Goal: Information Seeking & Learning: Learn about a topic

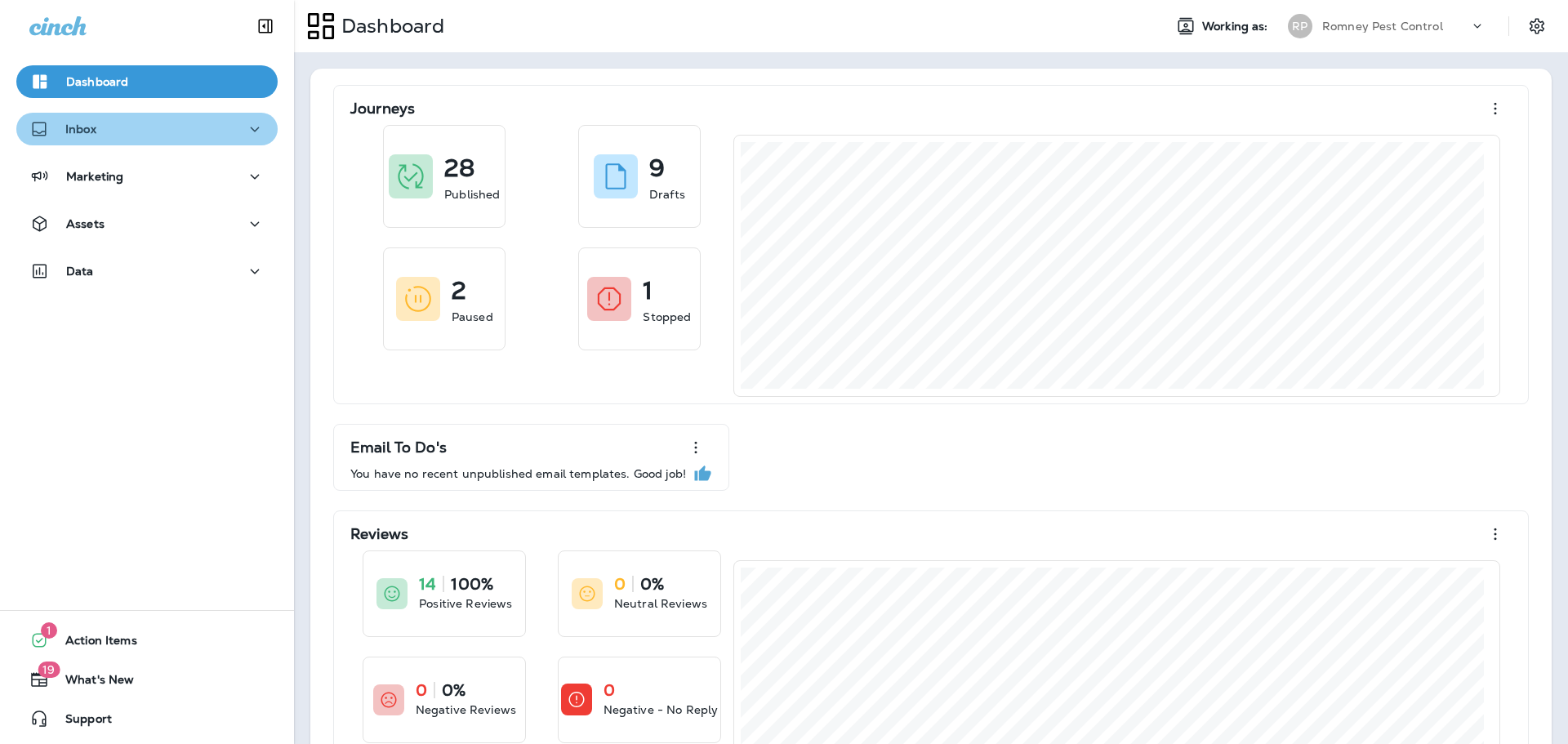
click at [172, 138] on div "Inbox" at bounding box center [147, 129] width 235 height 21
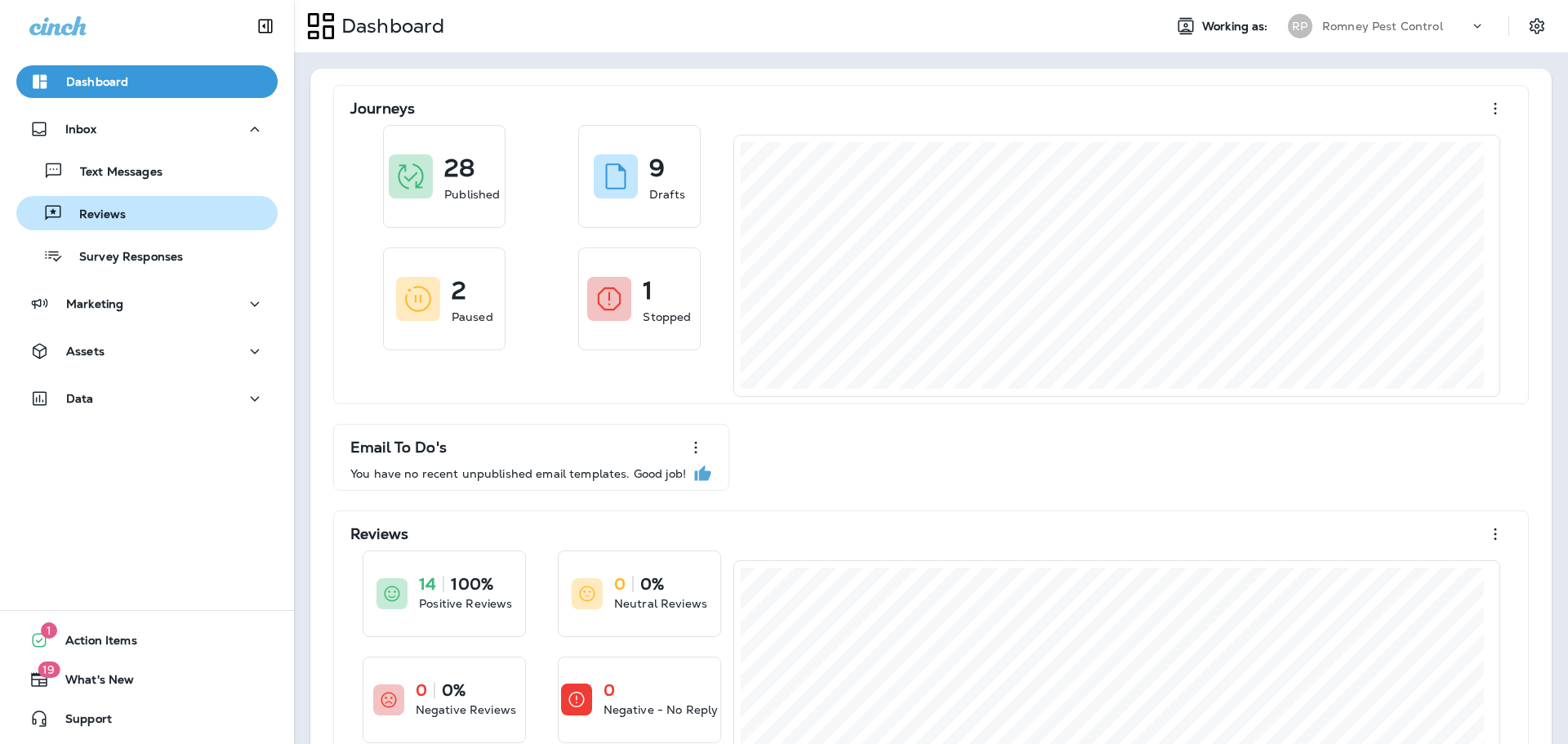
click at [175, 205] on div "Reviews" at bounding box center [146, 212] width 248 height 25
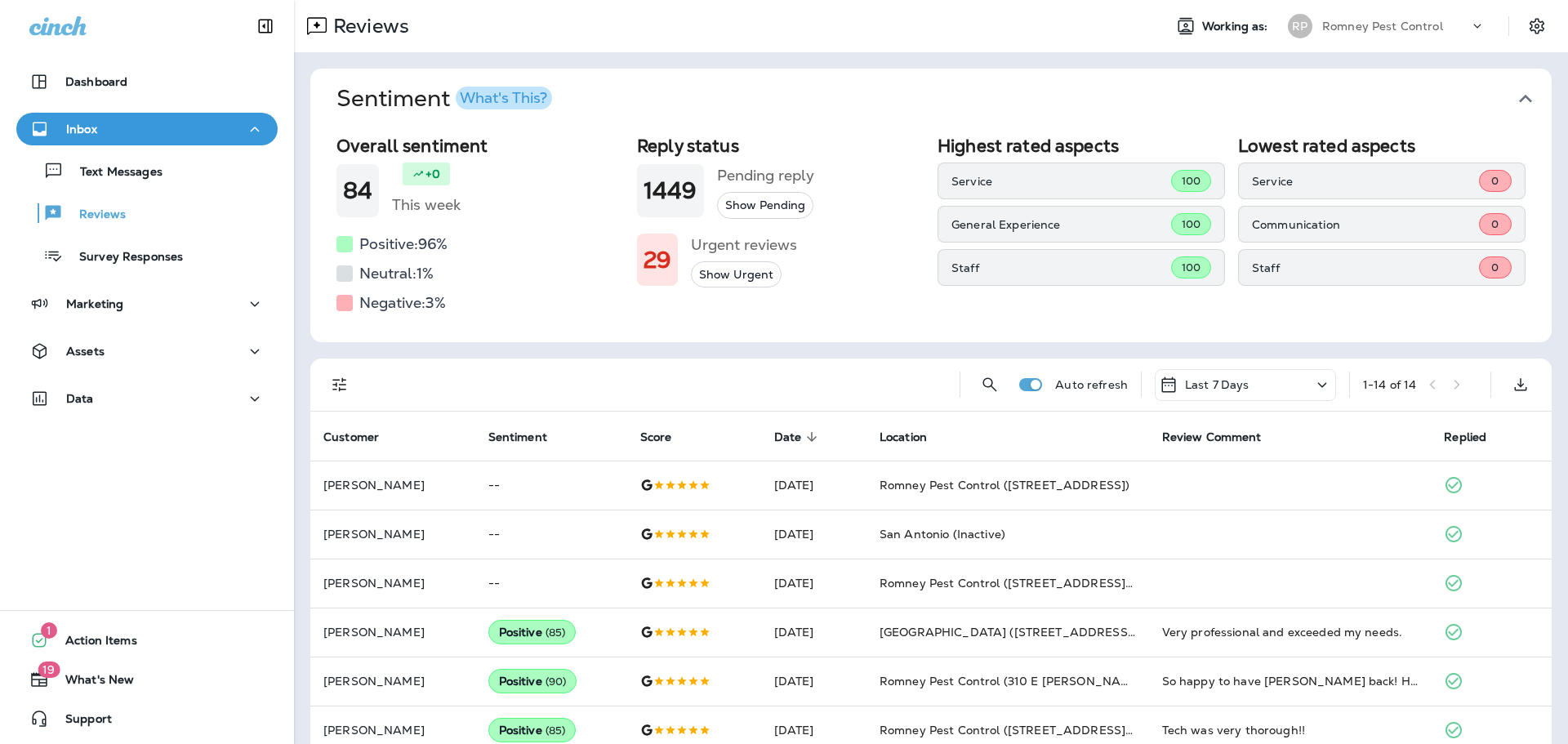
drag, startPoint x: 1503, startPoint y: 85, endPoint x: 1506, endPoint y: 96, distance: 11.4
click at [1506, 92] on button "Sentiment What's This?" at bounding box center [944, 98] width 1242 height 60
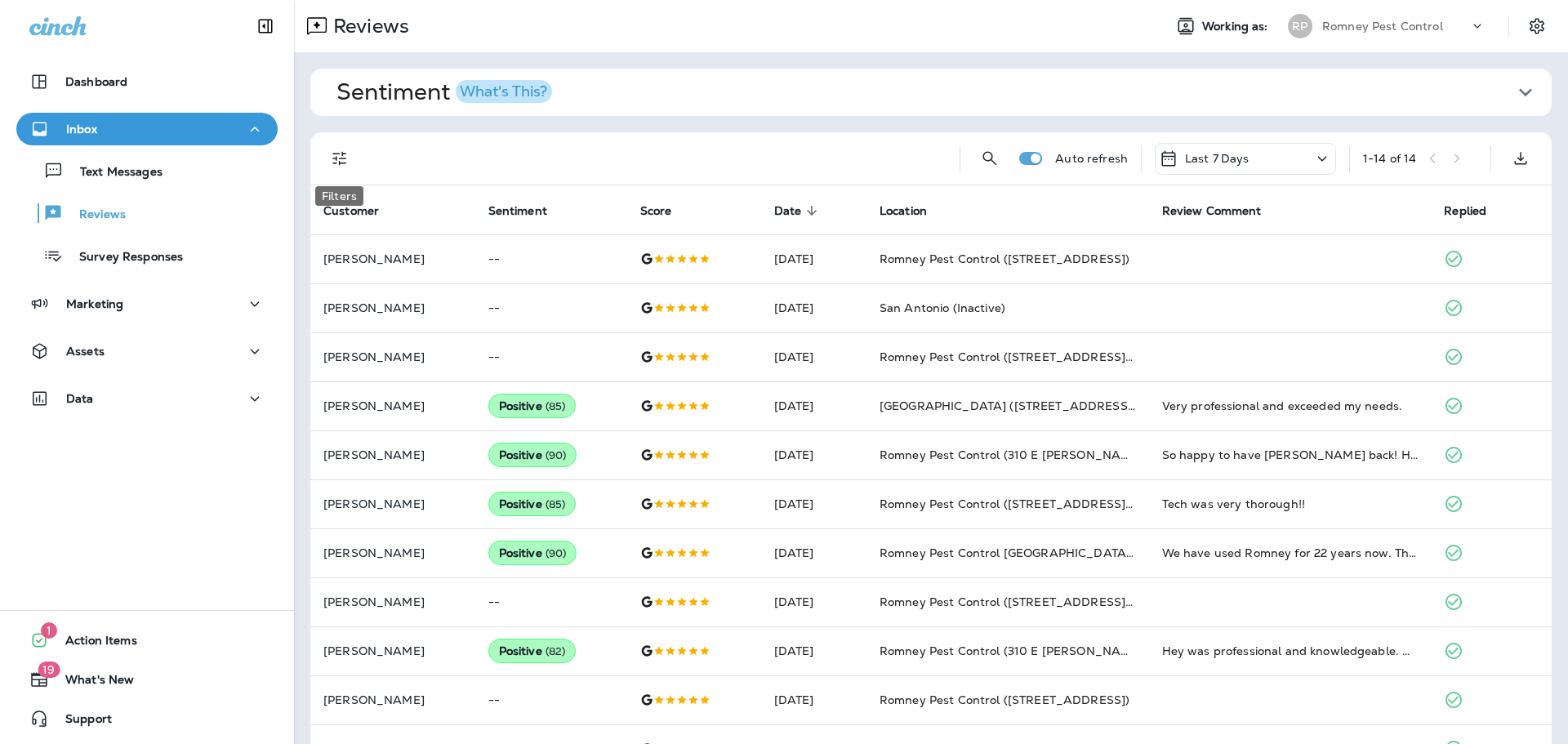
click at [354, 150] on button "Filters" at bounding box center [339, 158] width 33 height 33
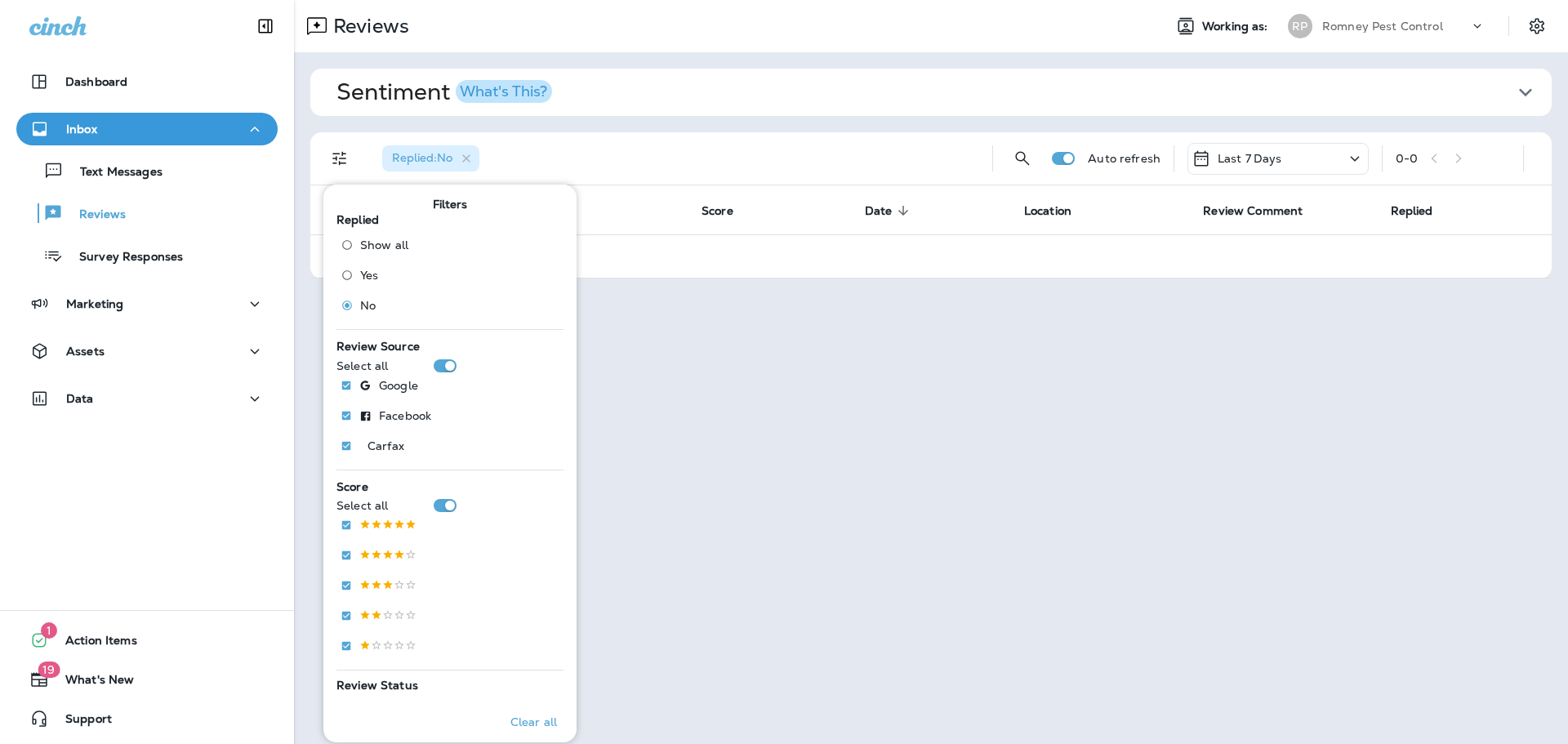
click at [1409, 41] on div "[PERSON_NAME] Pest Control" at bounding box center [1387, 26] width 218 height 33
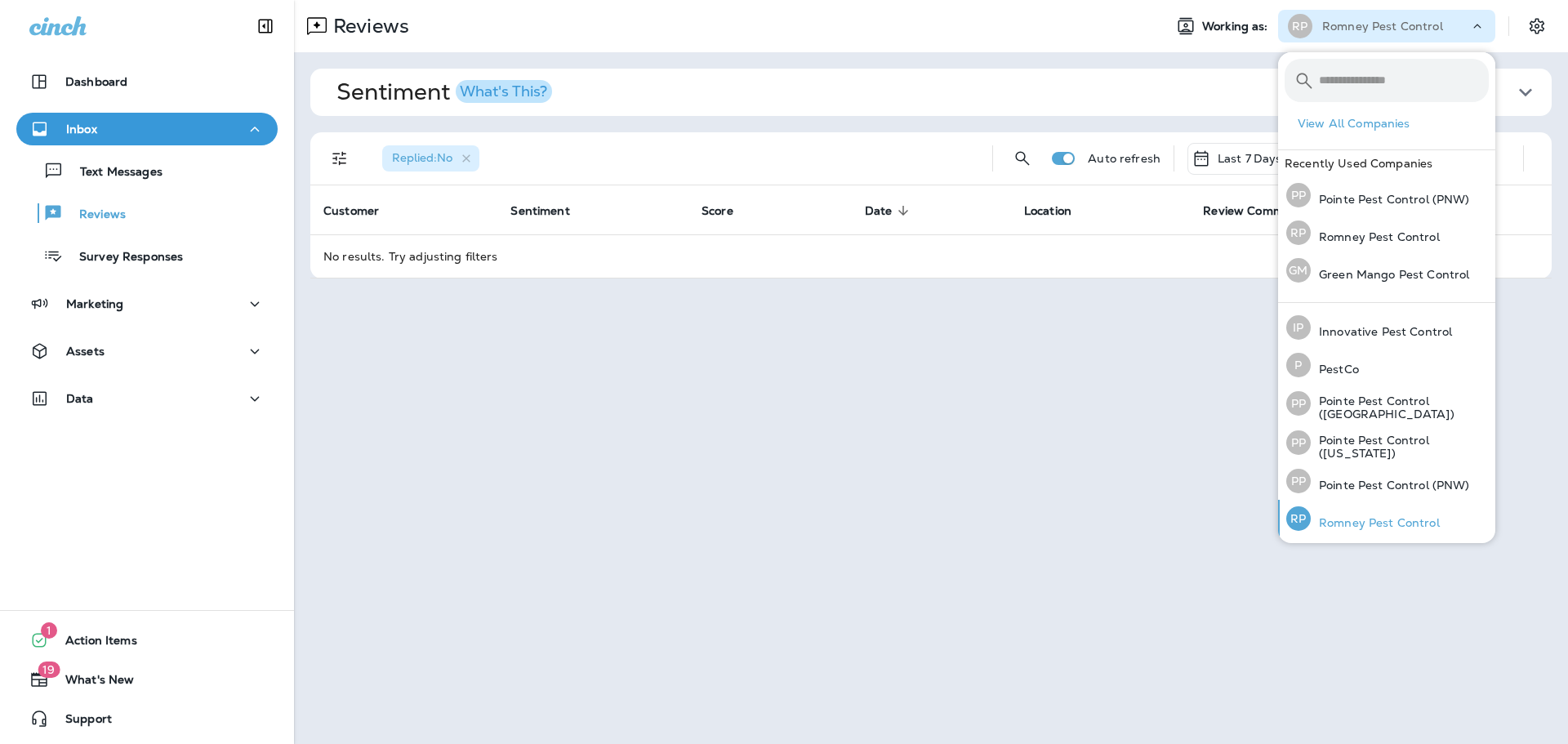
scroll to position [70, 0]
click at [1386, 486] on p "Pointe Pest Control (PNW)" at bounding box center [1390, 483] width 159 height 13
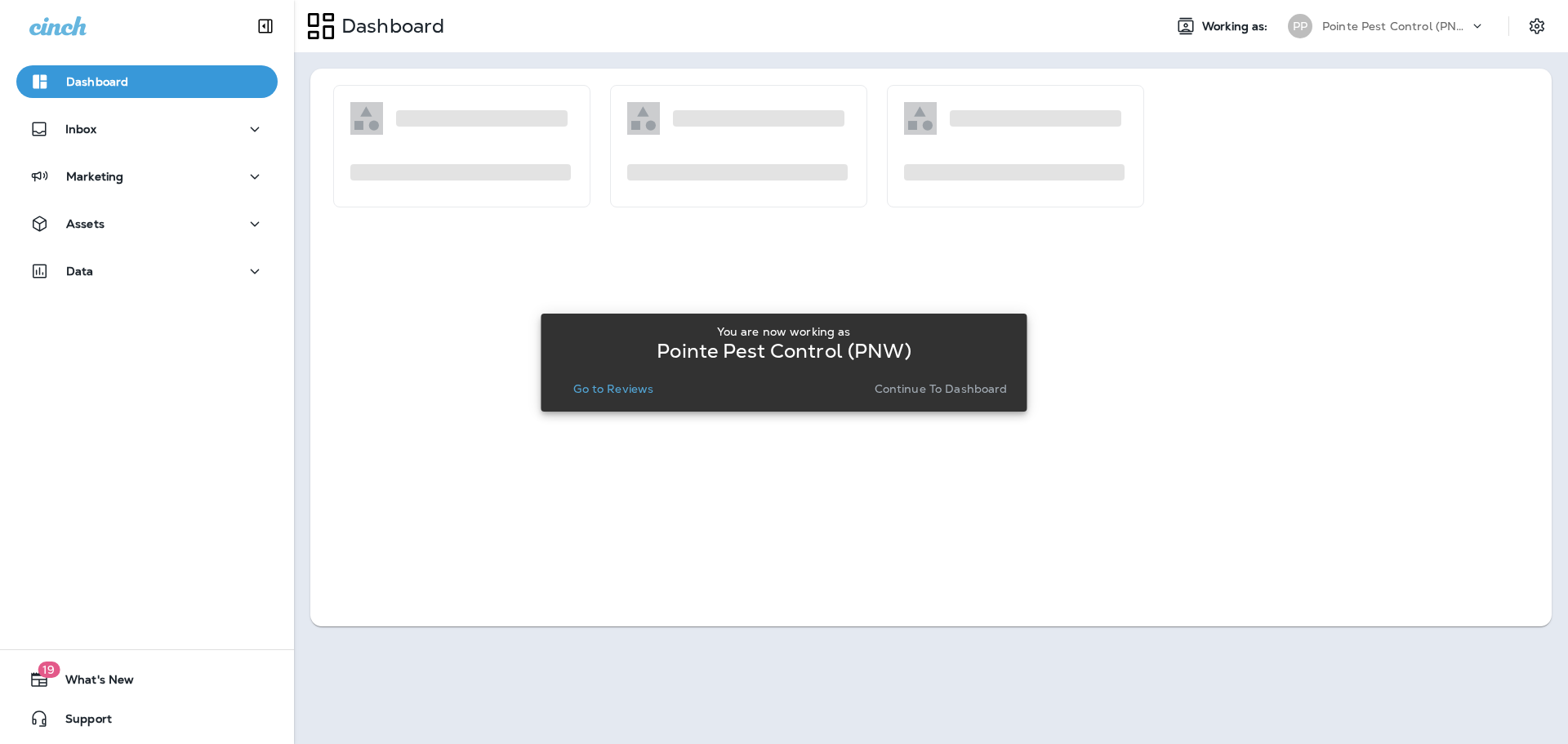
click at [632, 392] on p "Go to Reviews" at bounding box center [613, 388] width 80 height 13
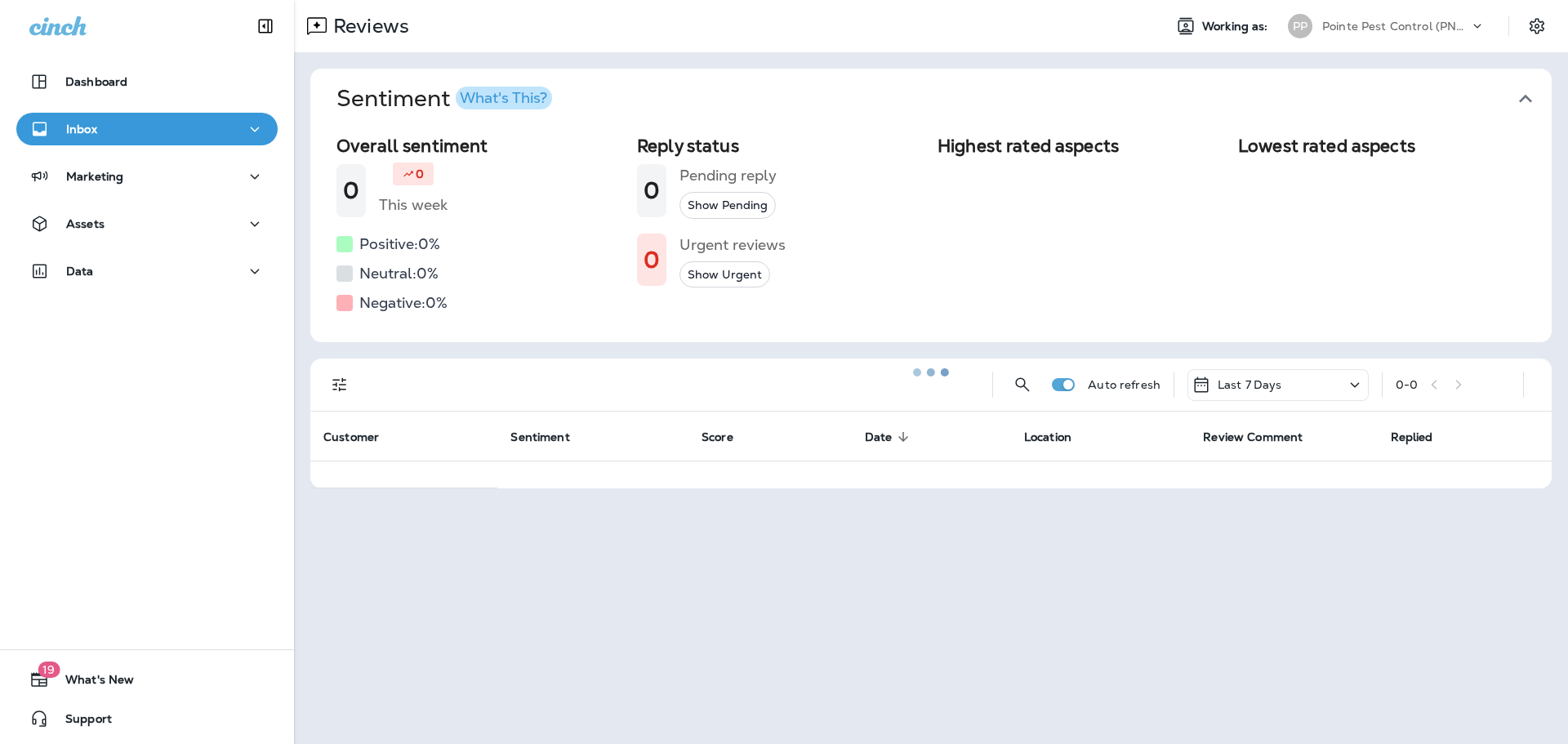
click at [1524, 101] on div at bounding box center [931, 372] width 1271 height 740
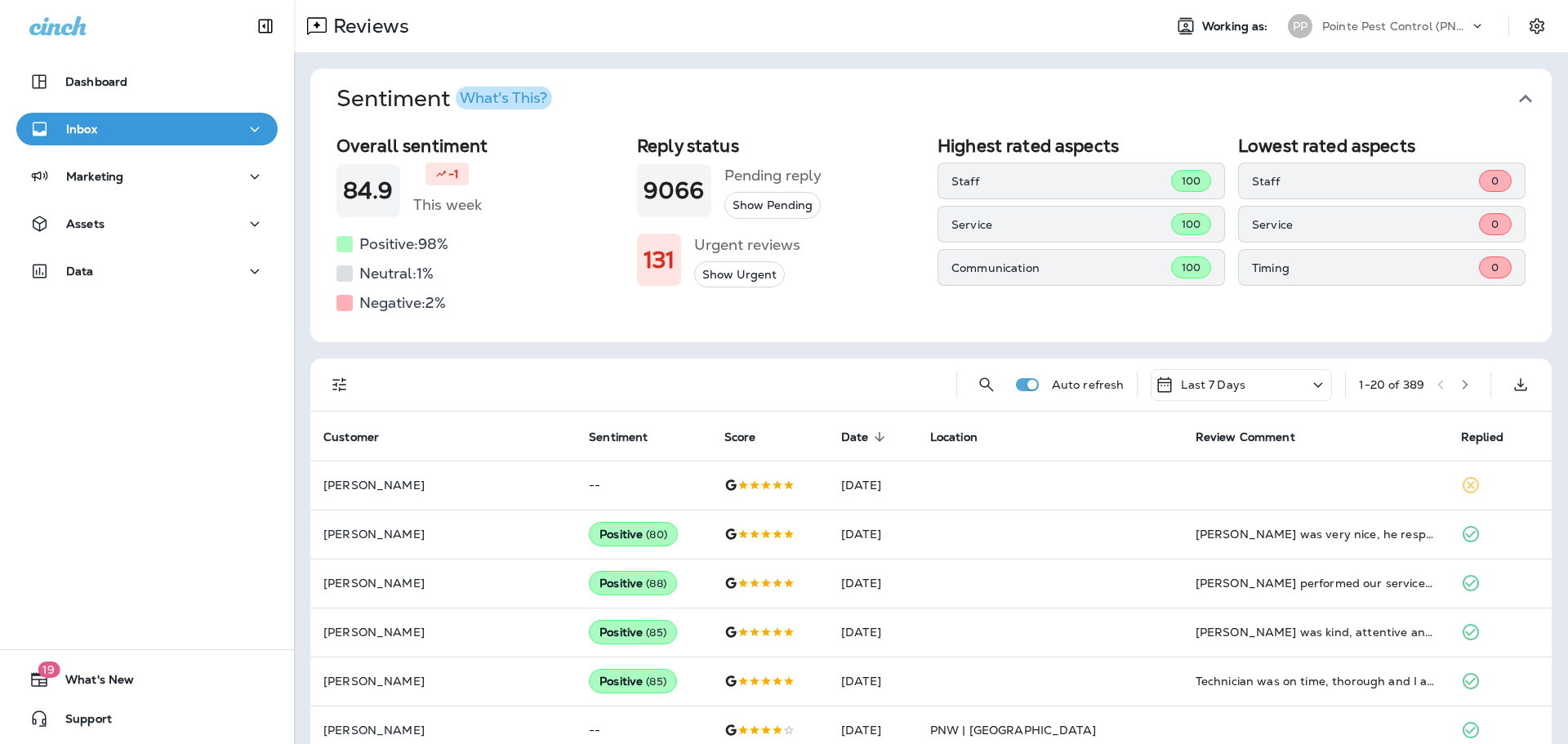
click at [1525, 92] on icon "button" at bounding box center [1525, 99] width 26 height 26
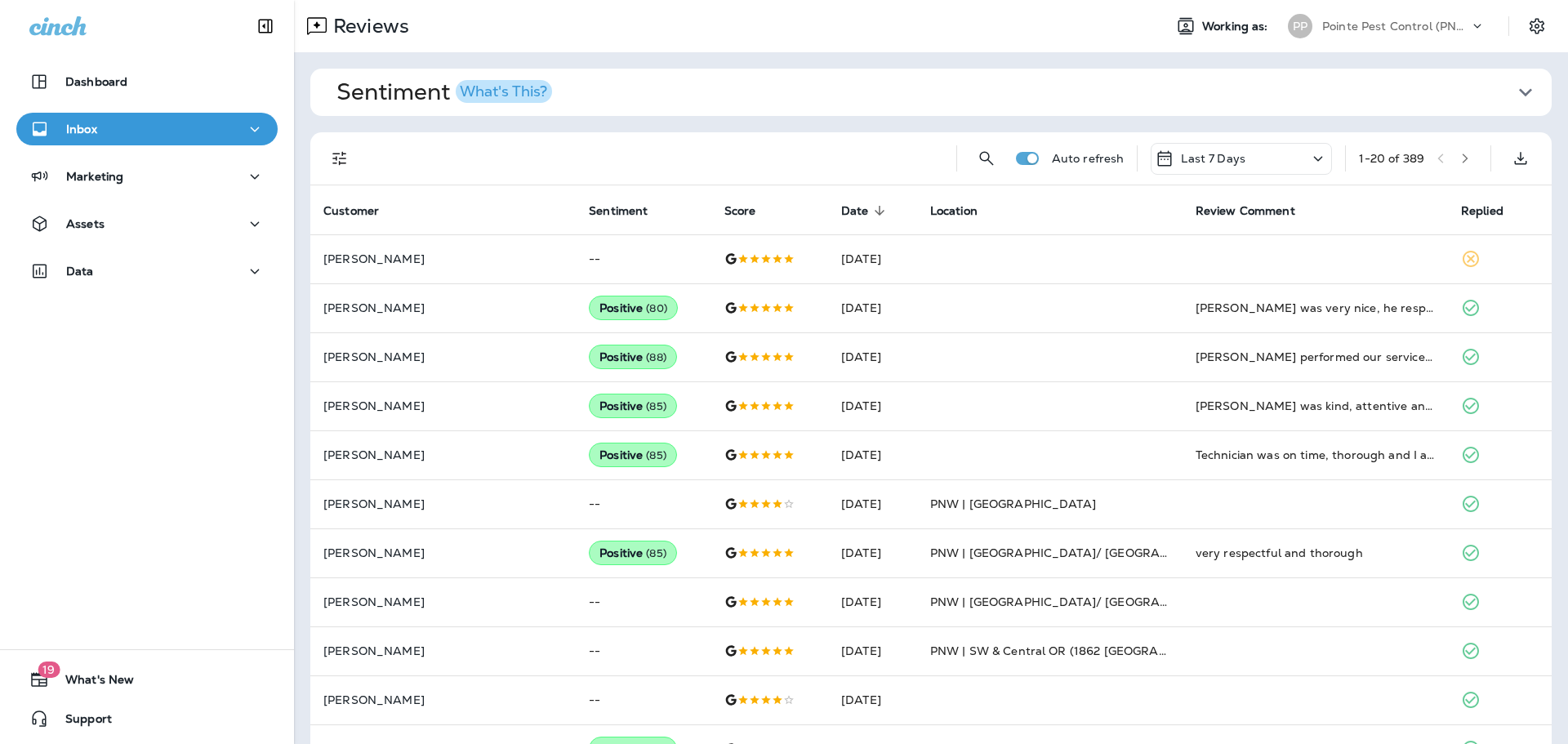
click at [337, 159] on icon "Filters" at bounding box center [340, 158] width 20 height 20
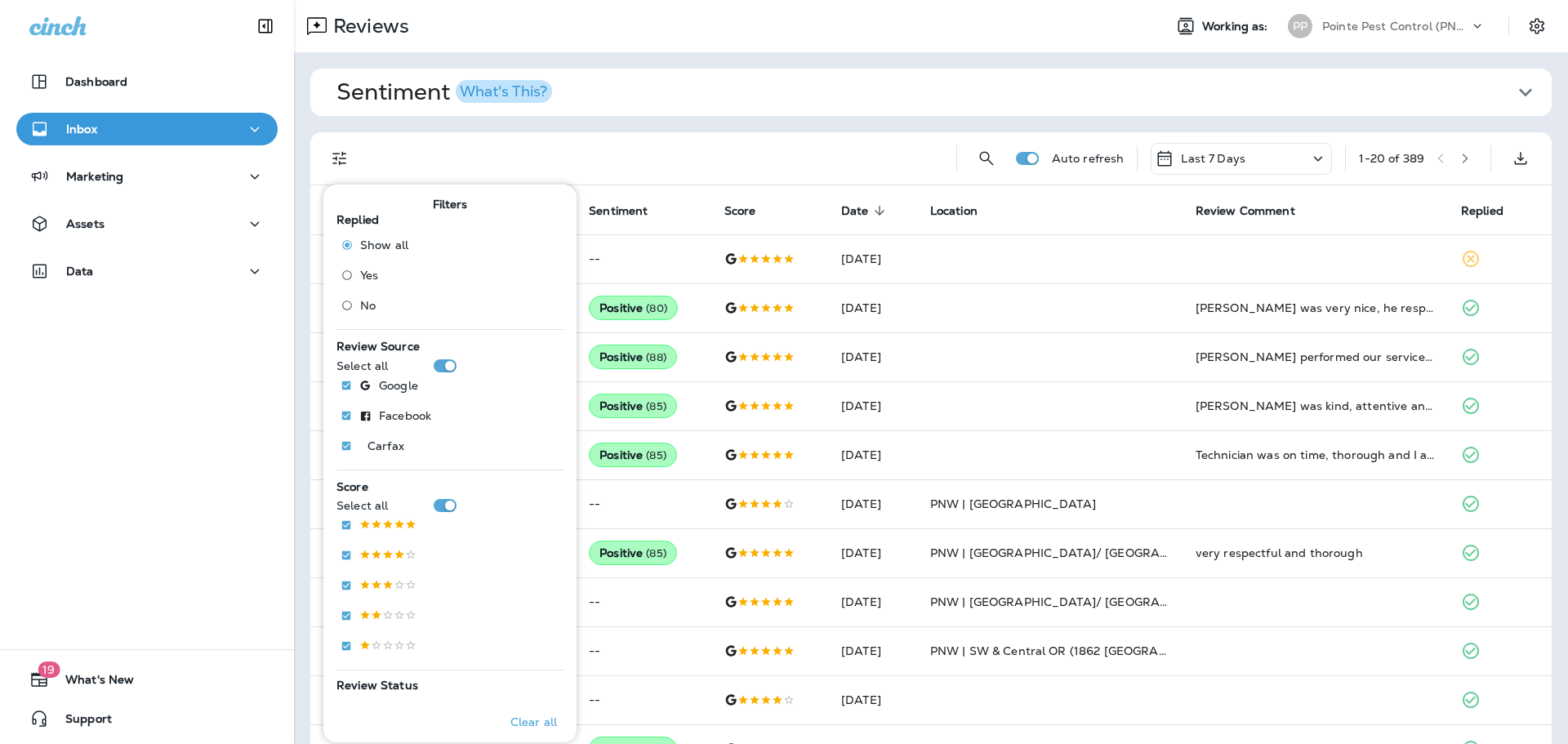
click at [363, 307] on span "No" at bounding box center [368, 304] width 16 height 13
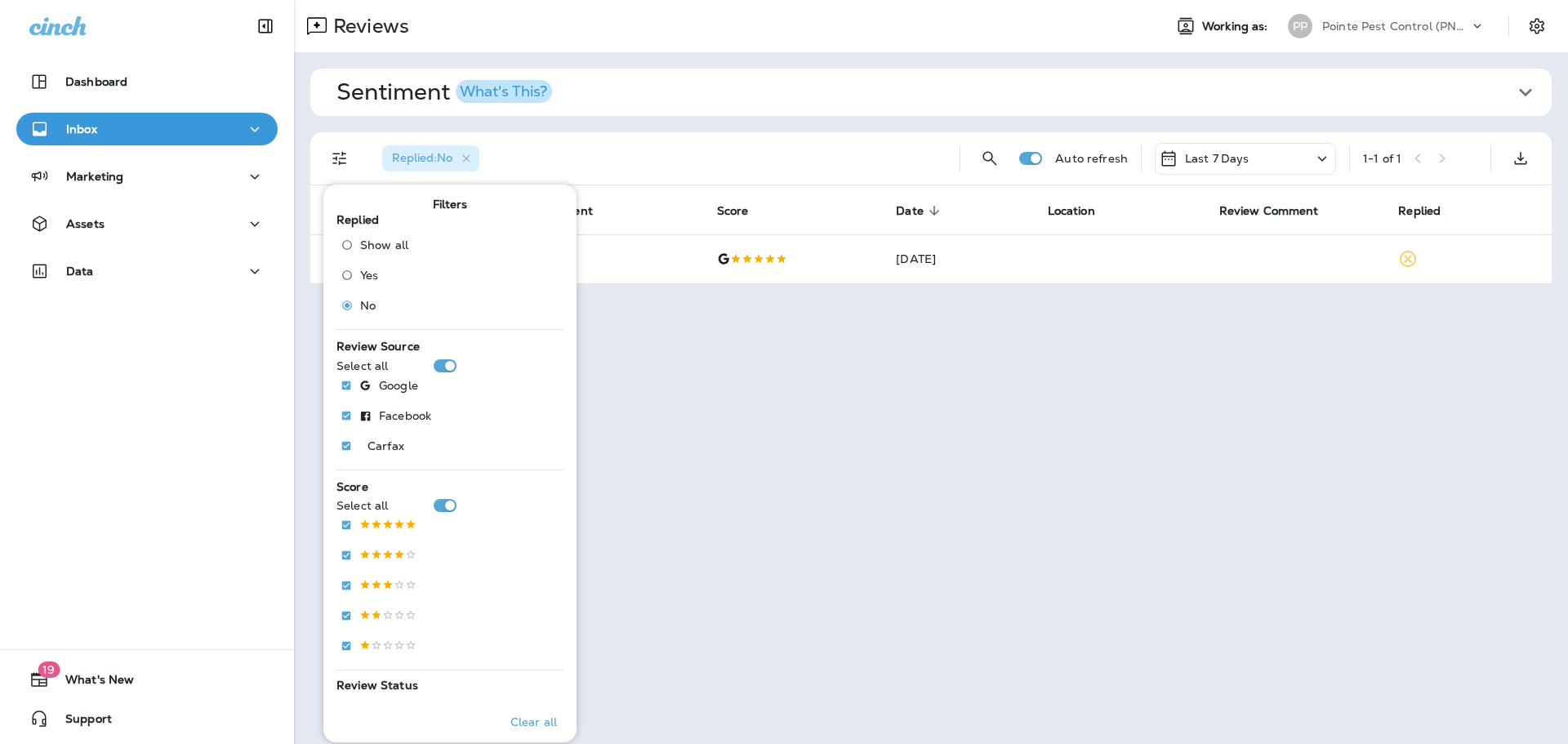
click at [1266, 161] on div "Last 7 Days" at bounding box center [1245, 159] width 181 height 32
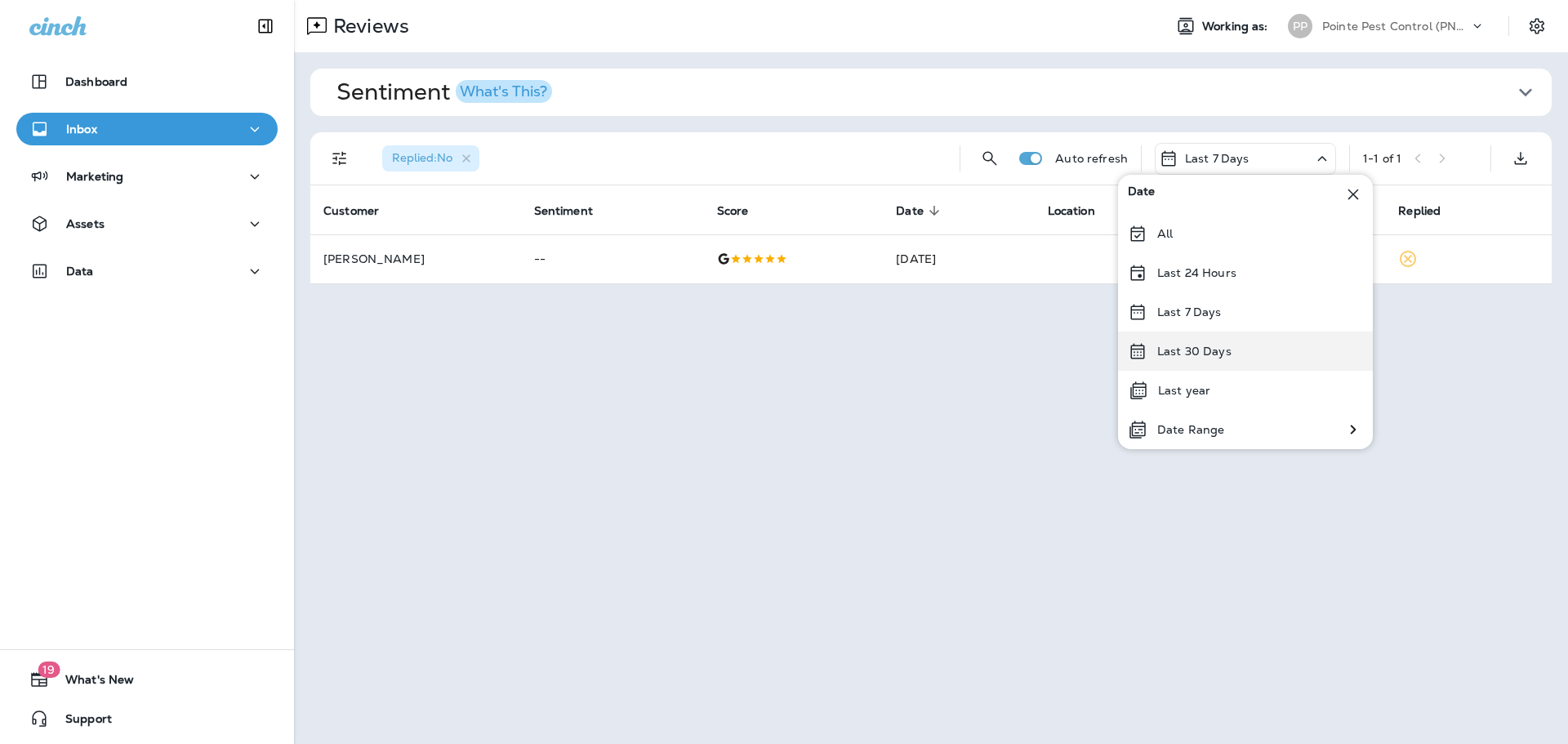
click at [1235, 343] on div "Last 30 Days" at bounding box center [1246, 351] width 255 height 40
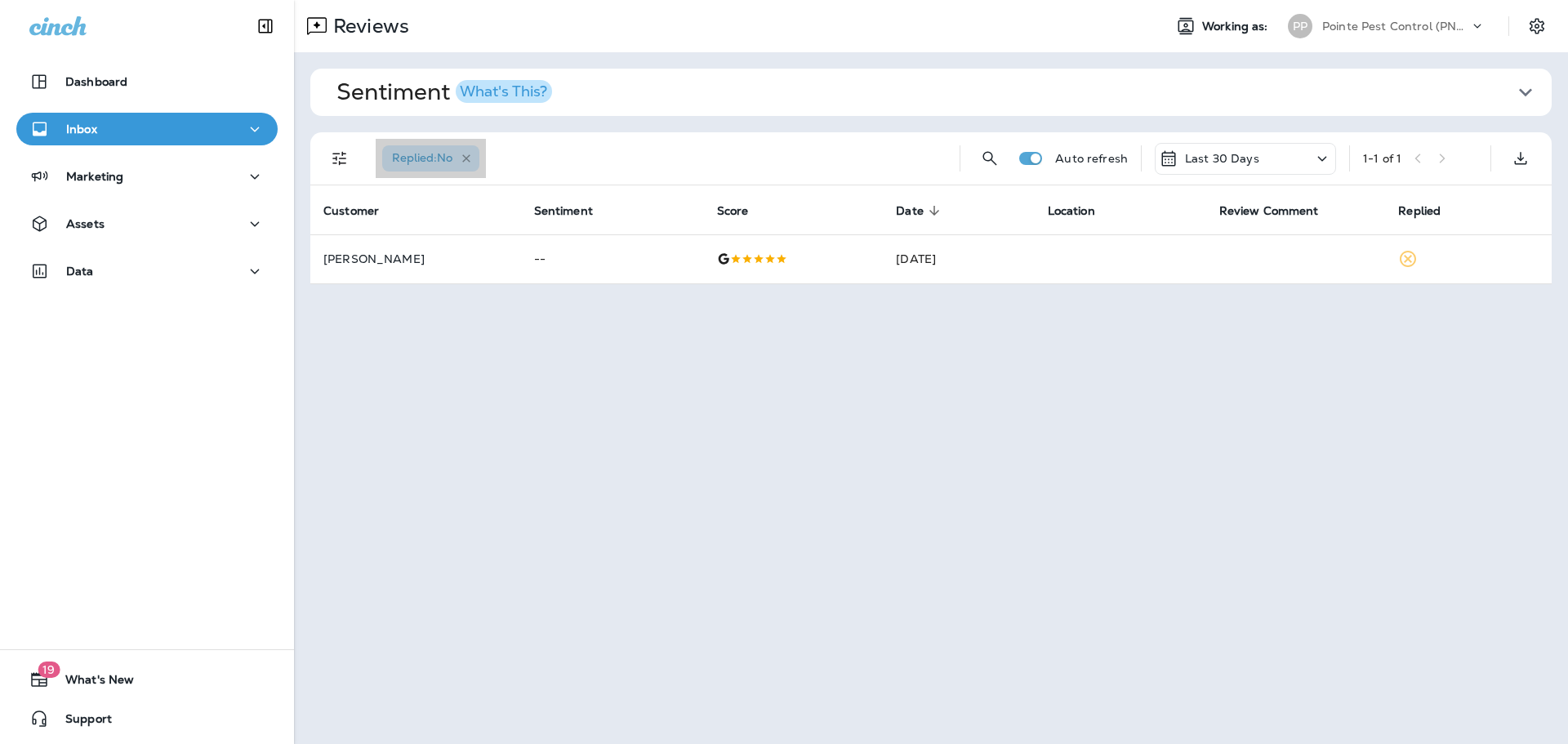
click at [467, 157] on icon "button" at bounding box center [467, 159] width 14 height 14
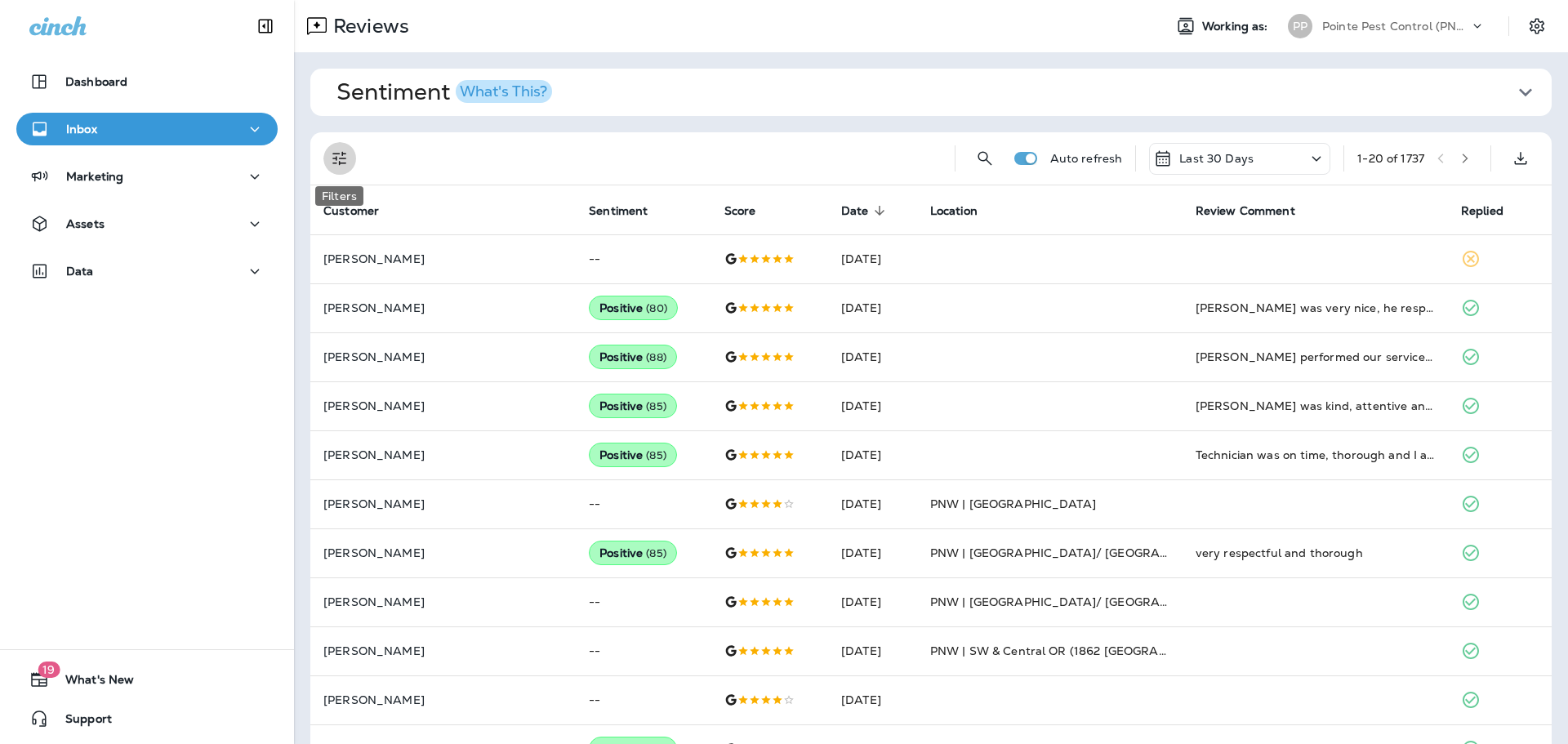
click at [339, 162] on icon "Filters" at bounding box center [339, 159] width 14 height 14
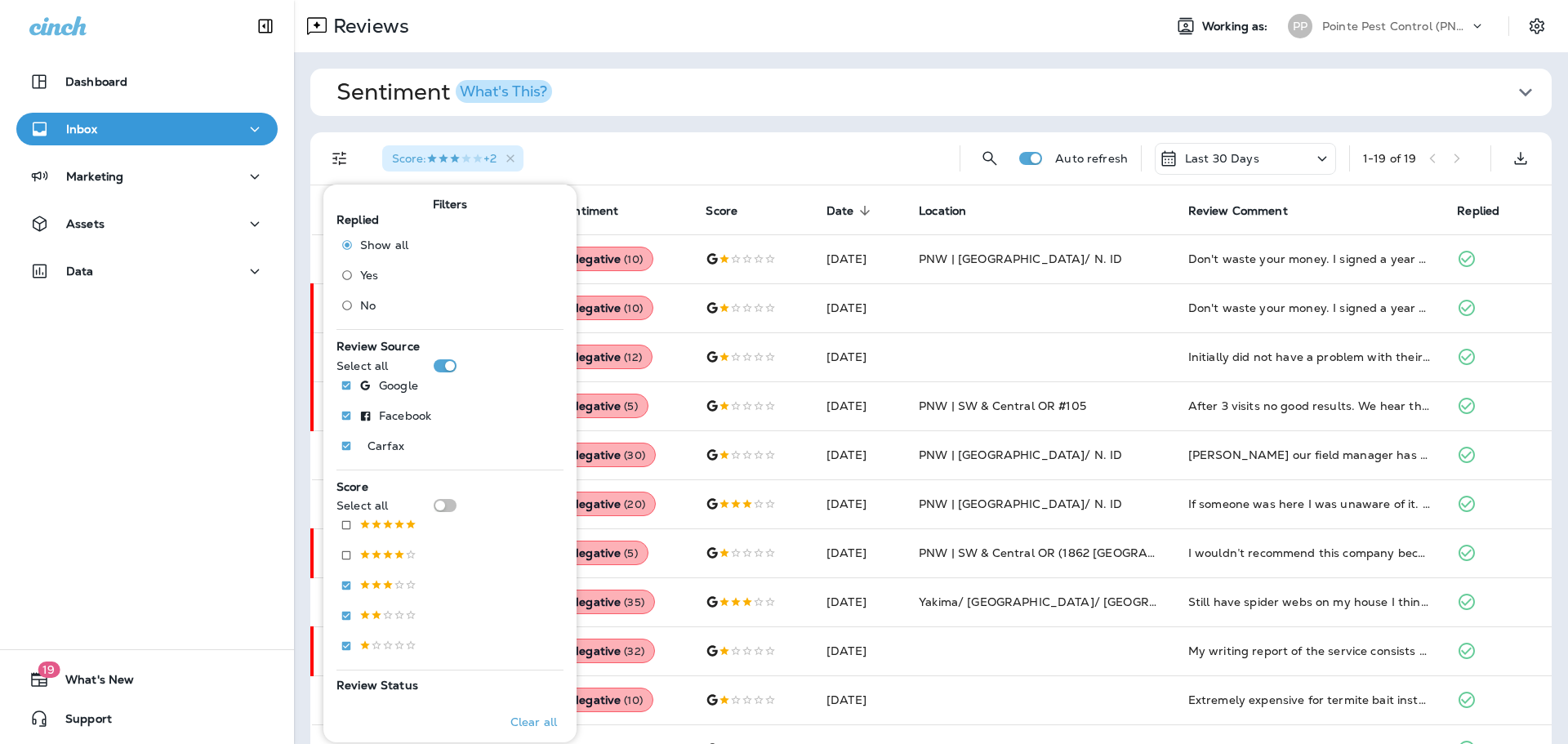
click at [825, 129] on div "Sentiment What's This? Overall sentiment 84.9 -1 This week Positive: 98 % Neutr…" at bounding box center [930, 617] width 1274 height 1129
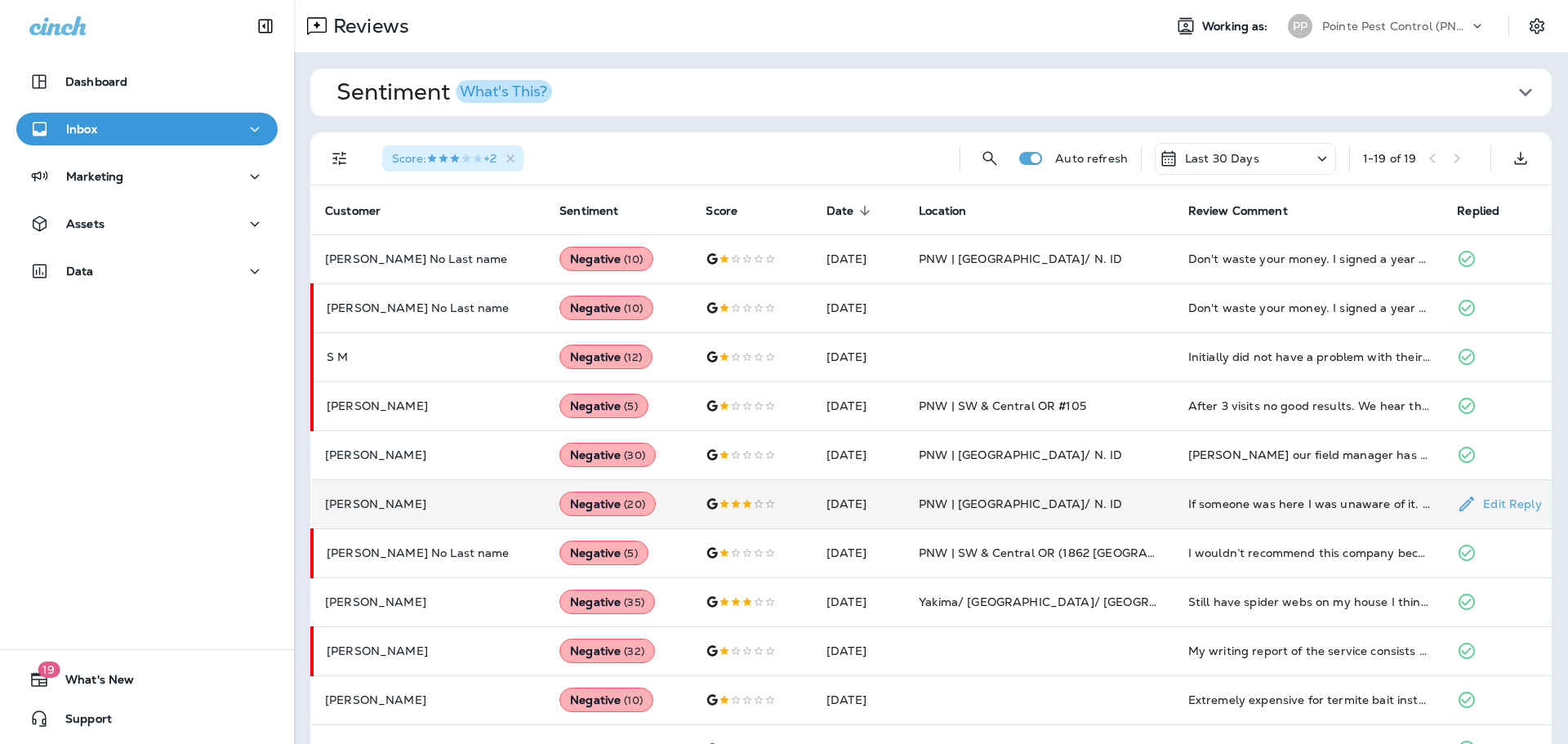
click at [814, 486] on td "[DATE]" at bounding box center [859, 504] width 92 height 49
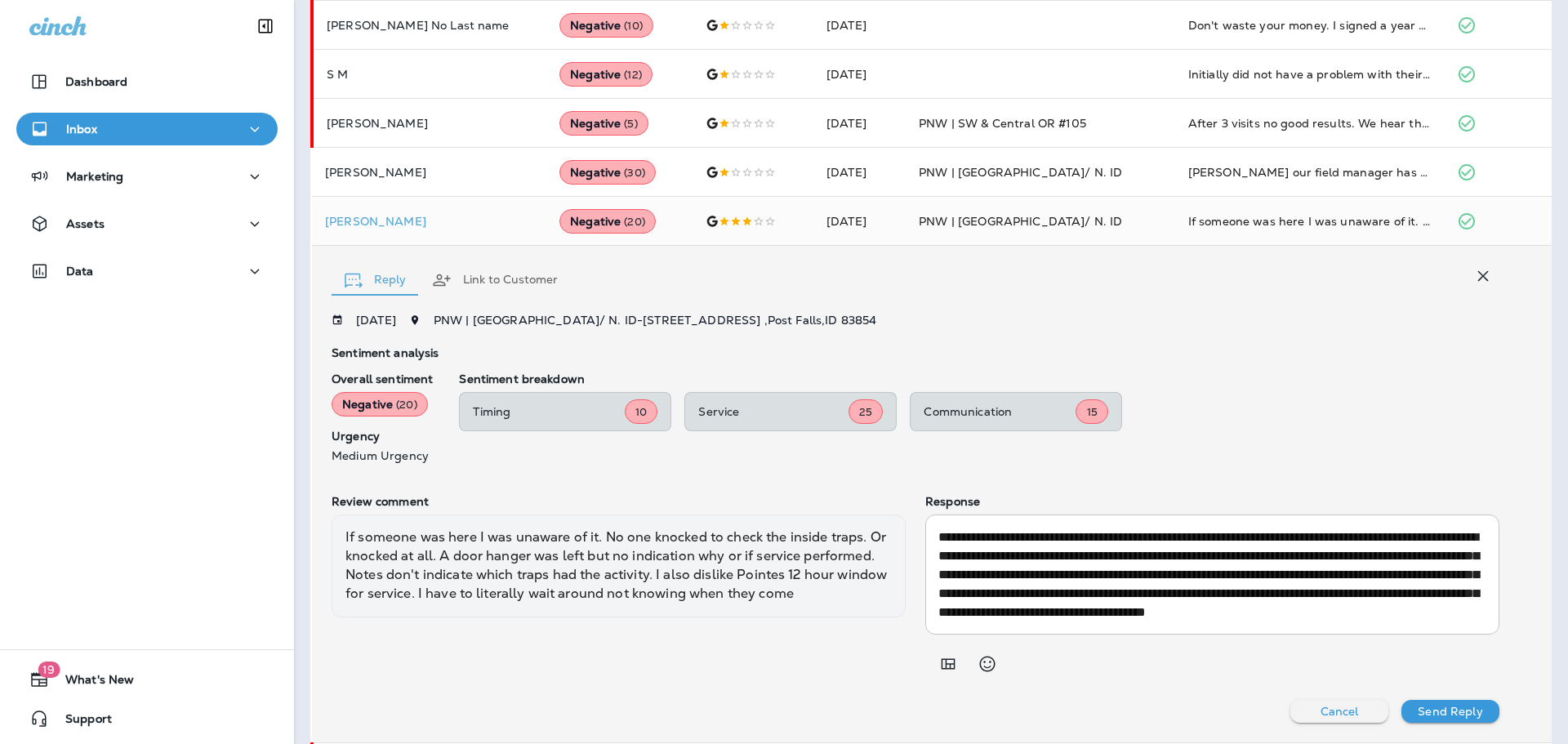
scroll to position [281, 0]
click at [1481, 275] on button "button" at bounding box center [1483, 277] width 33 height 33
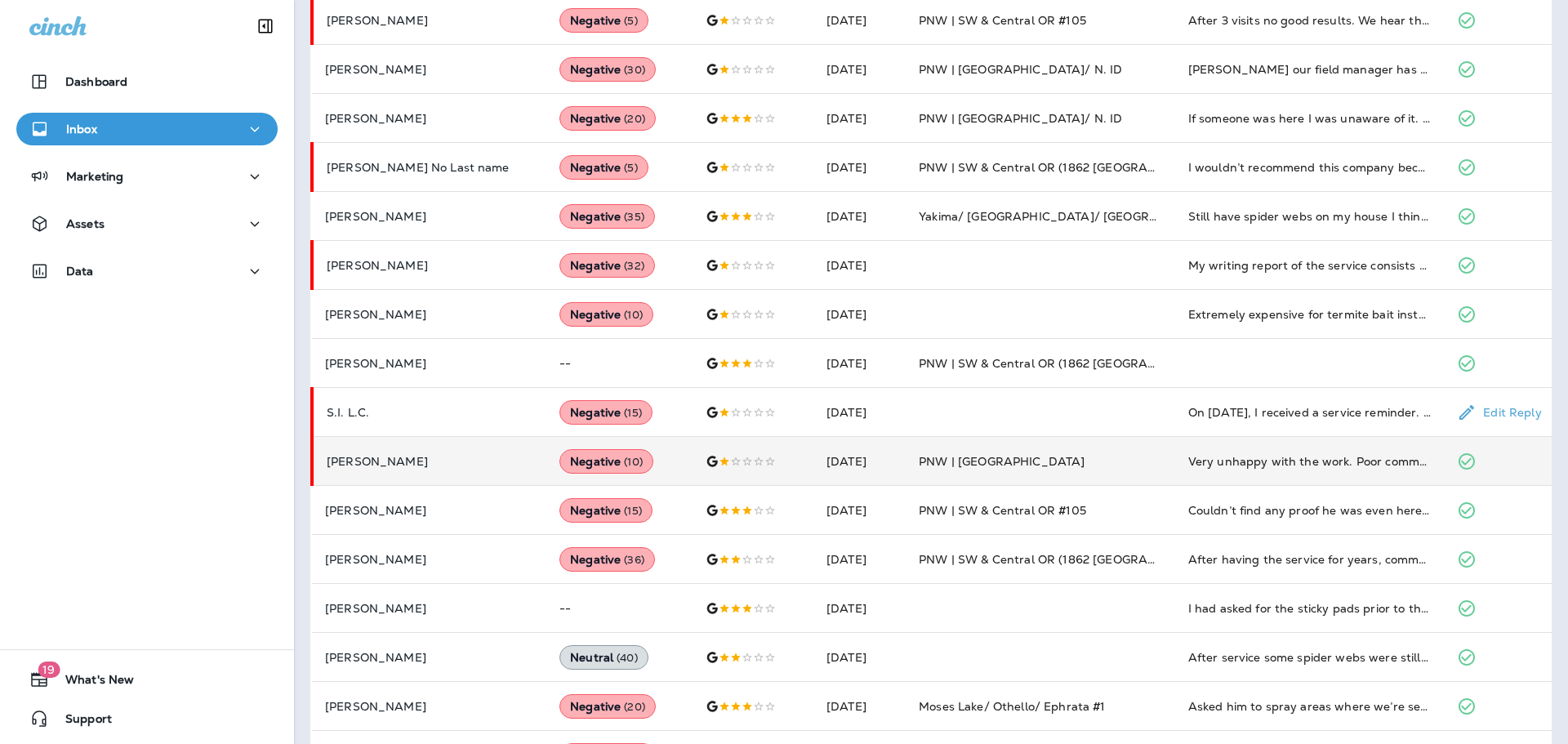
scroll to position [437, 0]
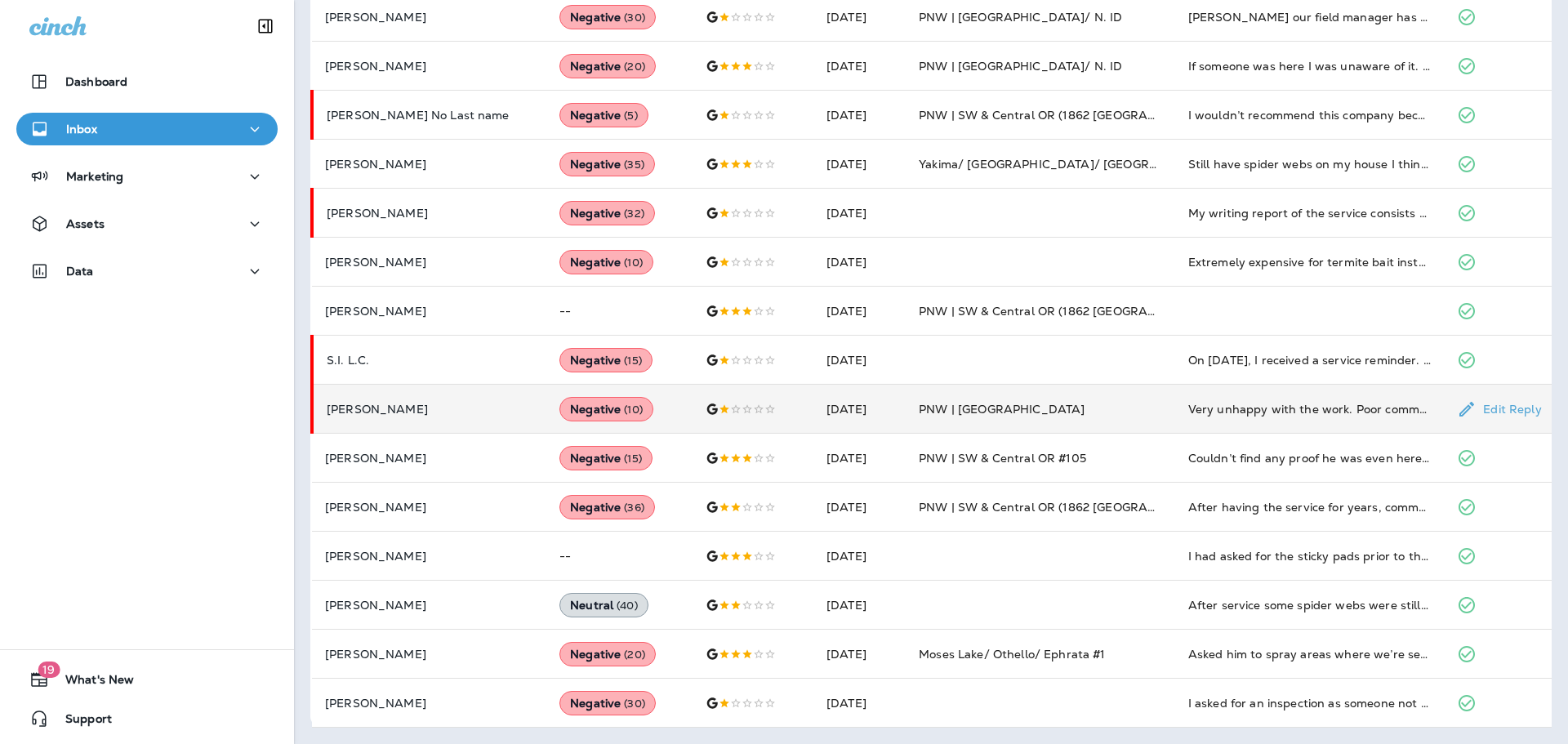
click at [1117, 394] on td "PNW | [GEOGRAPHIC_DATA]" at bounding box center [1040, 409] width 270 height 49
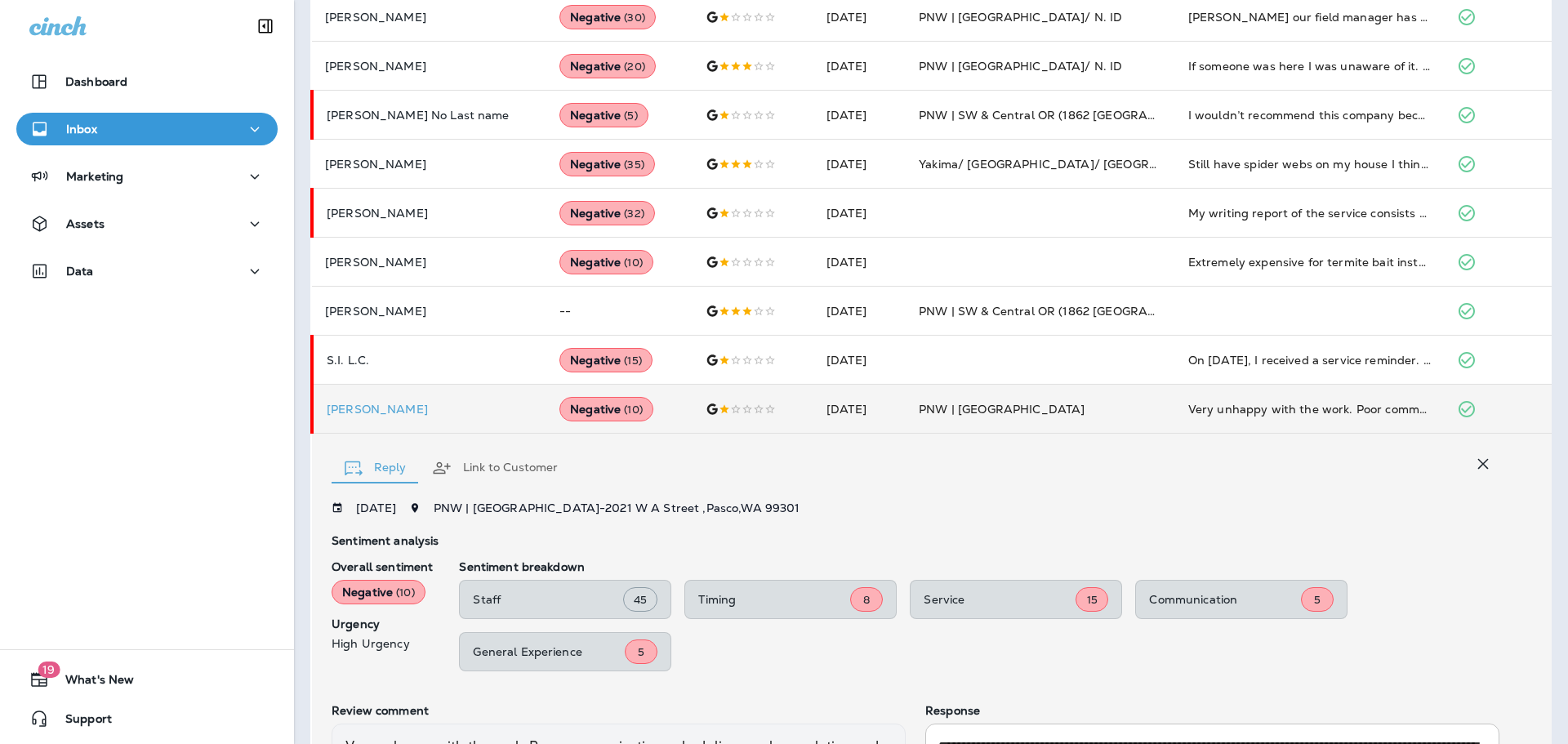
scroll to position [644, 0]
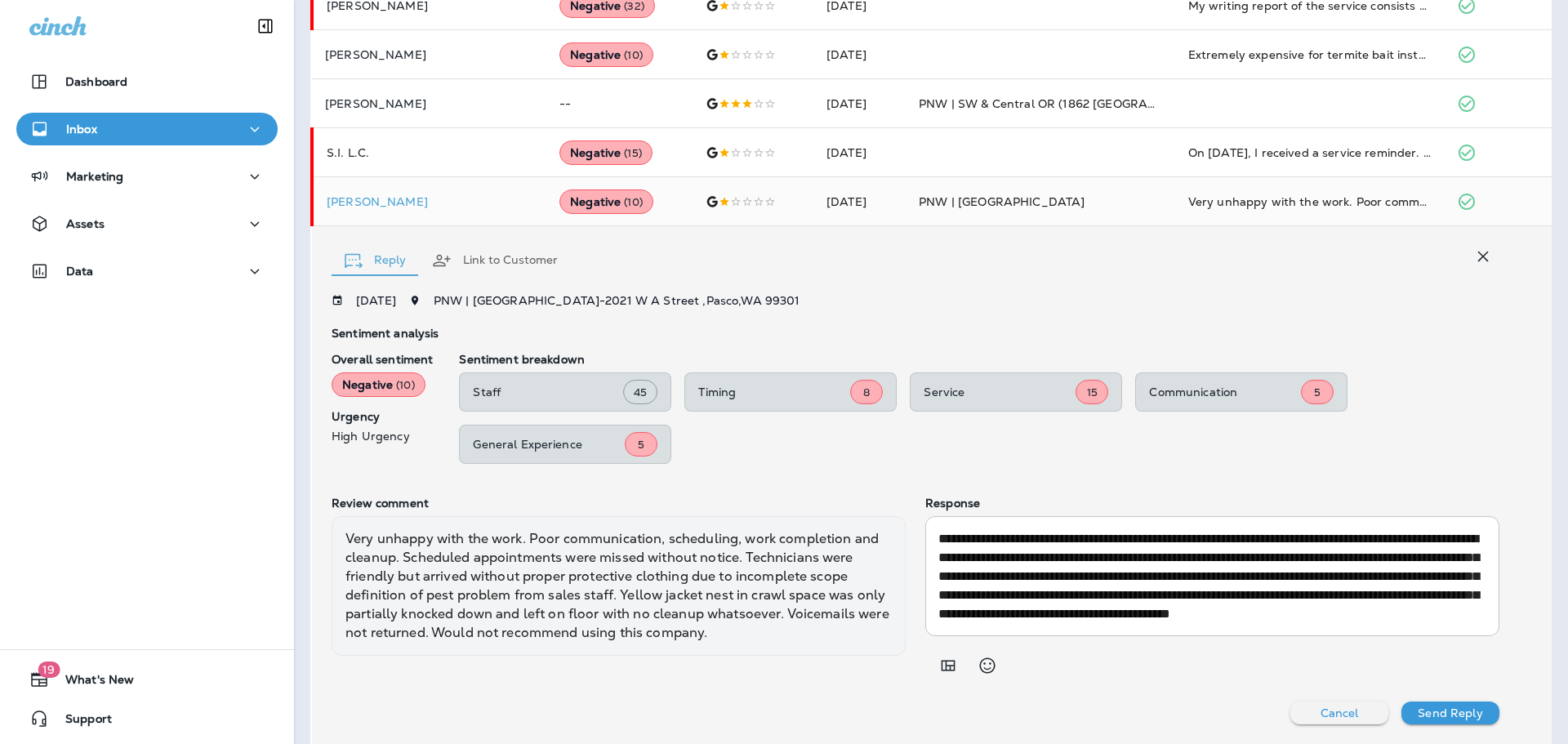
click at [1473, 247] on icon "button" at bounding box center [1483, 257] width 20 height 20
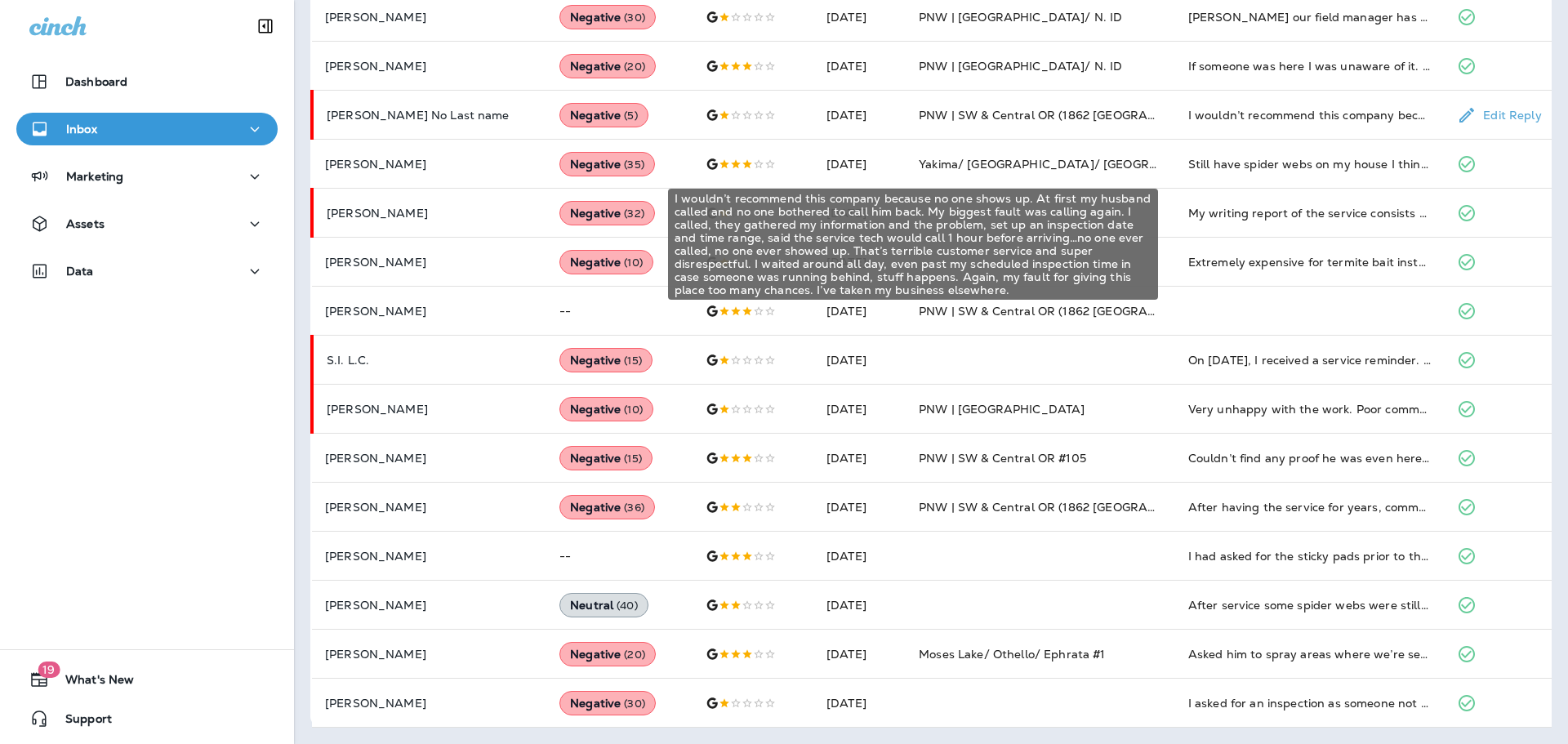
scroll to position [0, 0]
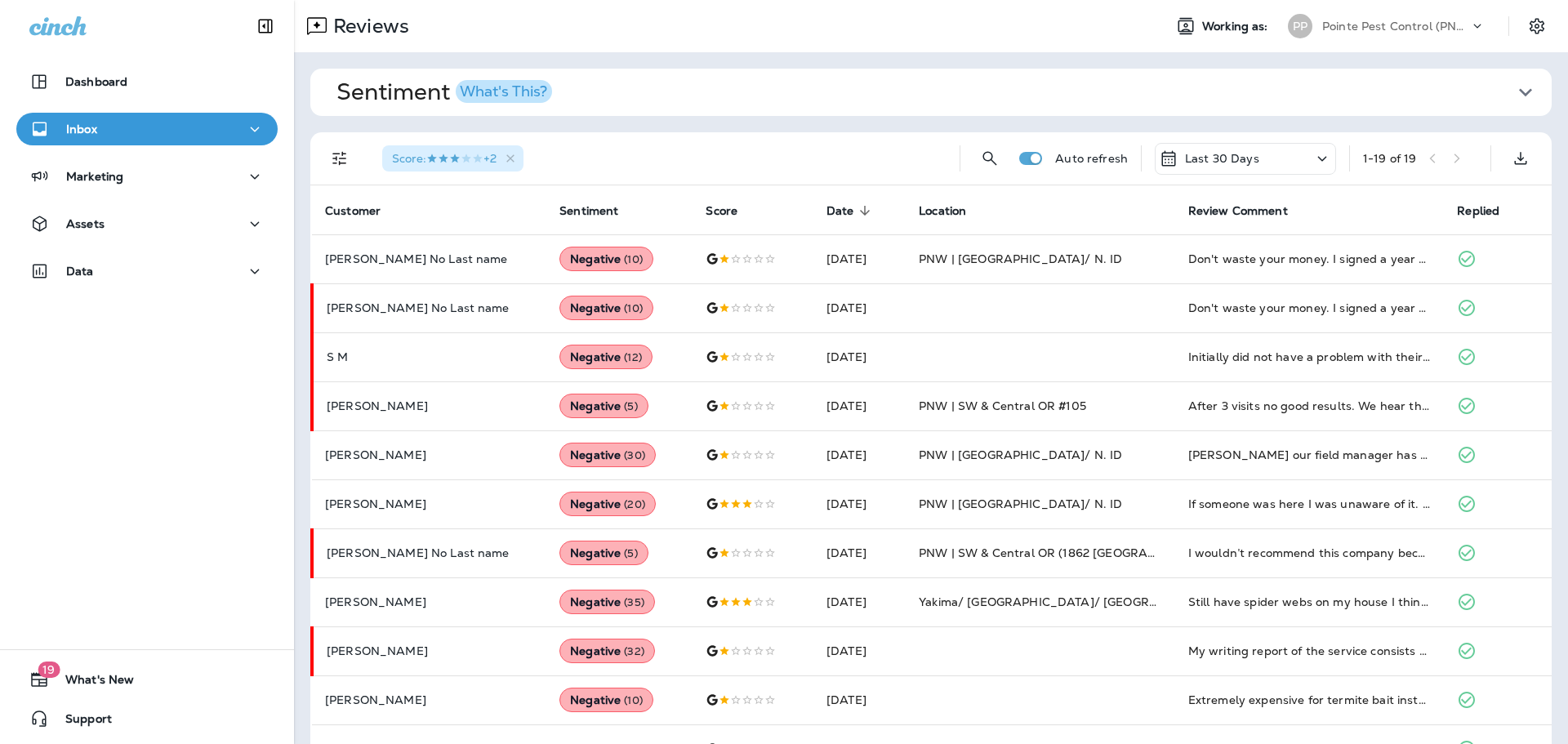
click at [1407, 30] on p "Pointe Pest Control (PNW)" at bounding box center [1396, 26] width 147 height 13
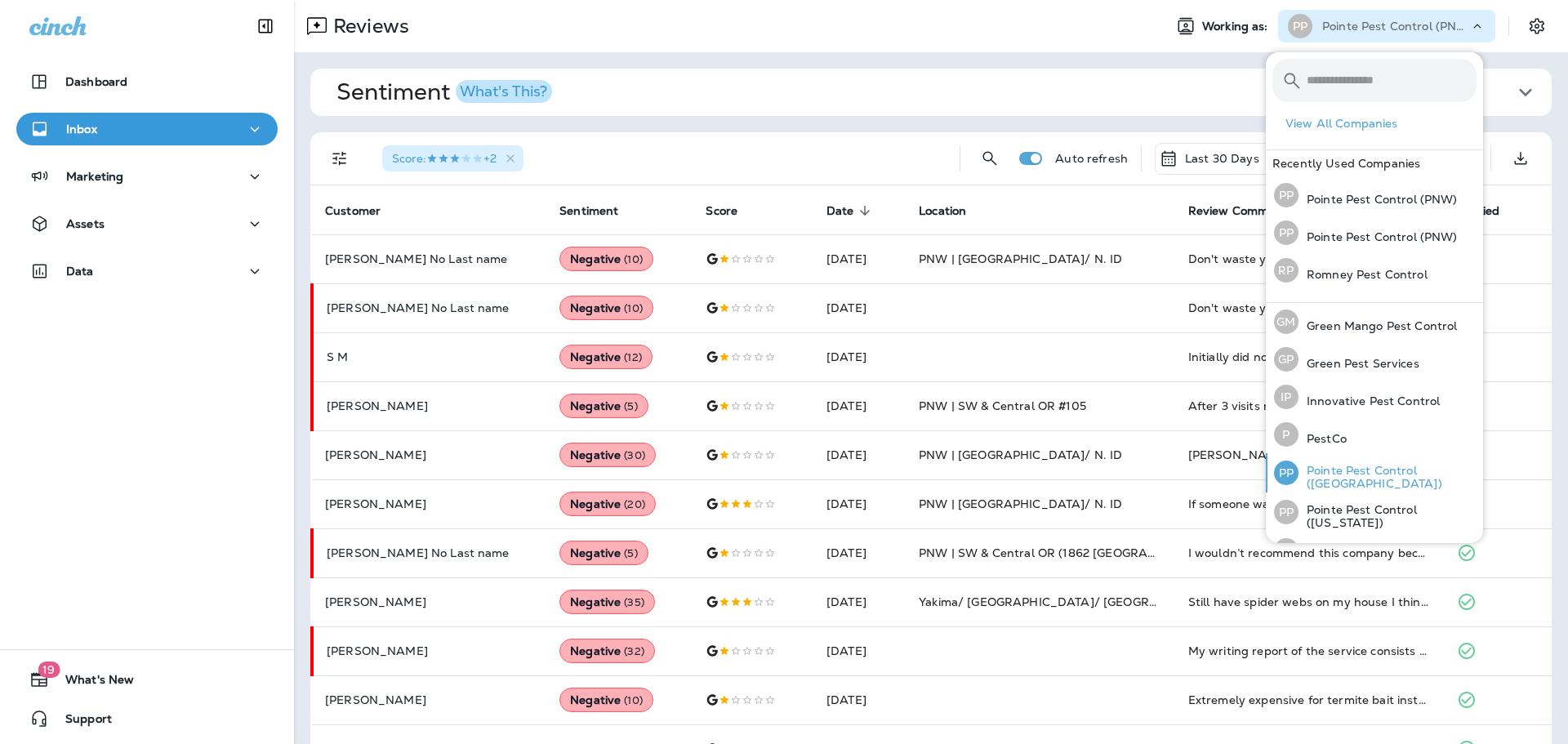
scroll to position [3, 0]
click at [1376, 478] on p "Pointe Pest Control ([GEOGRAPHIC_DATA])" at bounding box center [1388, 473] width 178 height 26
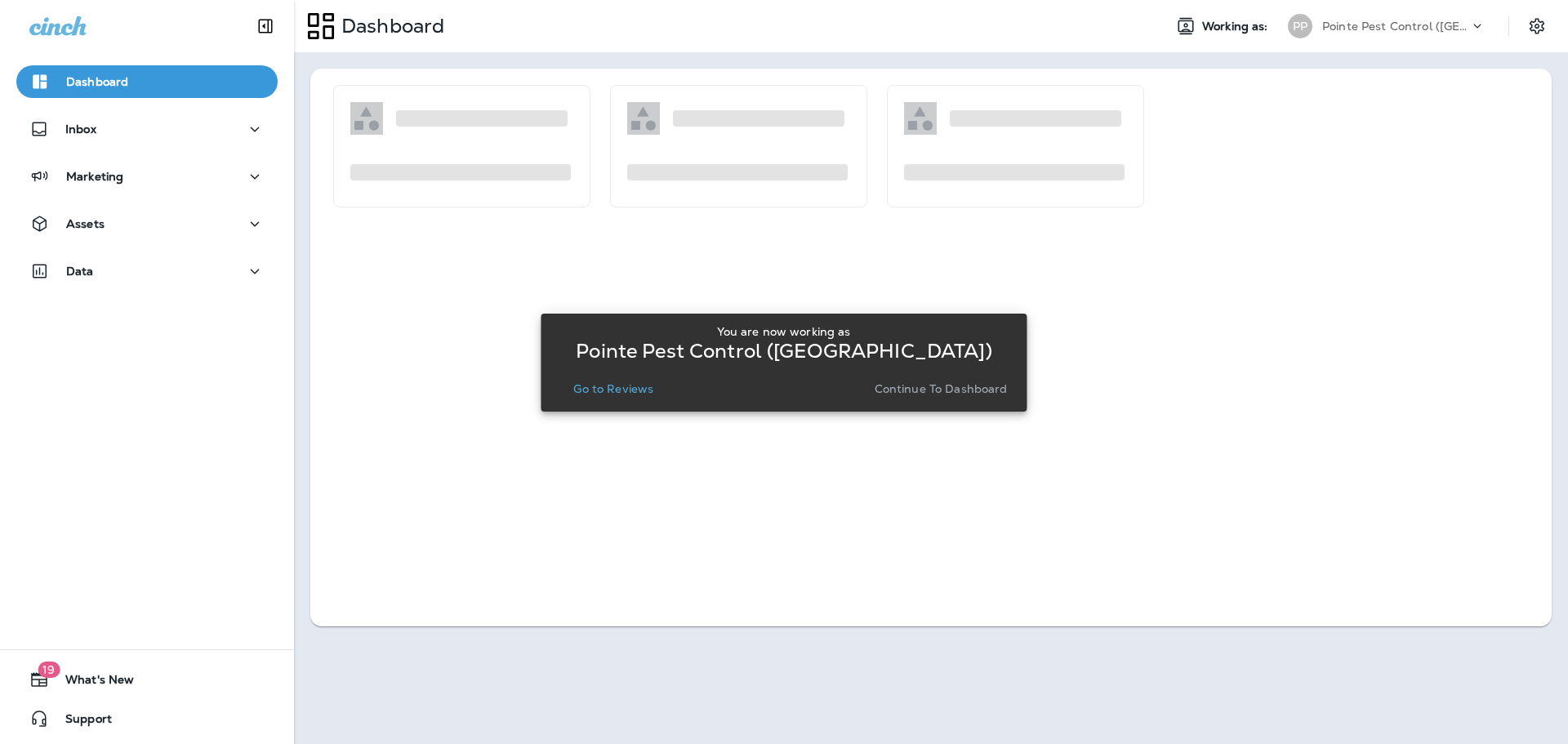
click at [623, 392] on p "Go to Reviews" at bounding box center [613, 388] width 80 height 13
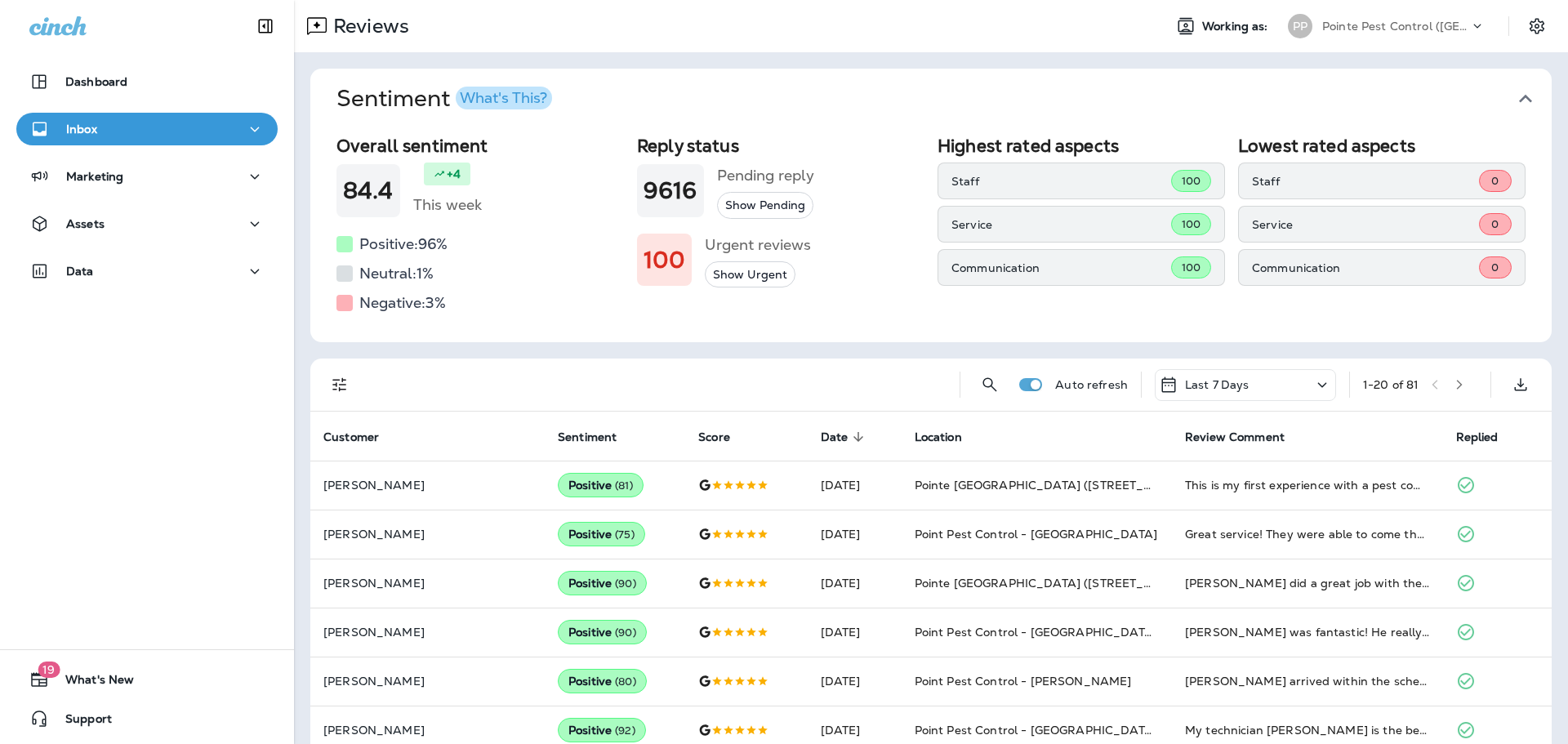
click at [1525, 94] on icon "button" at bounding box center [1525, 99] width 26 height 26
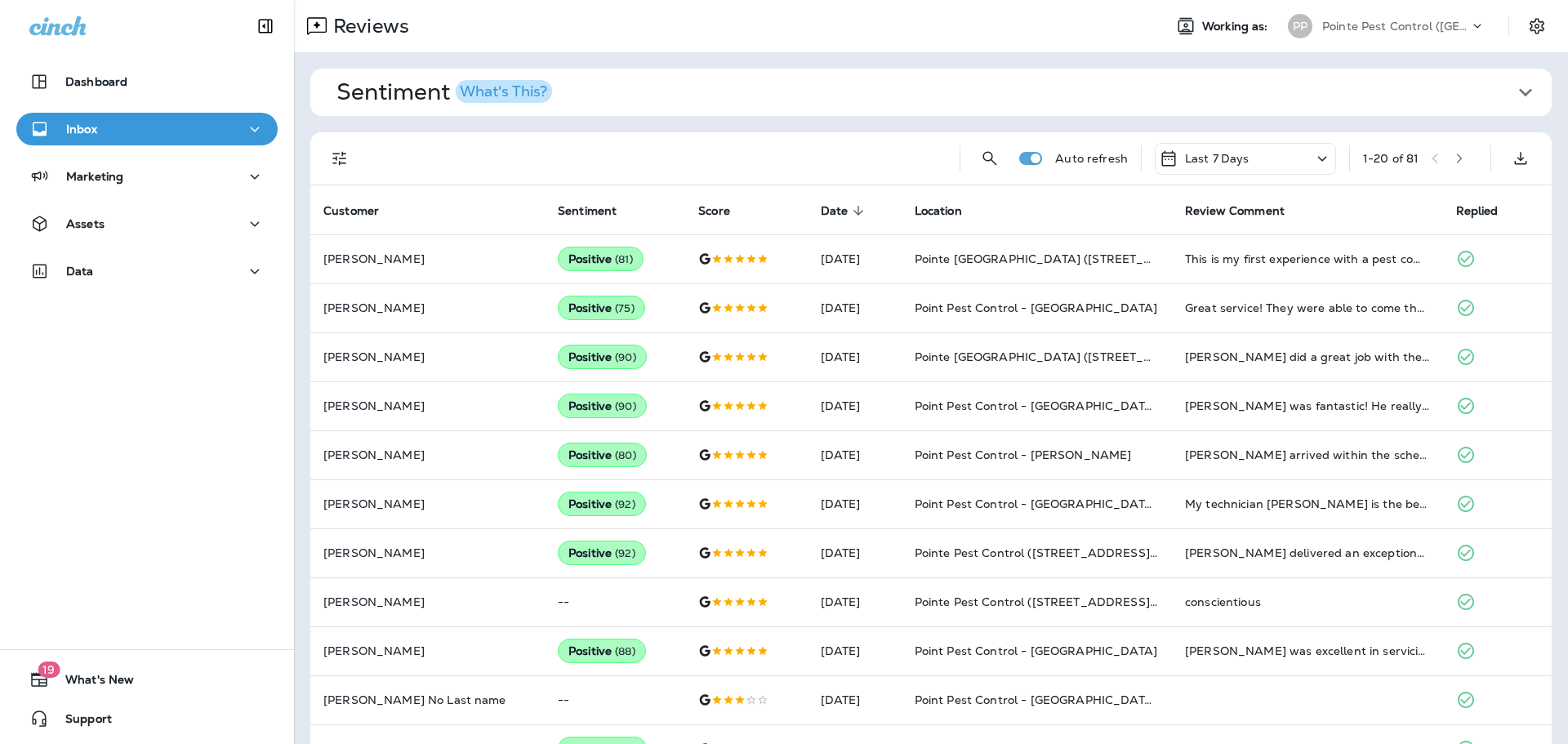
click at [345, 157] on icon "Filters" at bounding box center [339, 159] width 14 height 14
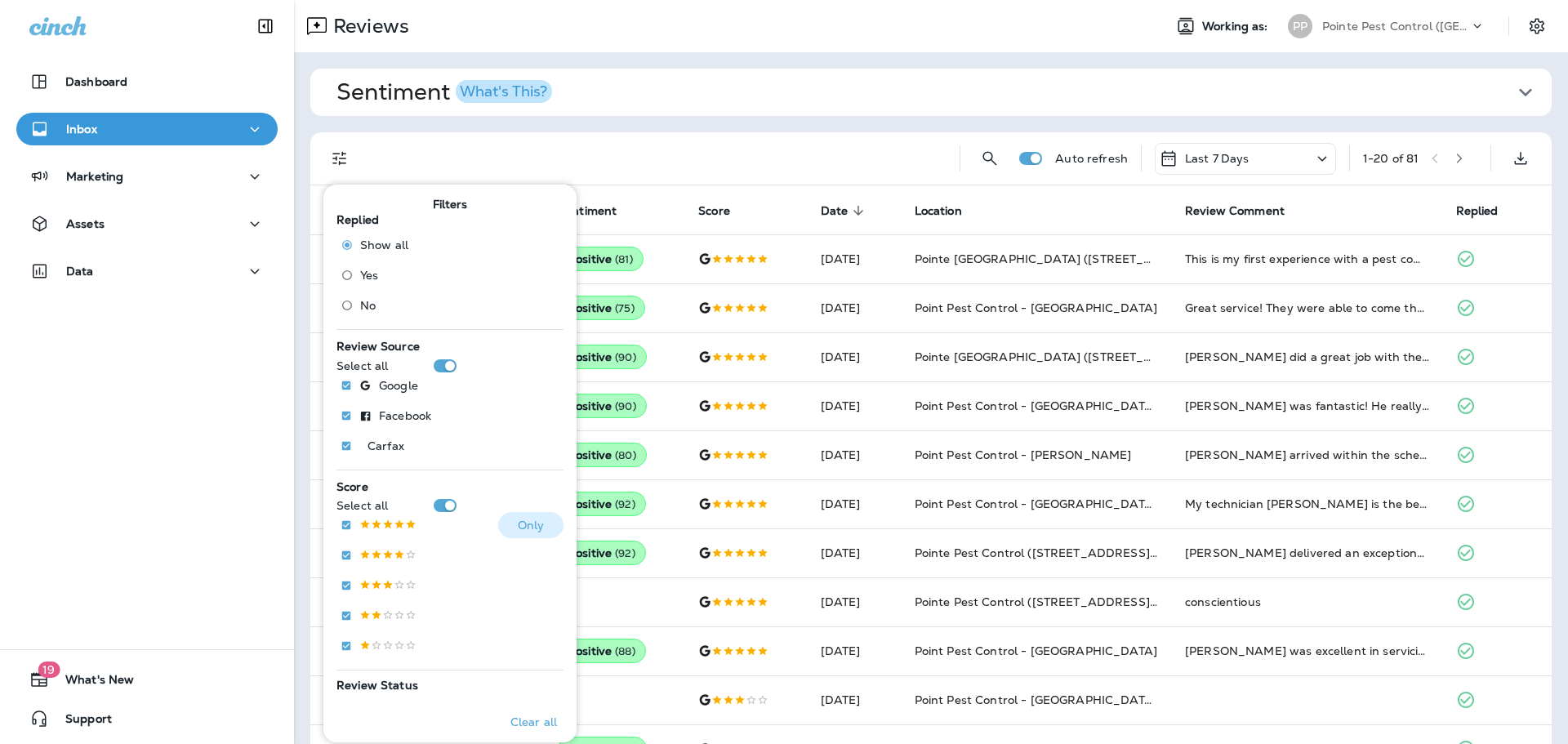
click at [374, 519] on p at bounding box center [389, 526] width 57 height 14
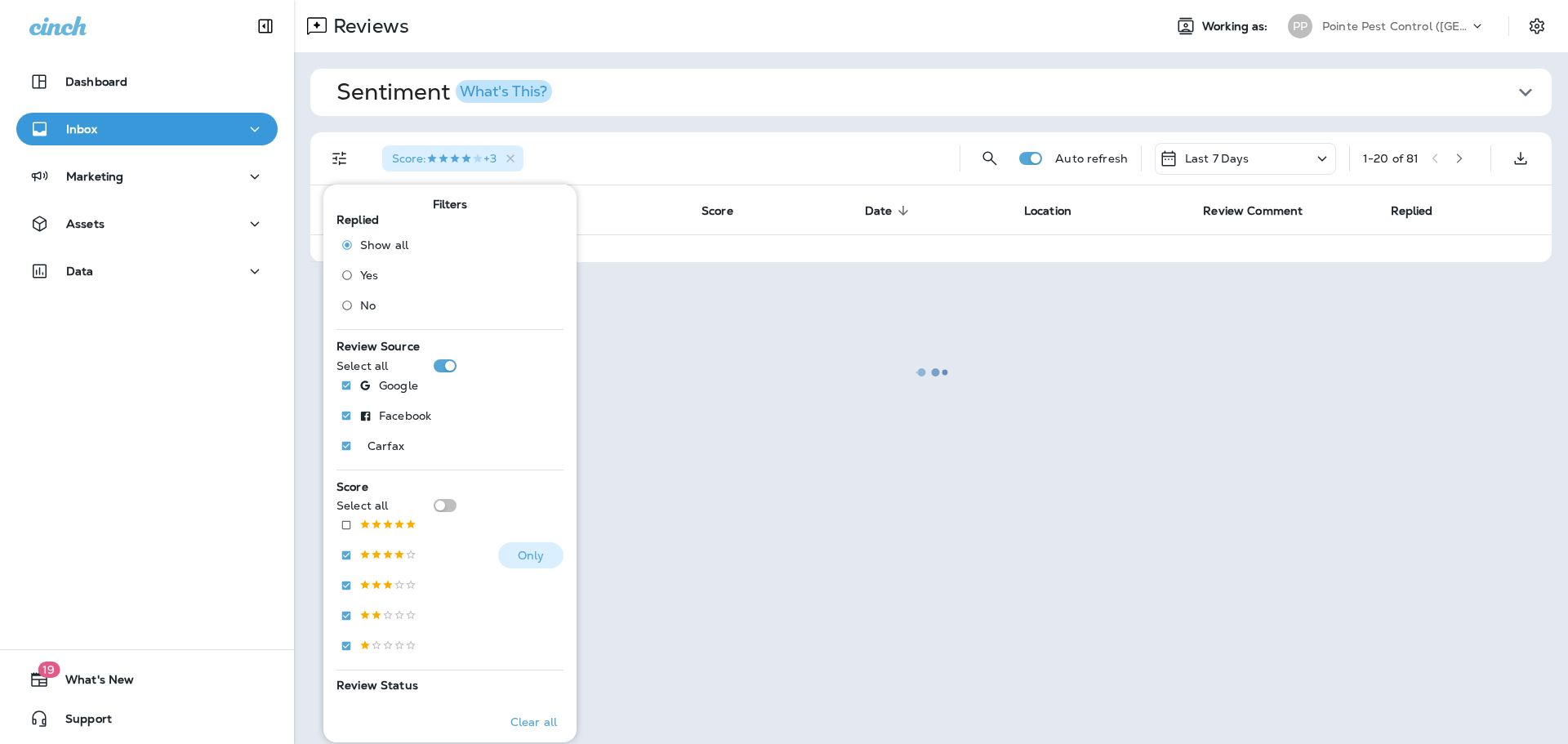
click at [374, 555] on p at bounding box center [389, 555] width 57 height 14
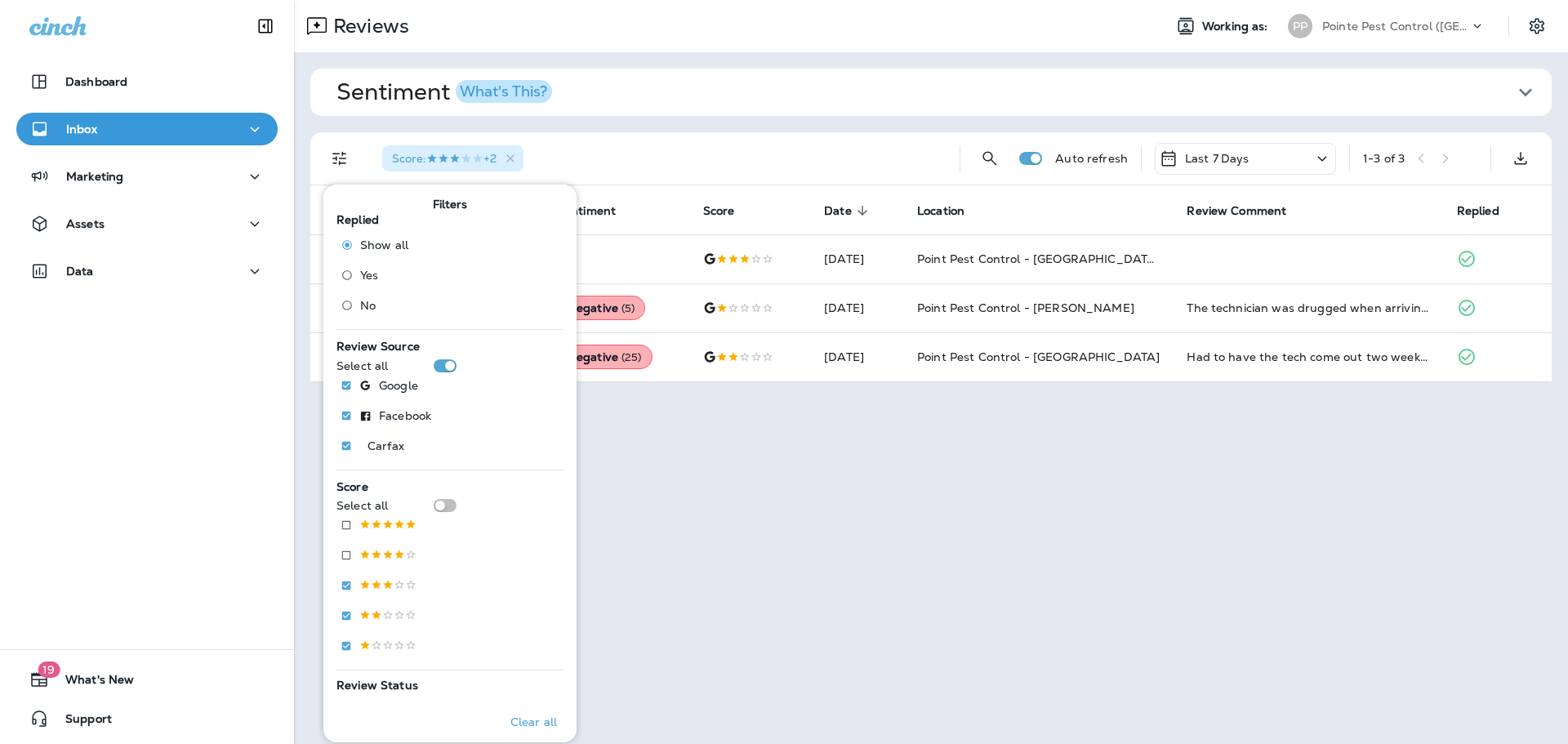
click at [788, 170] on div "Score : +2" at bounding box center [657, 158] width 577 height 52
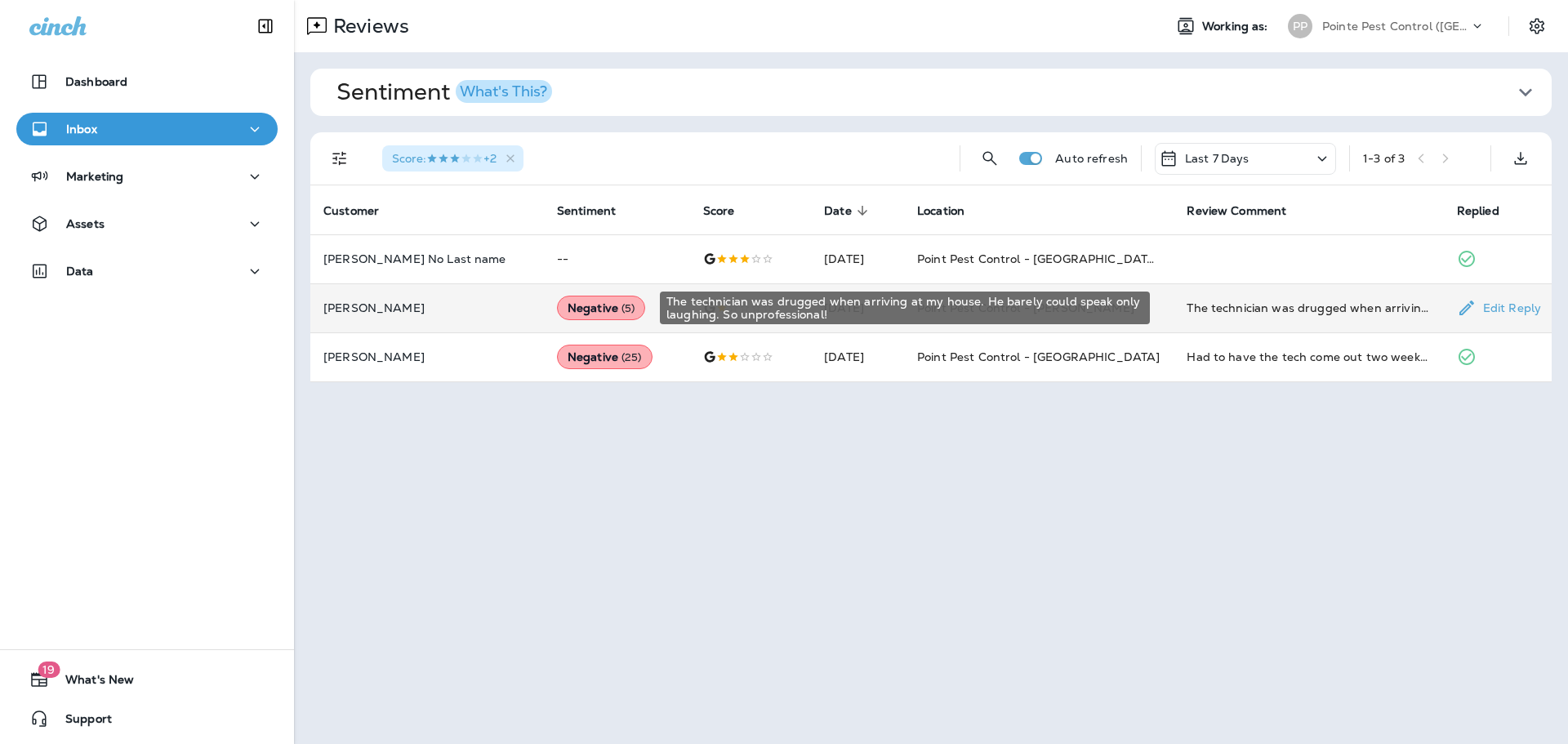
click at [1186, 306] on div "The technician was drugged when arriving at my house. He barely could speak onl…" at bounding box center [1308, 307] width 243 height 17
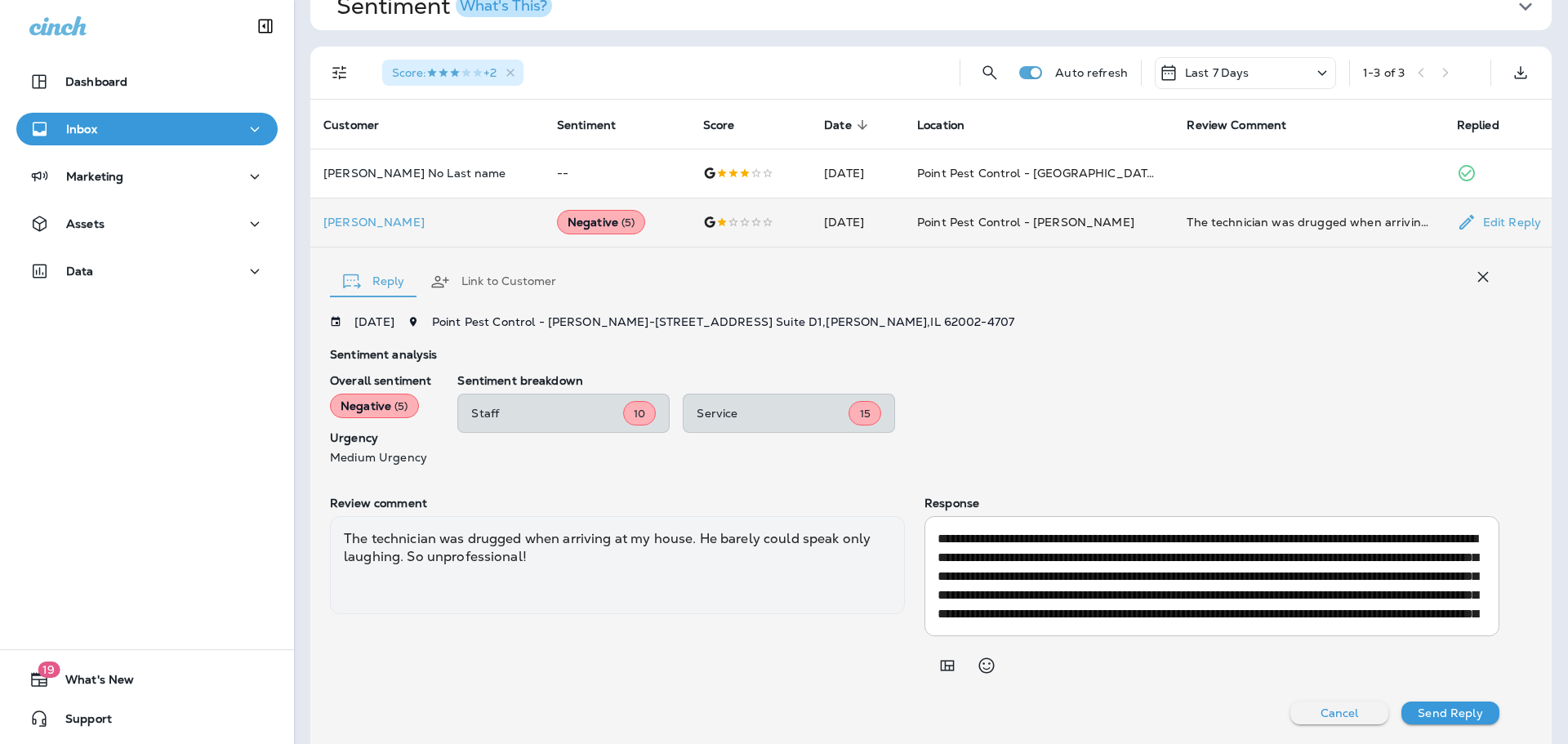
click at [1478, 275] on icon "button" at bounding box center [1483, 277] width 11 height 11
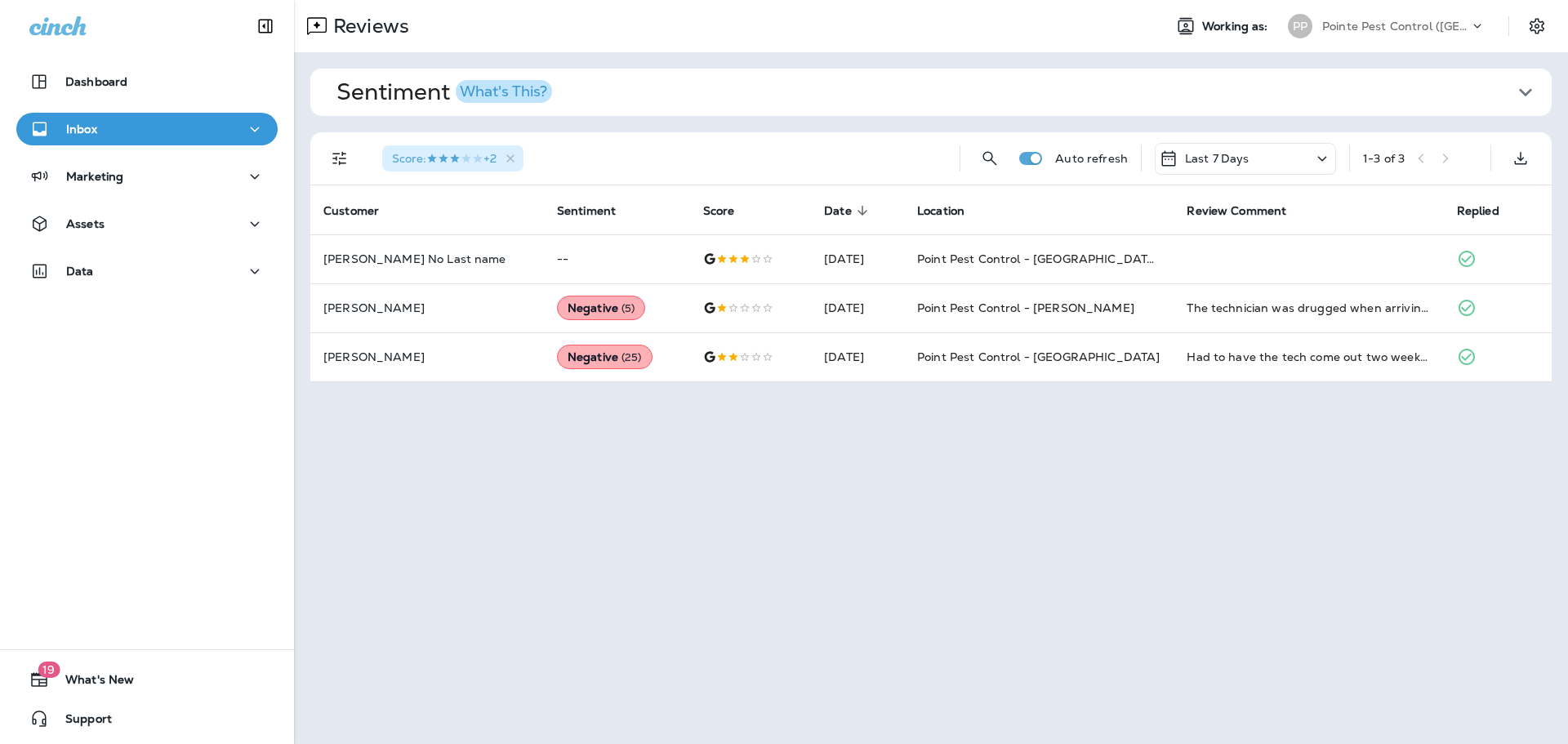
click at [1058, 383] on div "Sentiment What's This? Overall sentiment 84.4 +4 This week Positive: 96 % Neutr…" at bounding box center [930, 225] width 1274 height 346
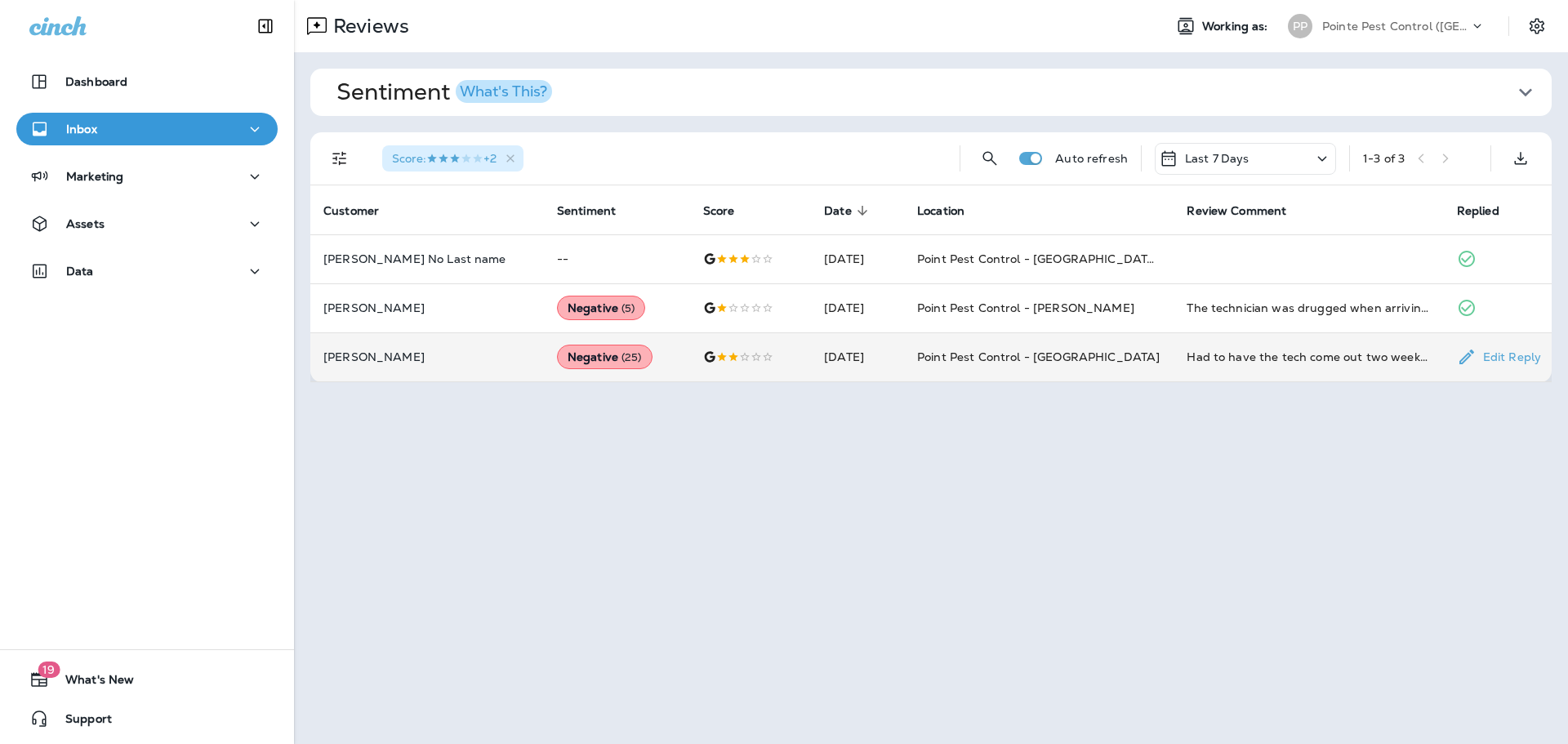
click at [1055, 371] on td "Point Pest Control - [GEOGRAPHIC_DATA]" at bounding box center [1039, 357] width 270 height 49
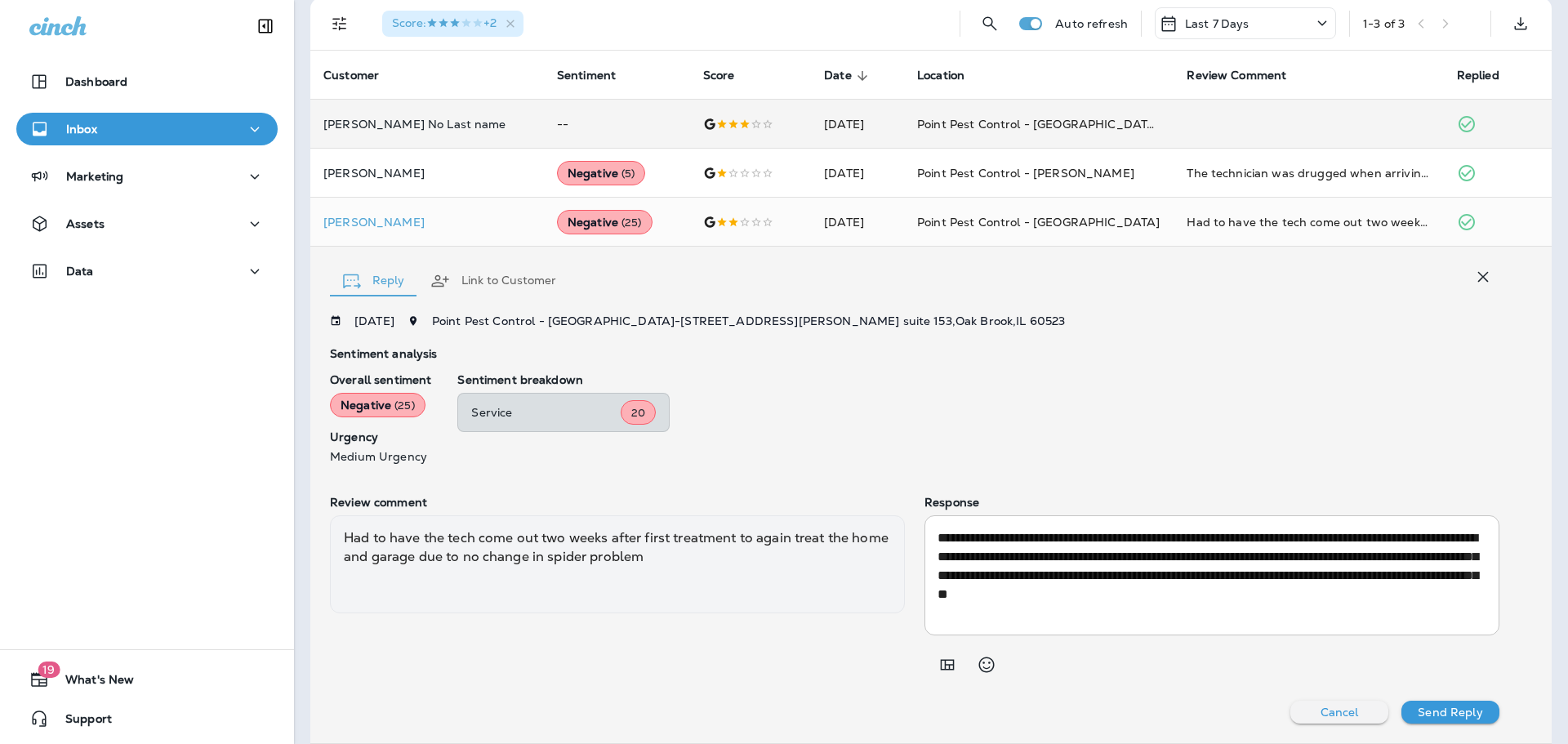
click at [1473, 279] on icon "button" at bounding box center [1483, 277] width 20 height 20
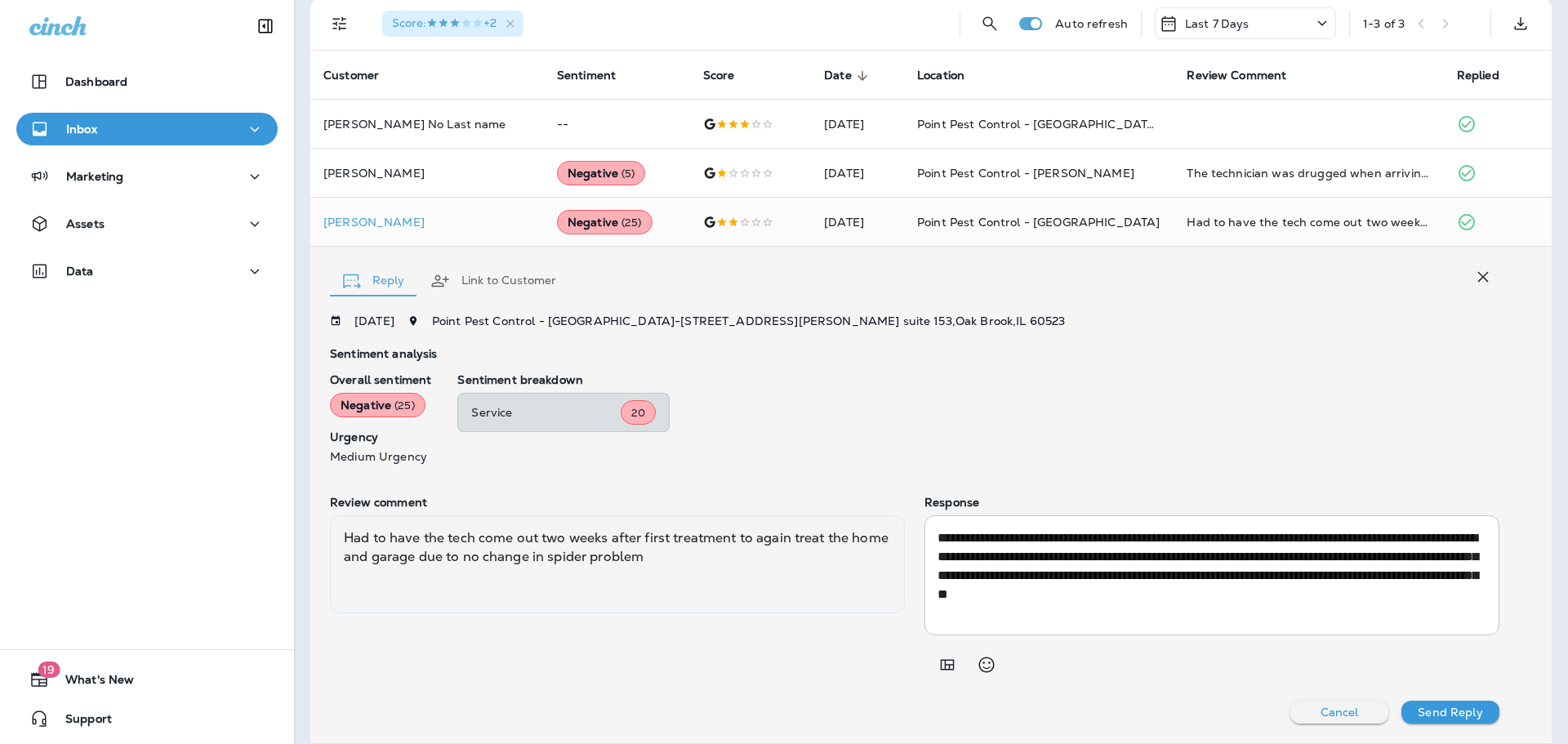
scroll to position [0, 0]
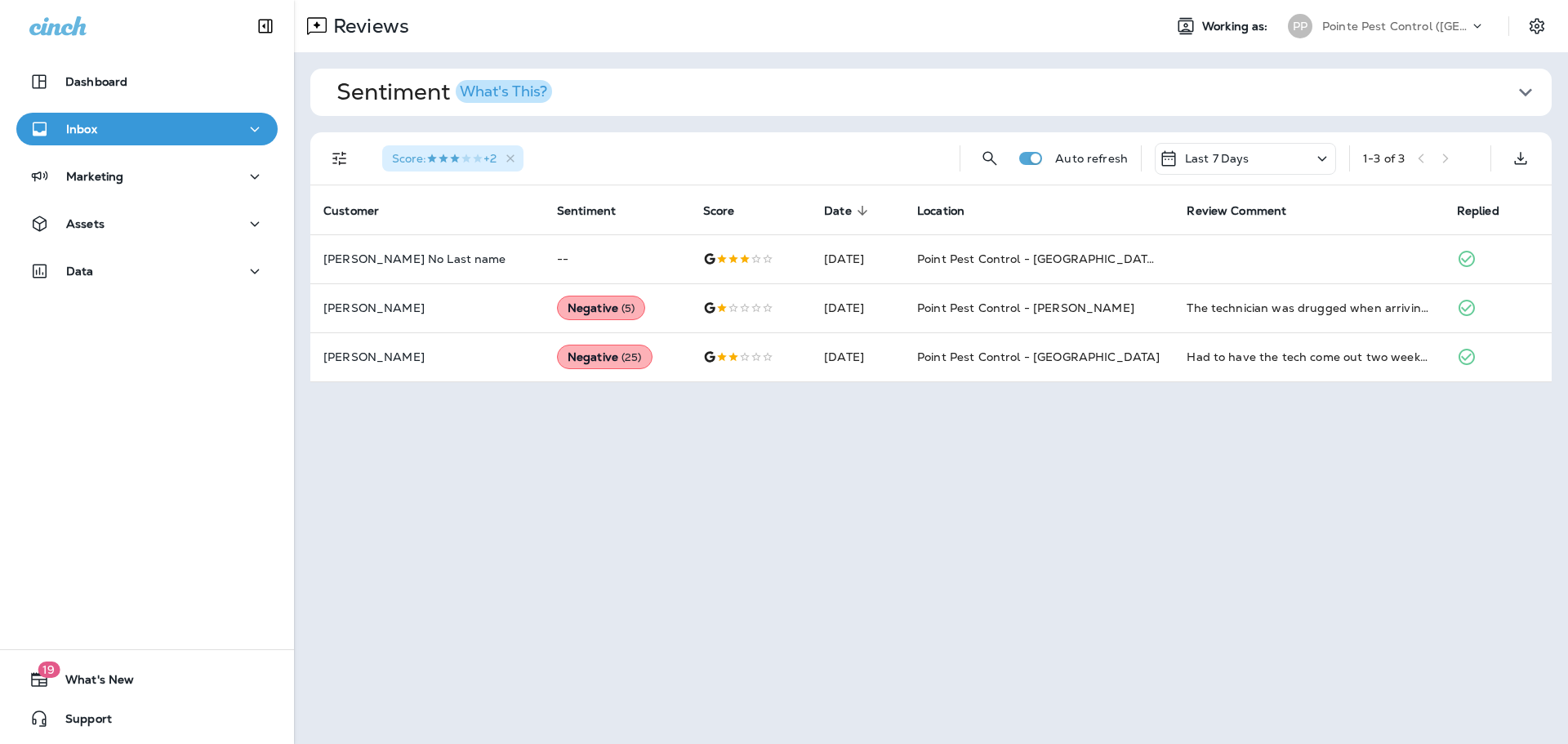
click at [1242, 160] on p "Last 7 Days" at bounding box center [1217, 158] width 64 height 13
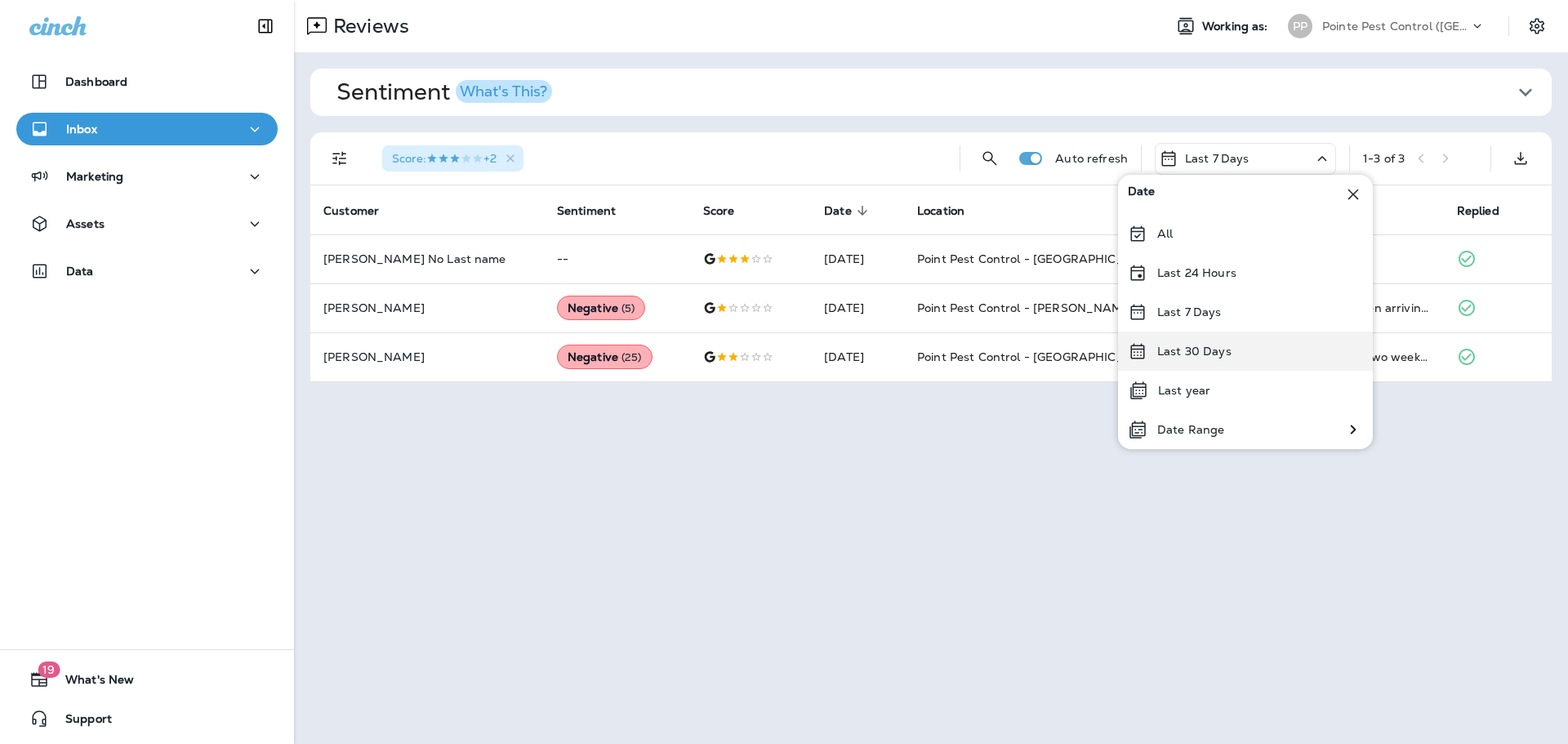
click at [1245, 366] on div "Last 30 Days" at bounding box center [1246, 351] width 255 height 40
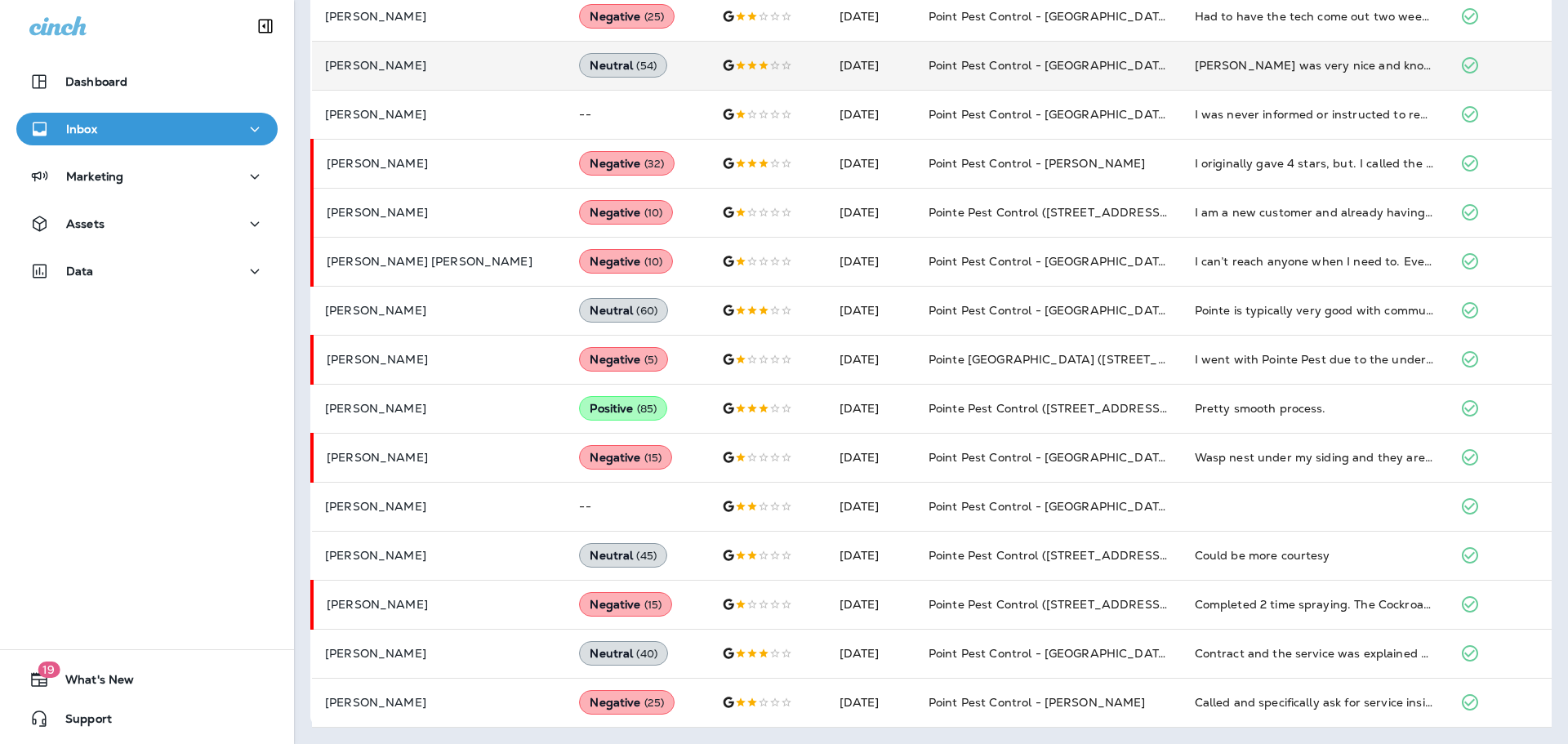
scroll to position [339, 0]
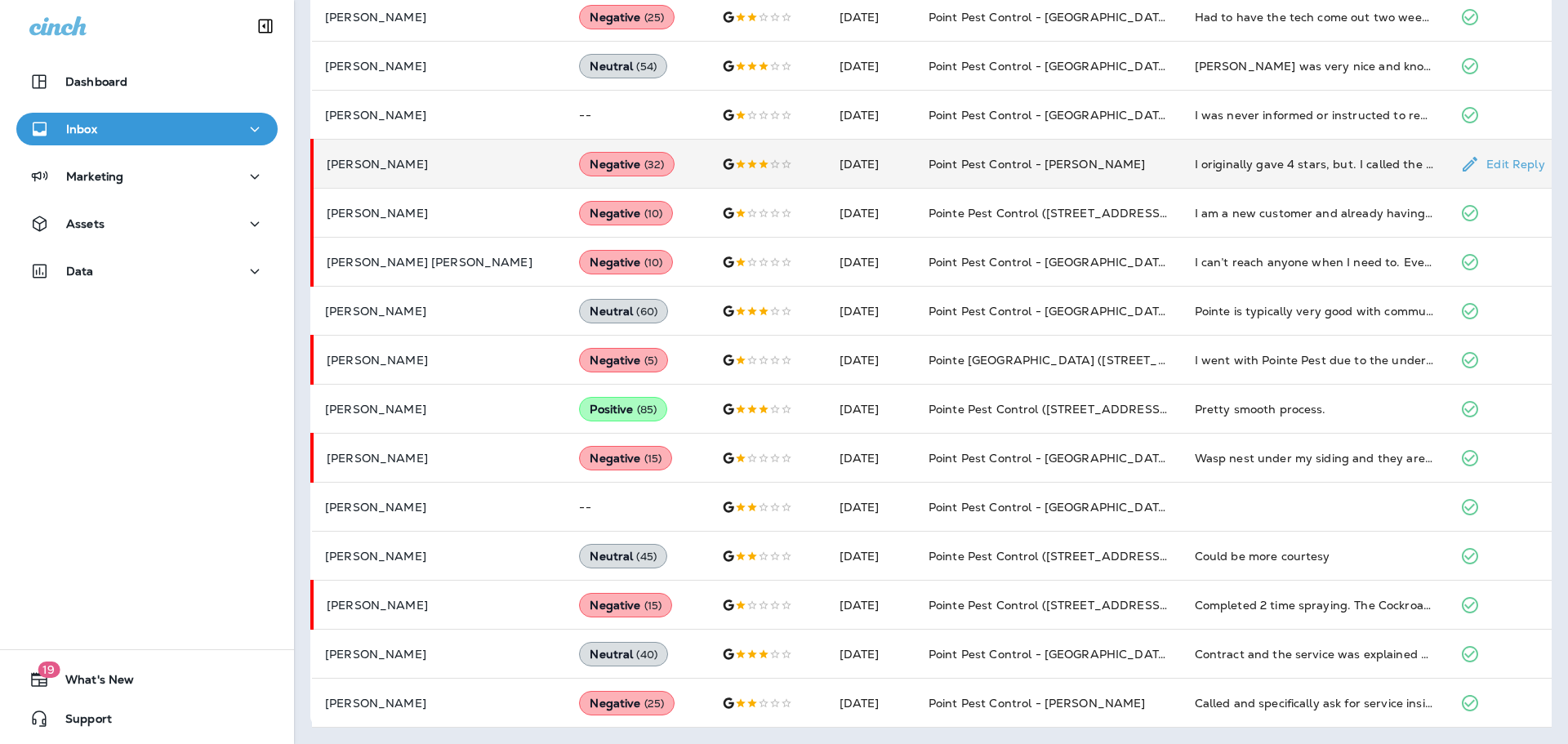
click at [1089, 165] on td "Point Pest Control - [PERSON_NAME]" at bounding box center [1048, 164] width 266 height 49
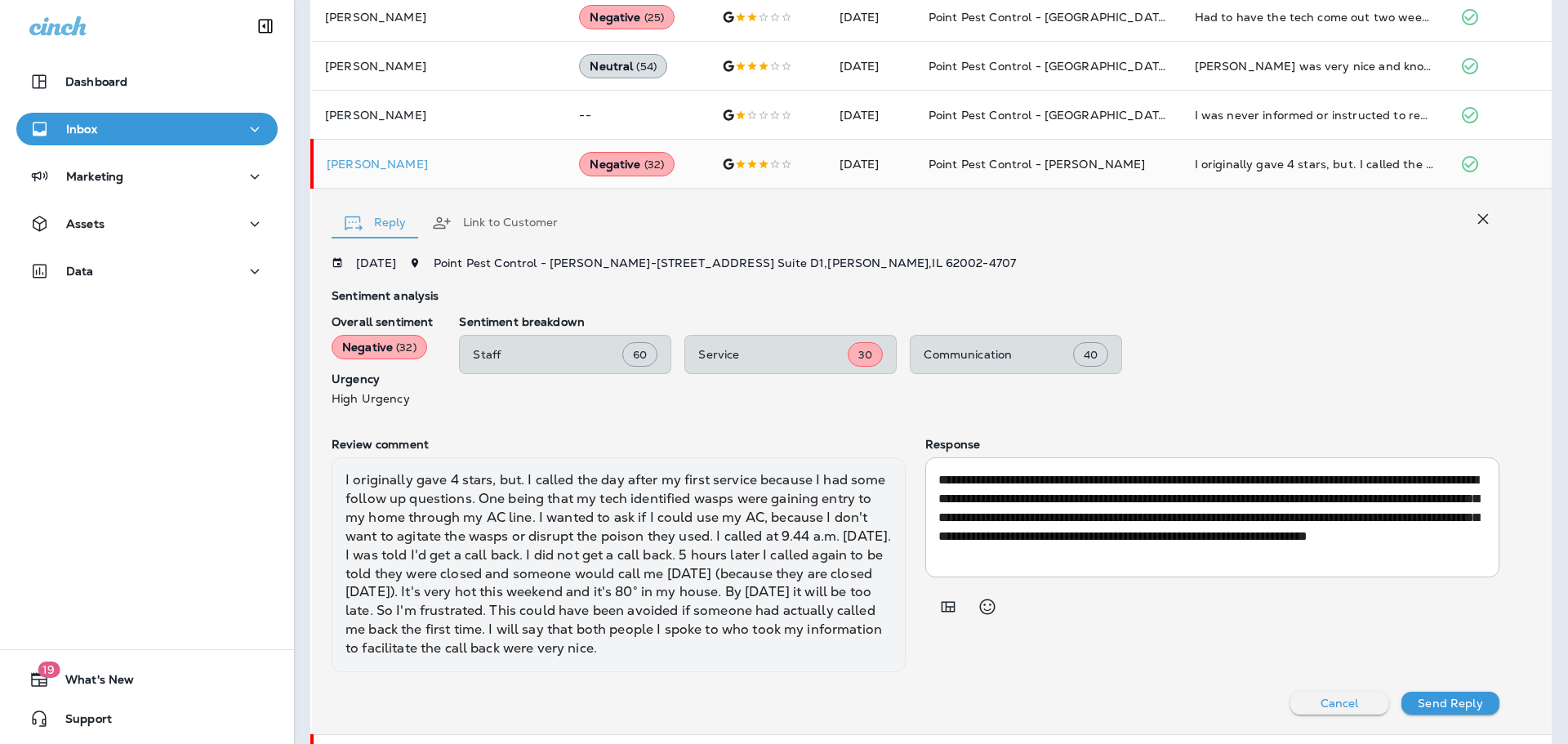
click at [1473, 226] on icon "button" at bounding box center [1483, 219] width 20 height 20
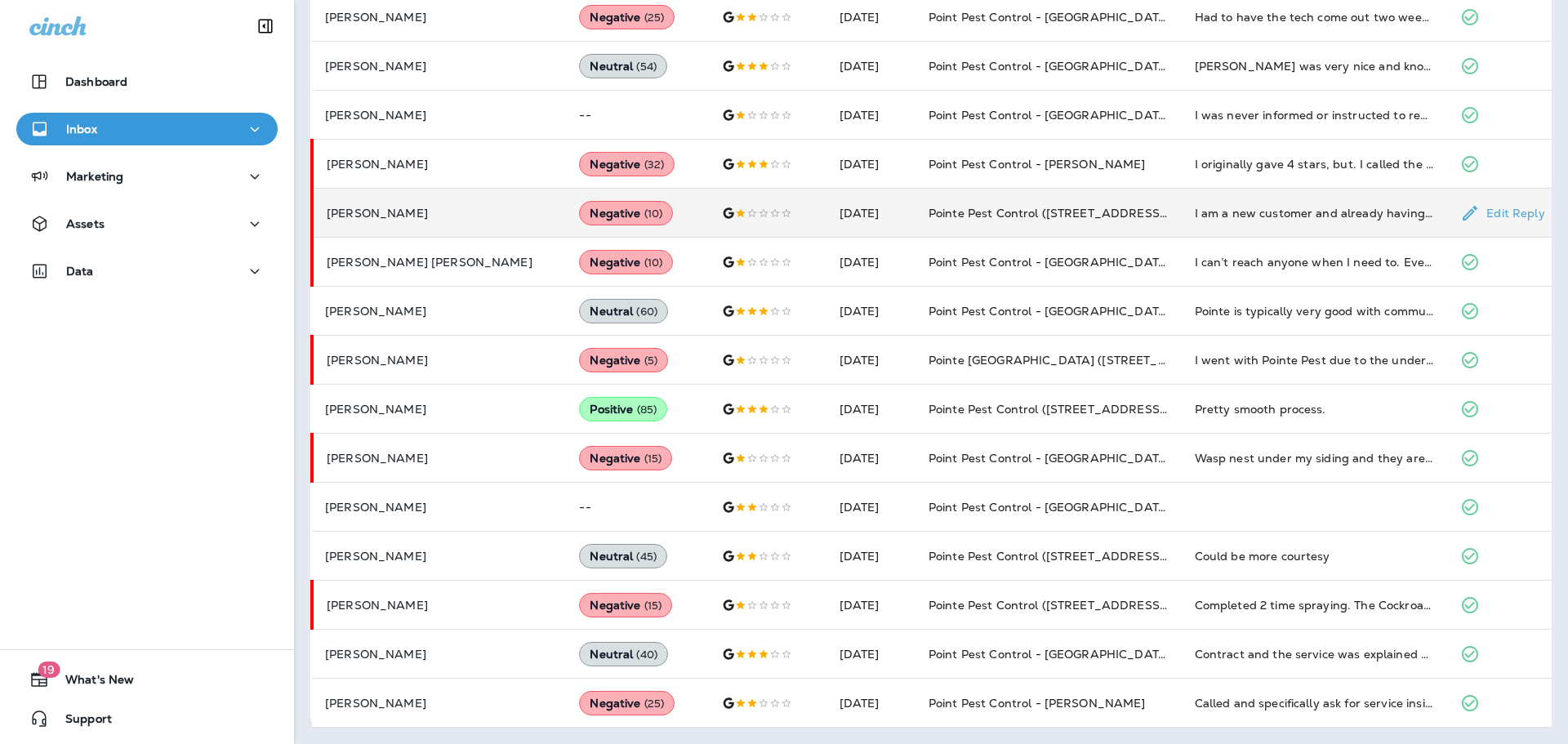
click at [1304, 213] on div "I am a new customer and already having communication issues with staff after pu…" at bounding box center [1315, 212] width 240 height 17
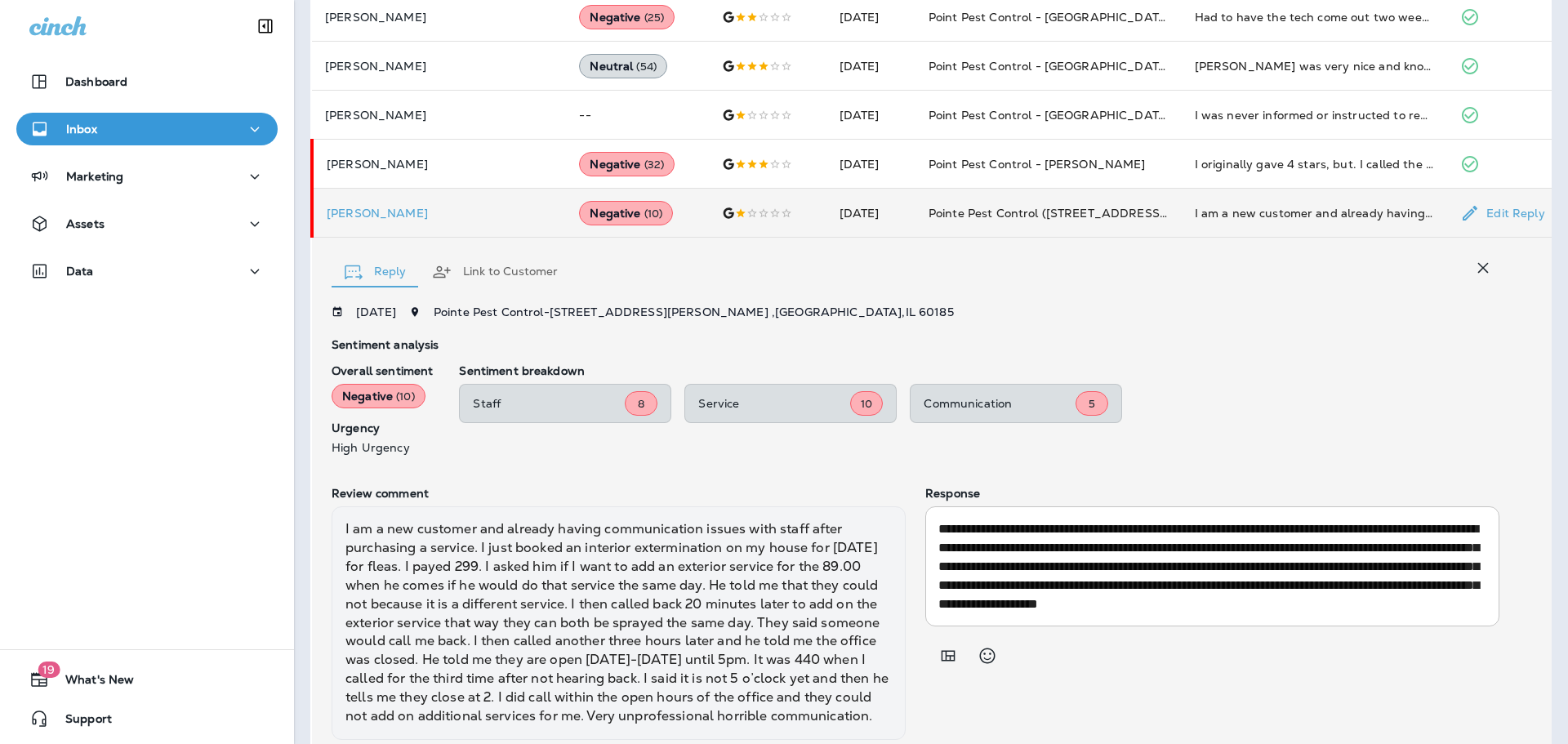
scroll to position [416, 0]
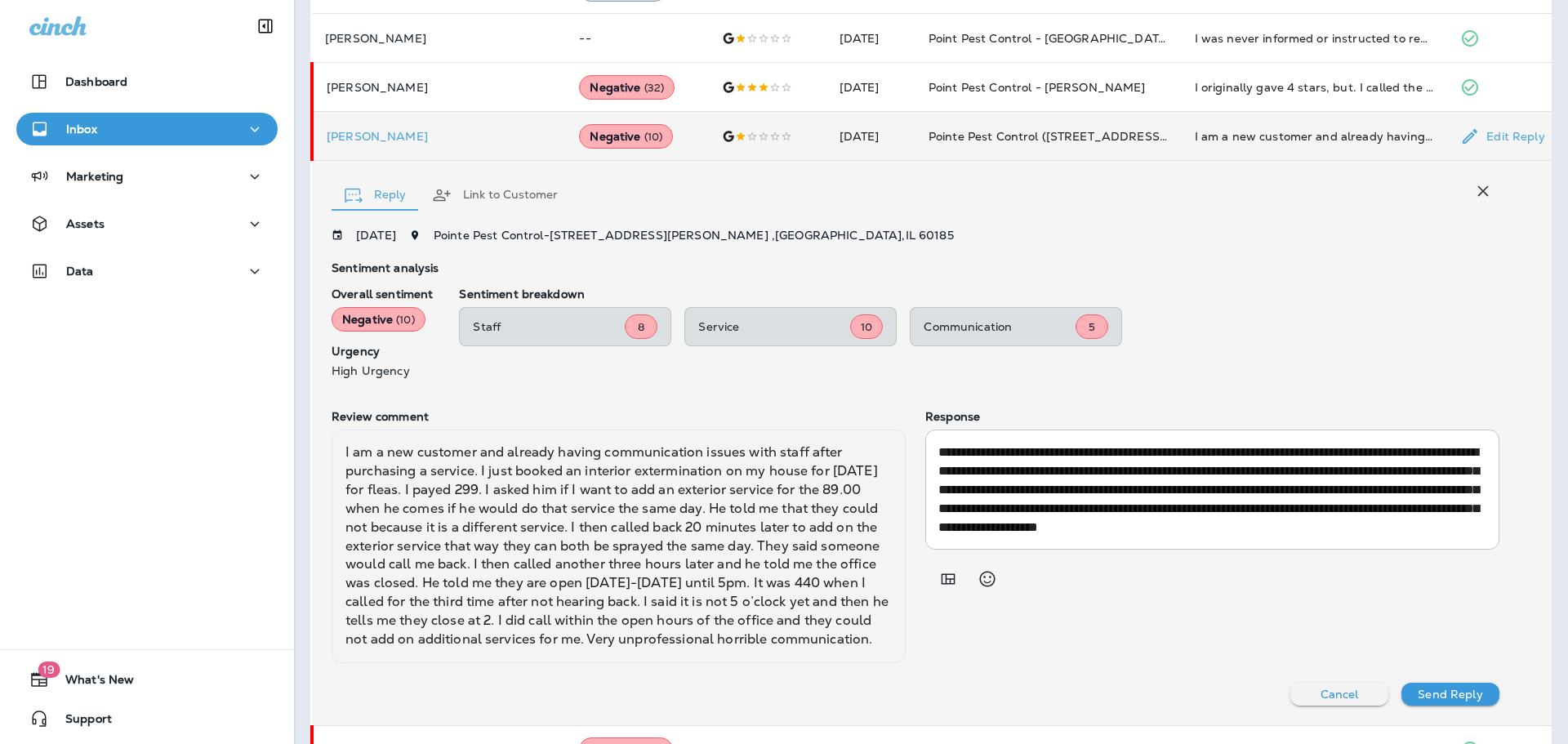
click at [1477, 194] on icon "button" at bounding box center [1483, 191] width 20 height 20
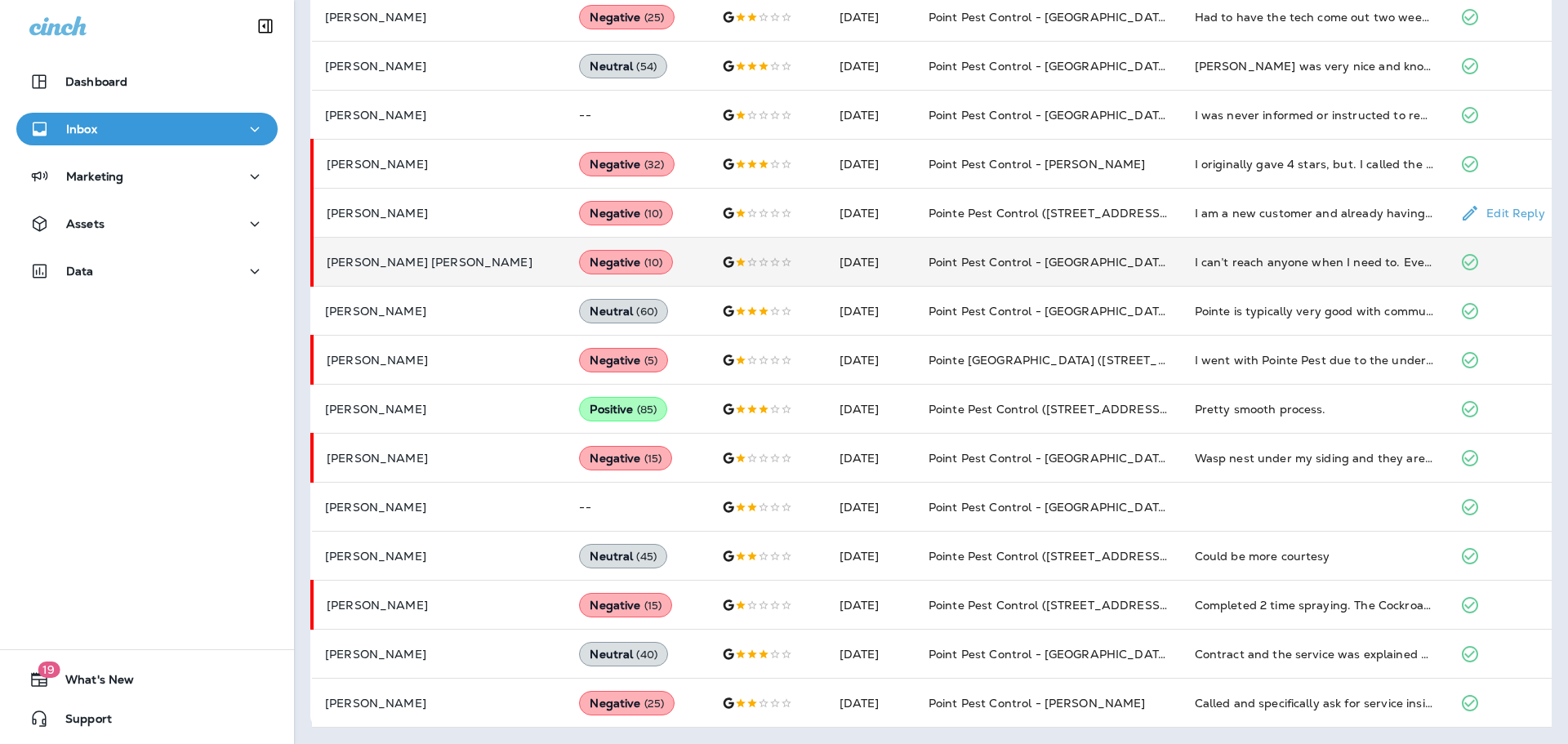
scroll to position [339, 0]
click at [1265, 280] on td "I can’t reach anyone when I need to. Even when I’m trying to pay them. They hav…" at bounding box center [1315, 262] width 266 height 49
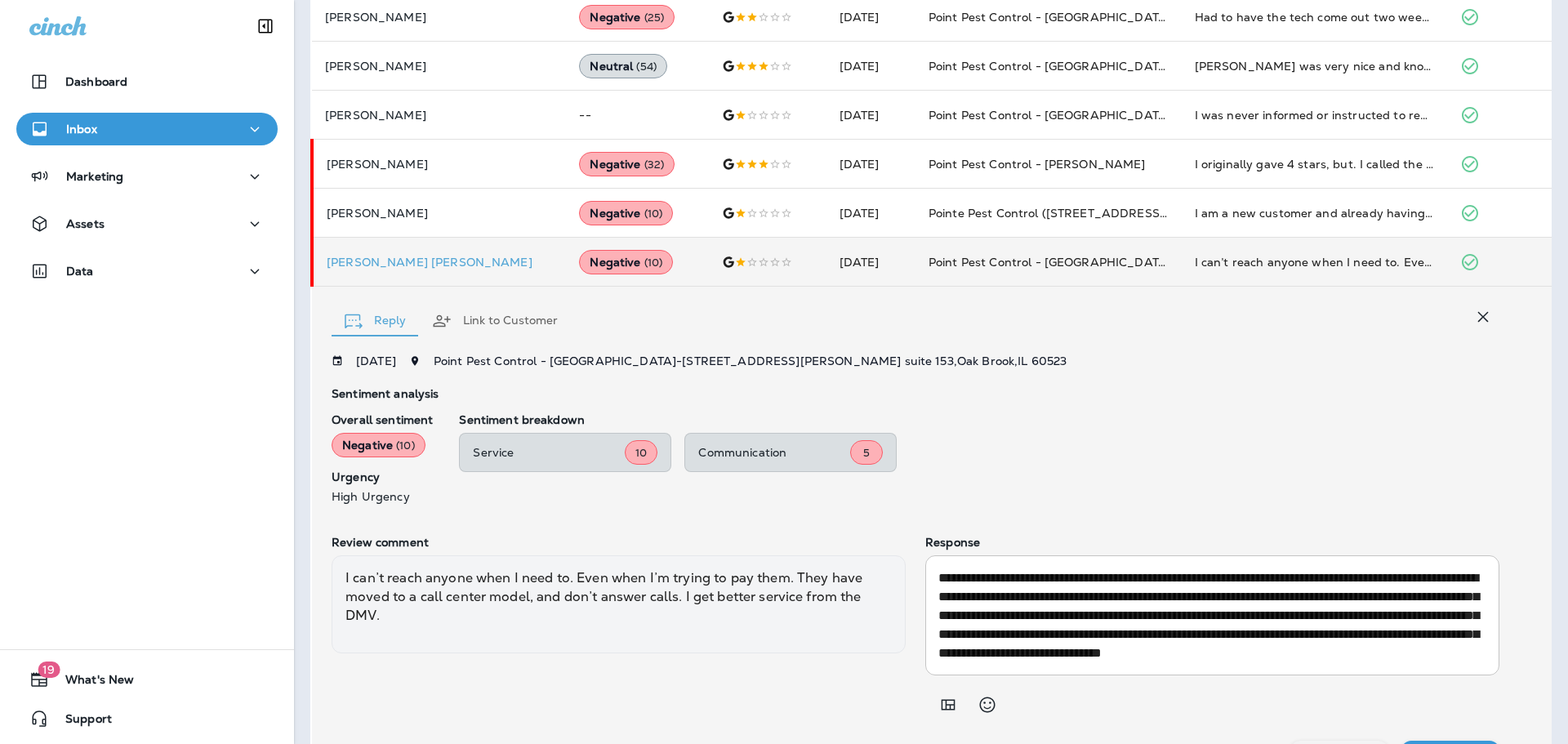
scroll to position [378, 0]
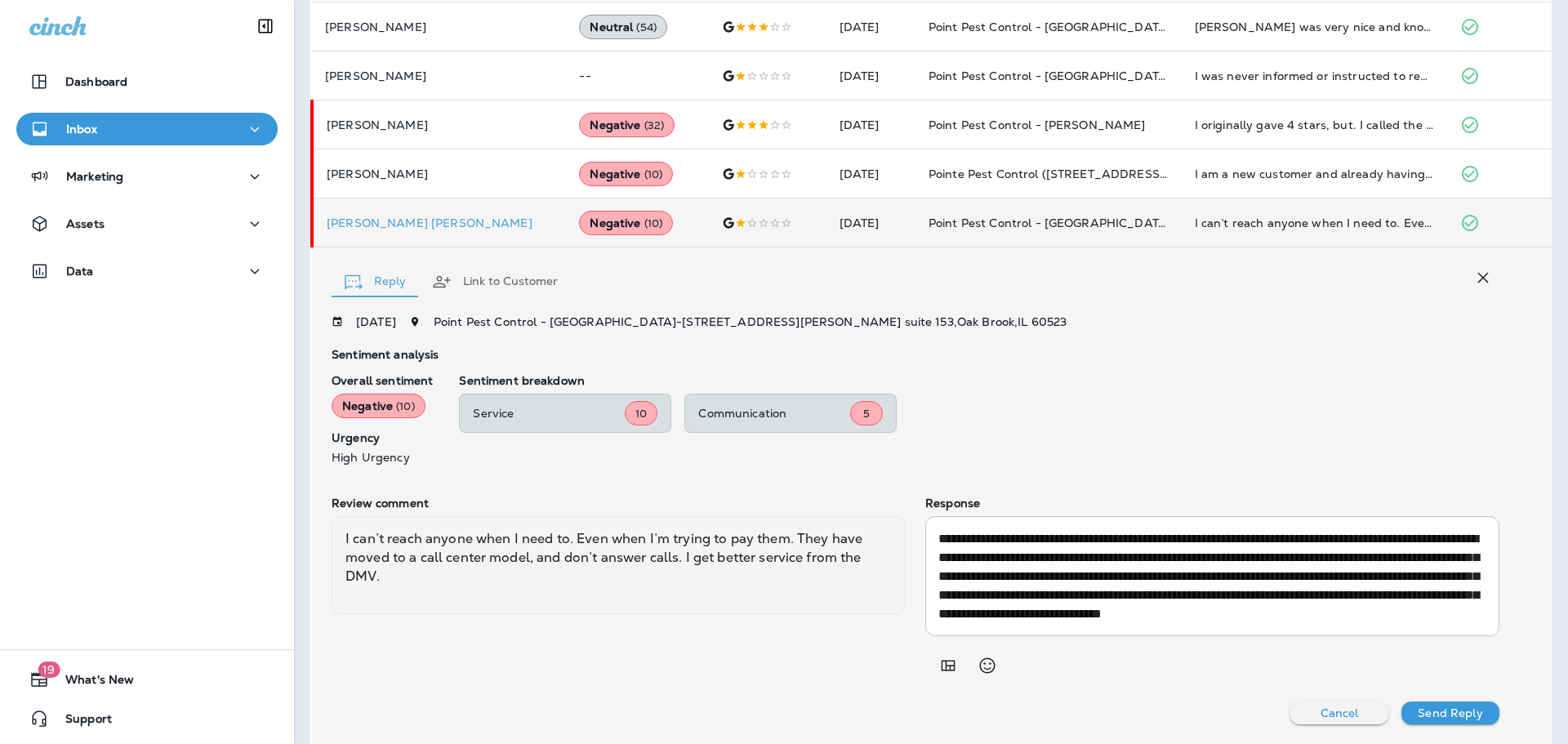
click at [1478, 274] on icon "button" at bounding box center [1483, 277] width 11 height 11
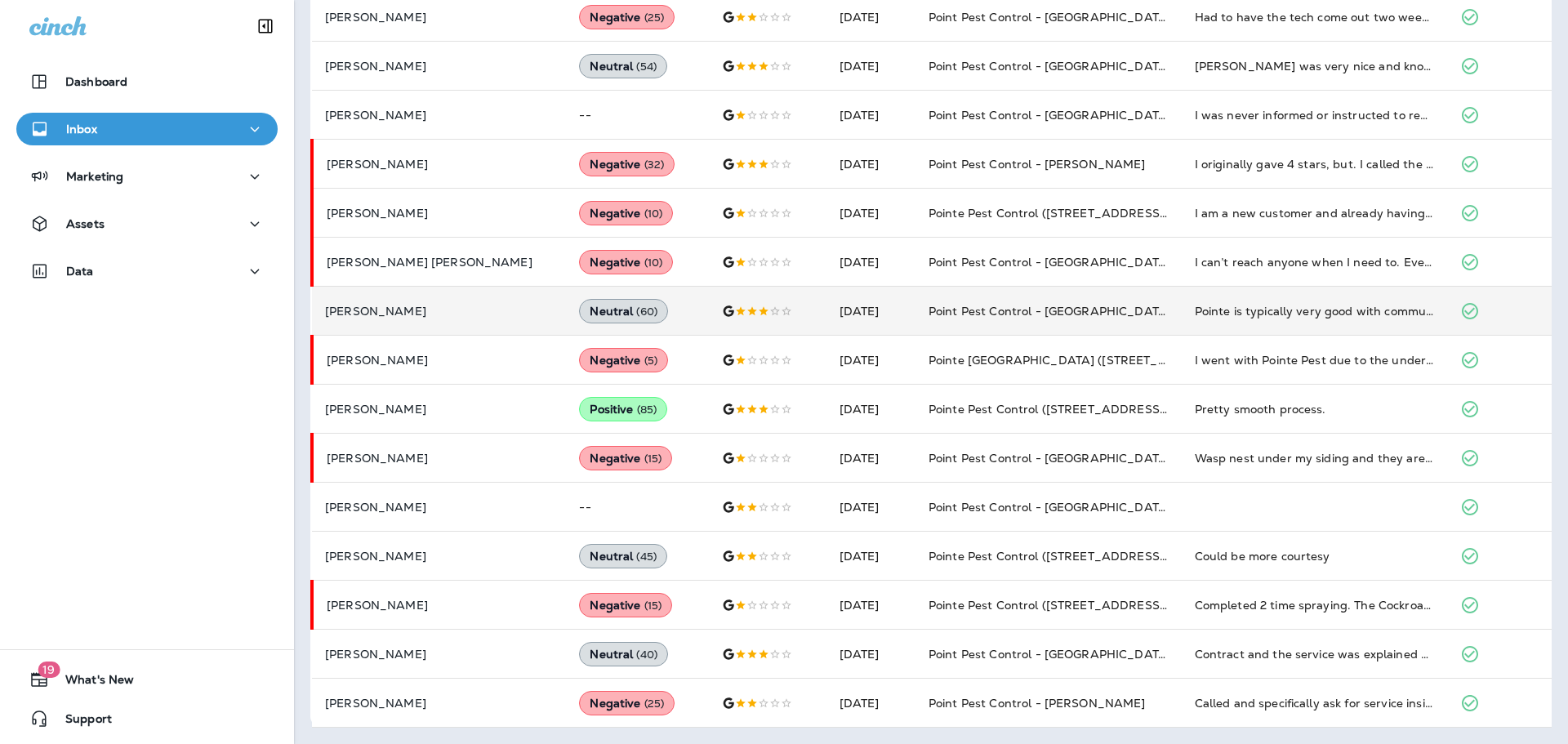
scroll to position [339, 0]
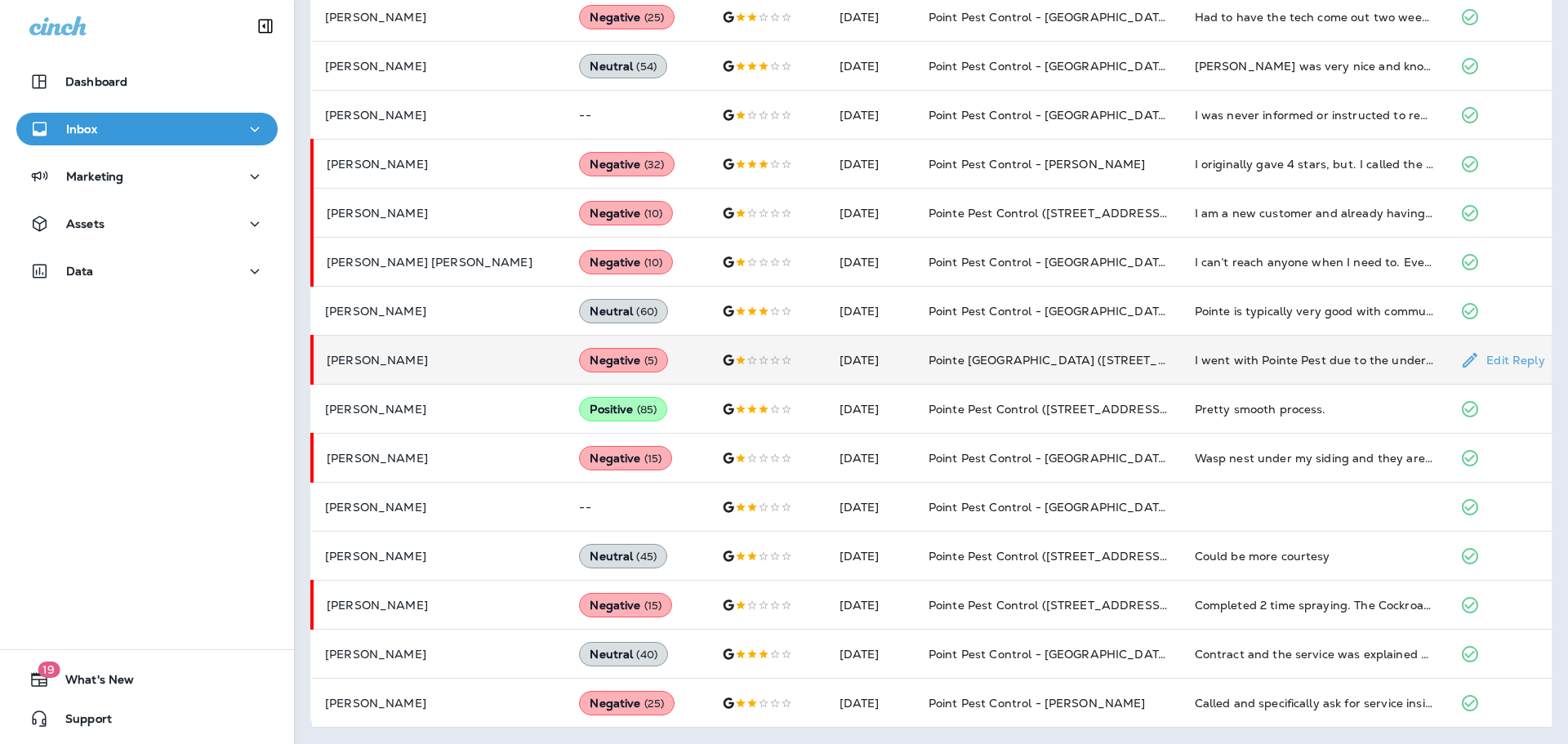
click at [1318, 346] on td "I went with Pointe Pest due to the understanding that an inspection would be co…" at bounding box center [1315, 361] width 266 height 49
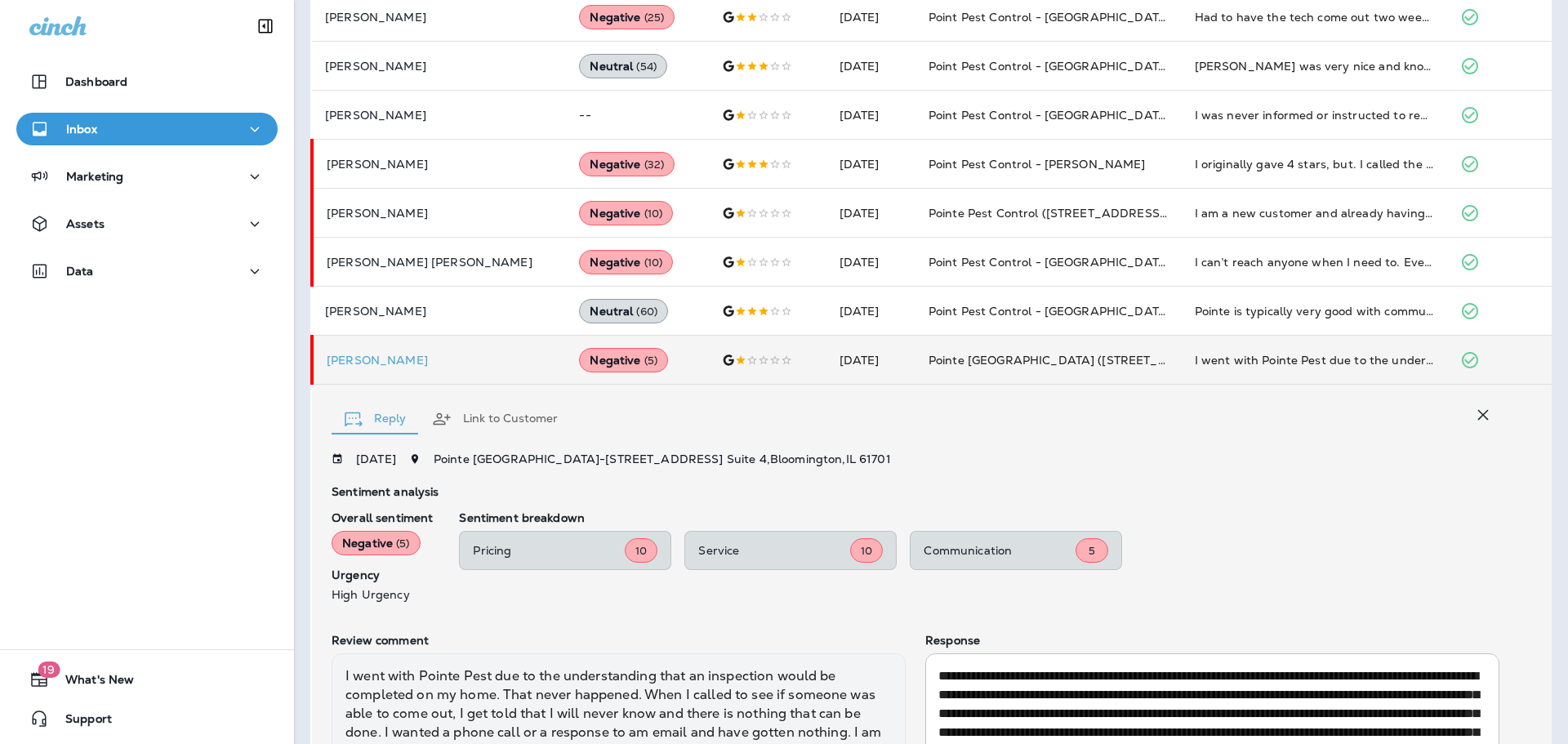
scroll to position [506, 0]
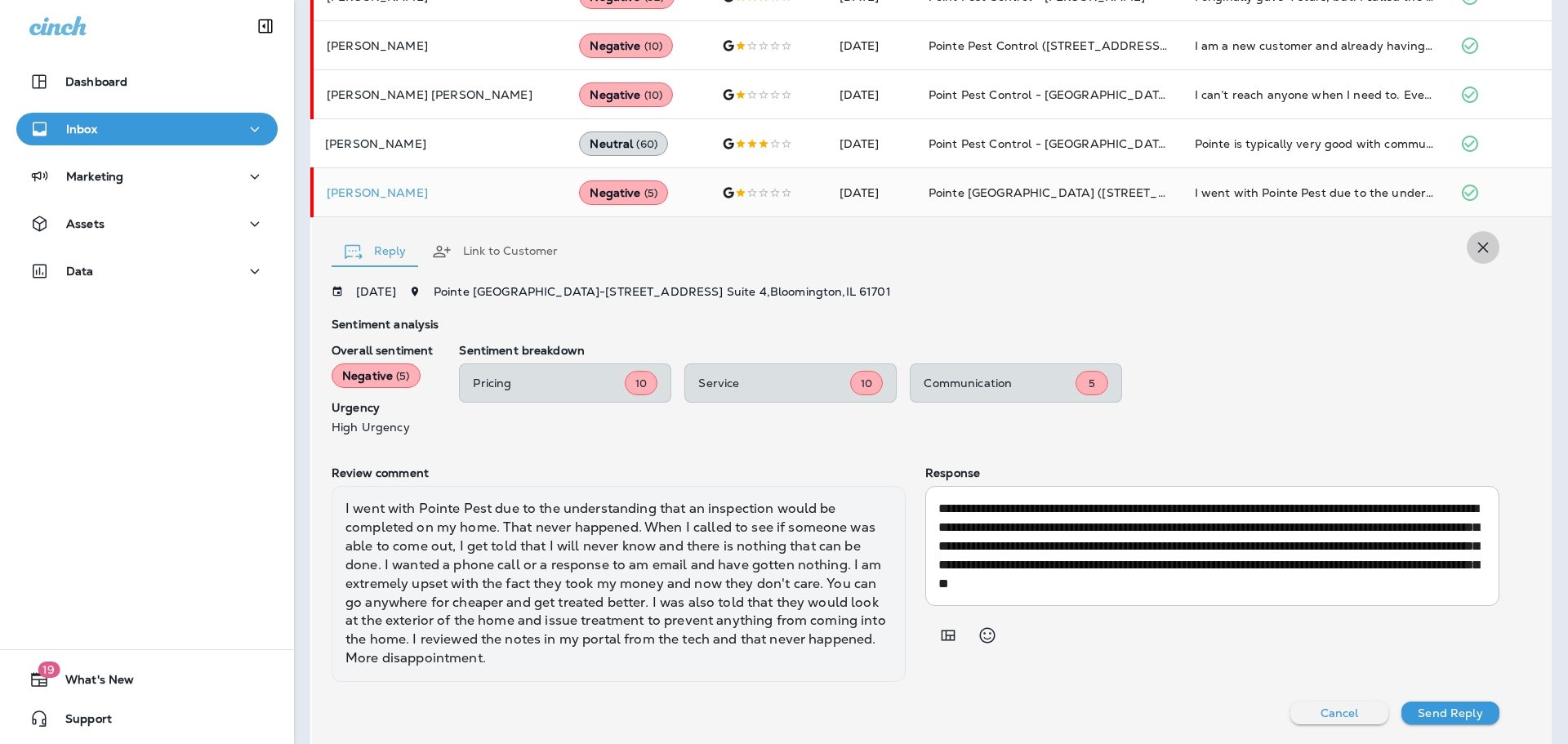
click at [1480, 251] on icon "button" at bounding box center [1483, 247] width 20 height 20
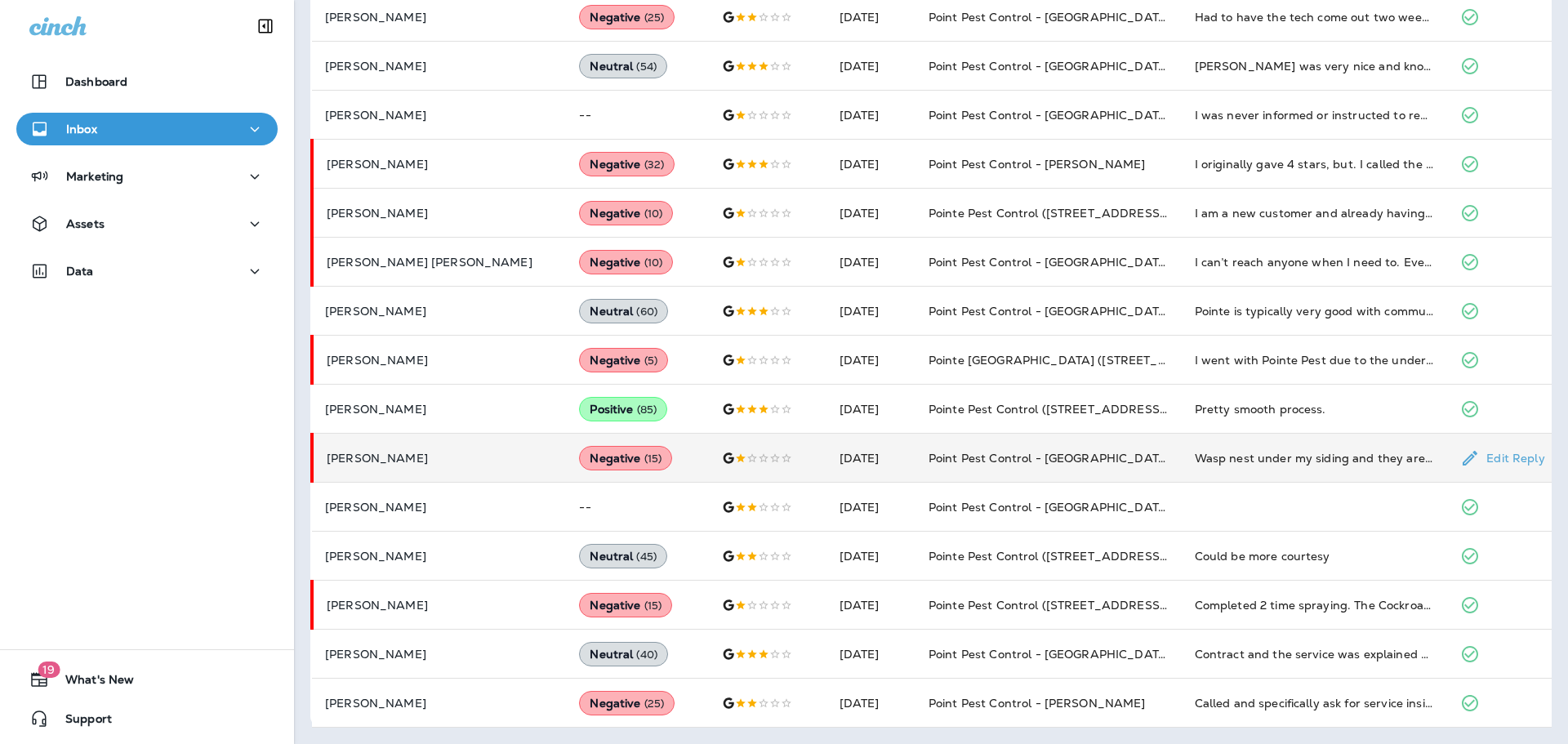
click at [1215, 454] on div "Wasp nest under my siding and they are getting into my home. Called Pointe and …" at bounding box center [1315, 457] width 240 height 17
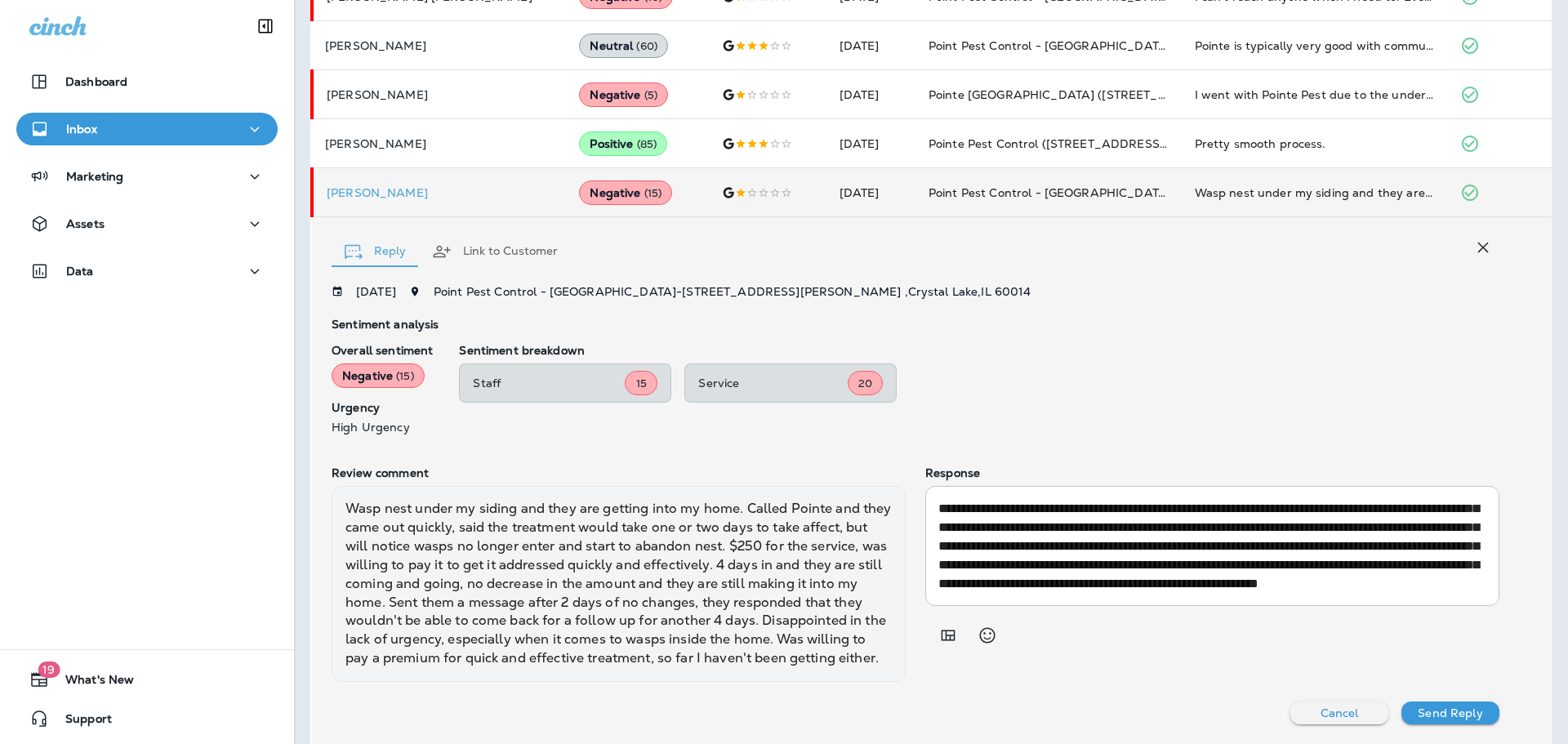
scroll to position [56, 0]
click at [1473, 251] on icon "button" at bounding box center [1483, 247] width 20 height 20
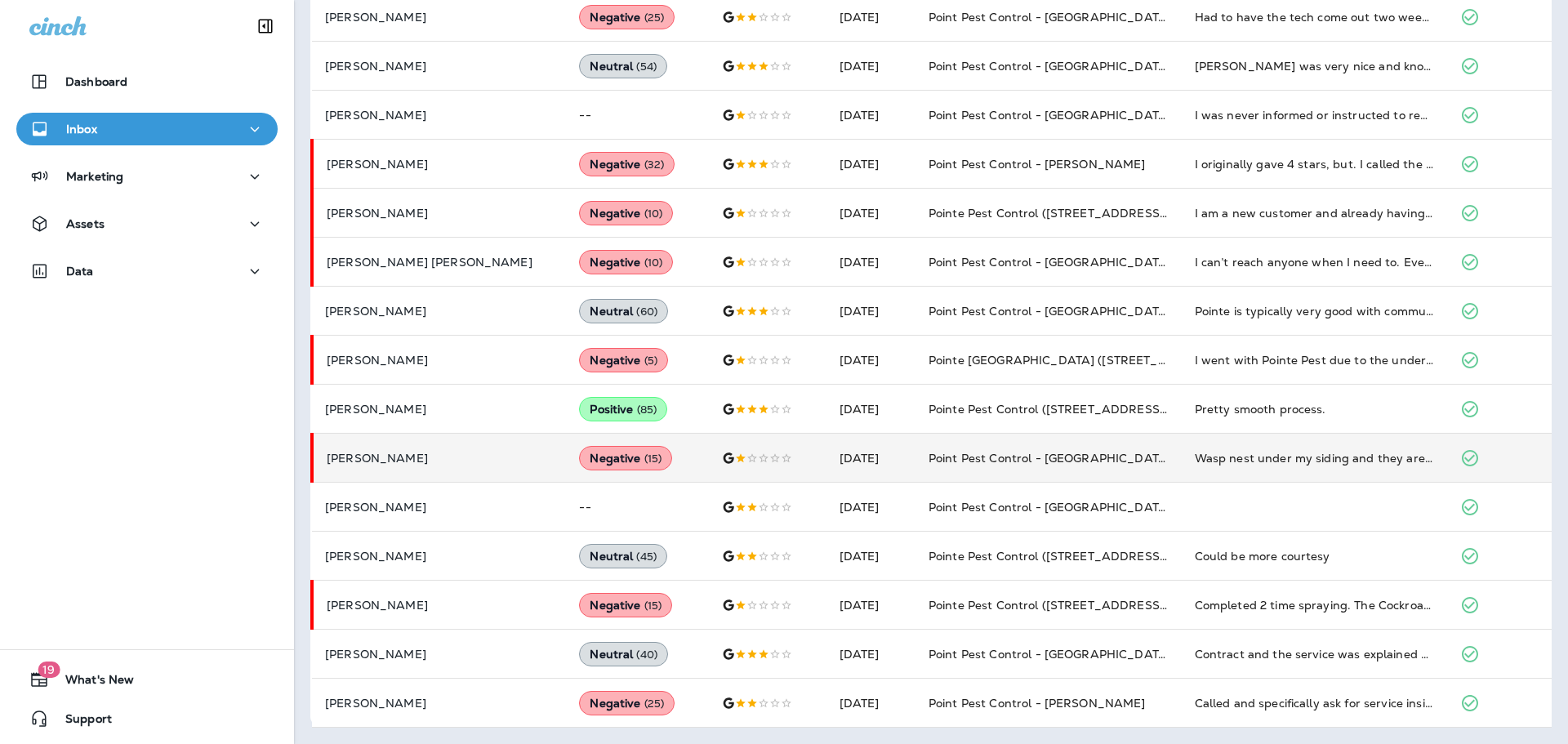
scroll to position [339, 0]
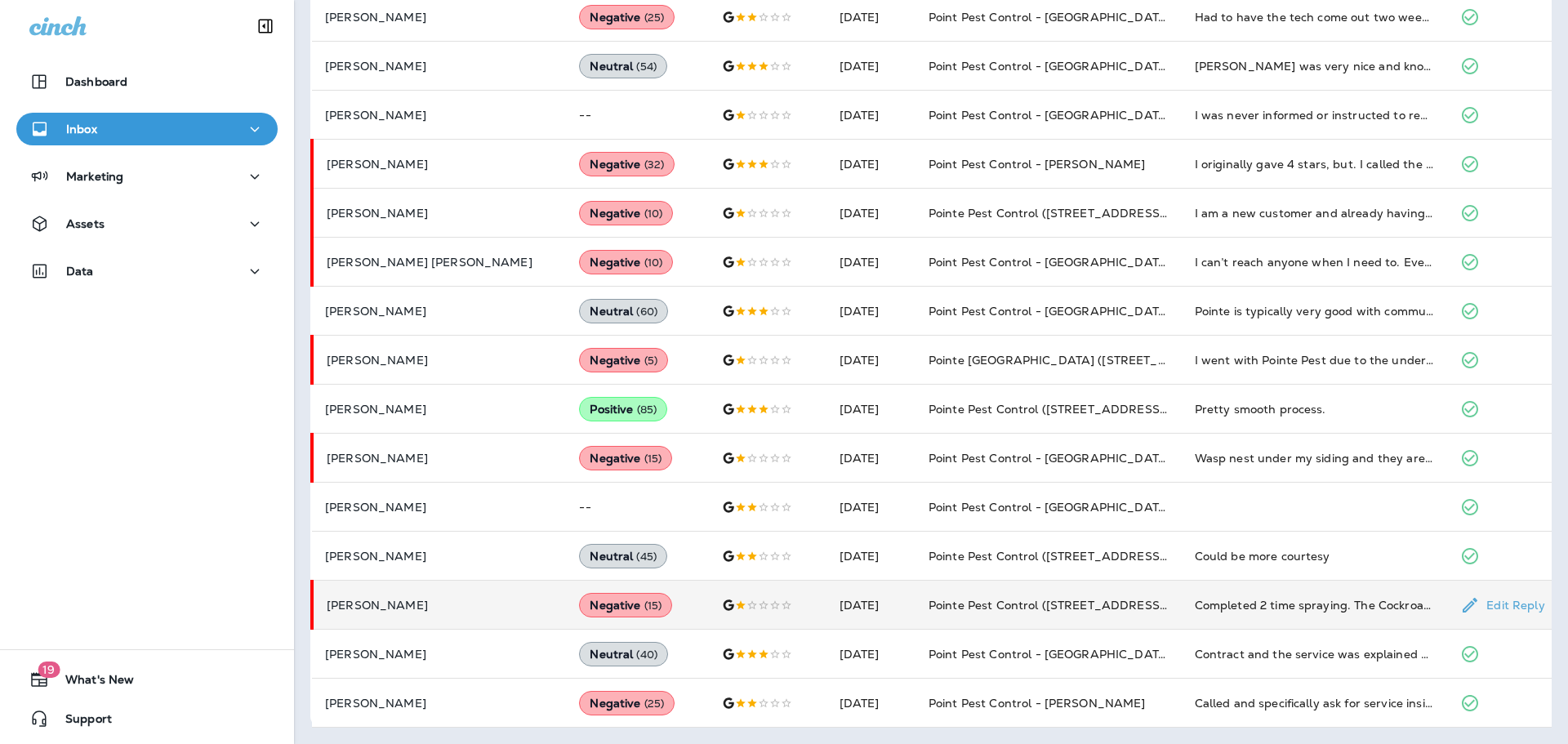
click at [1262, 614] on td "Completed 2 time spraying. The Cockroach number didn't decreased, Is keep going…" at bounding box center [1315, 605] width 266 height 49
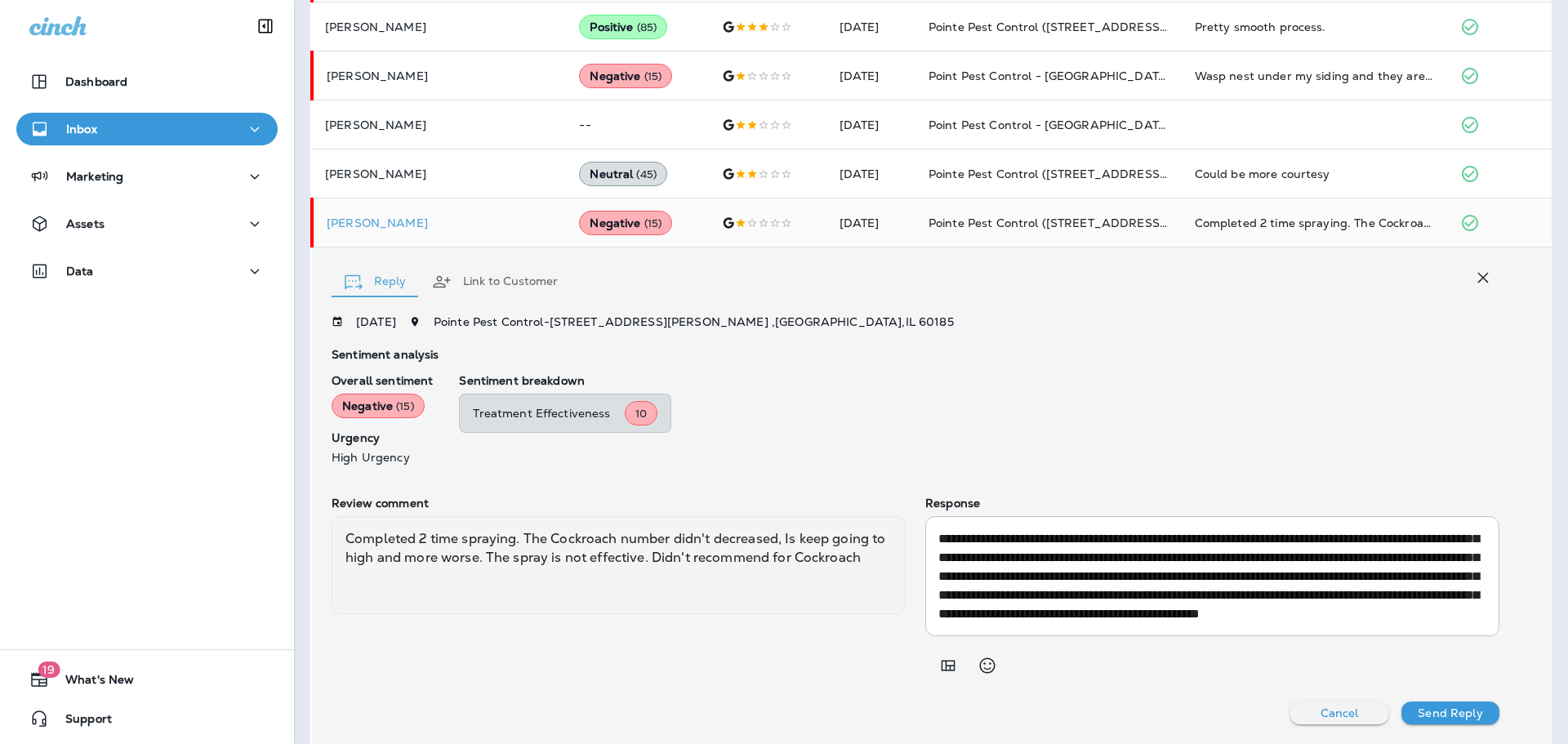
scroll to position [56, 0]
click at [1467, 285] on button "button" at bounding box center [1483, 277] width 33 height 33
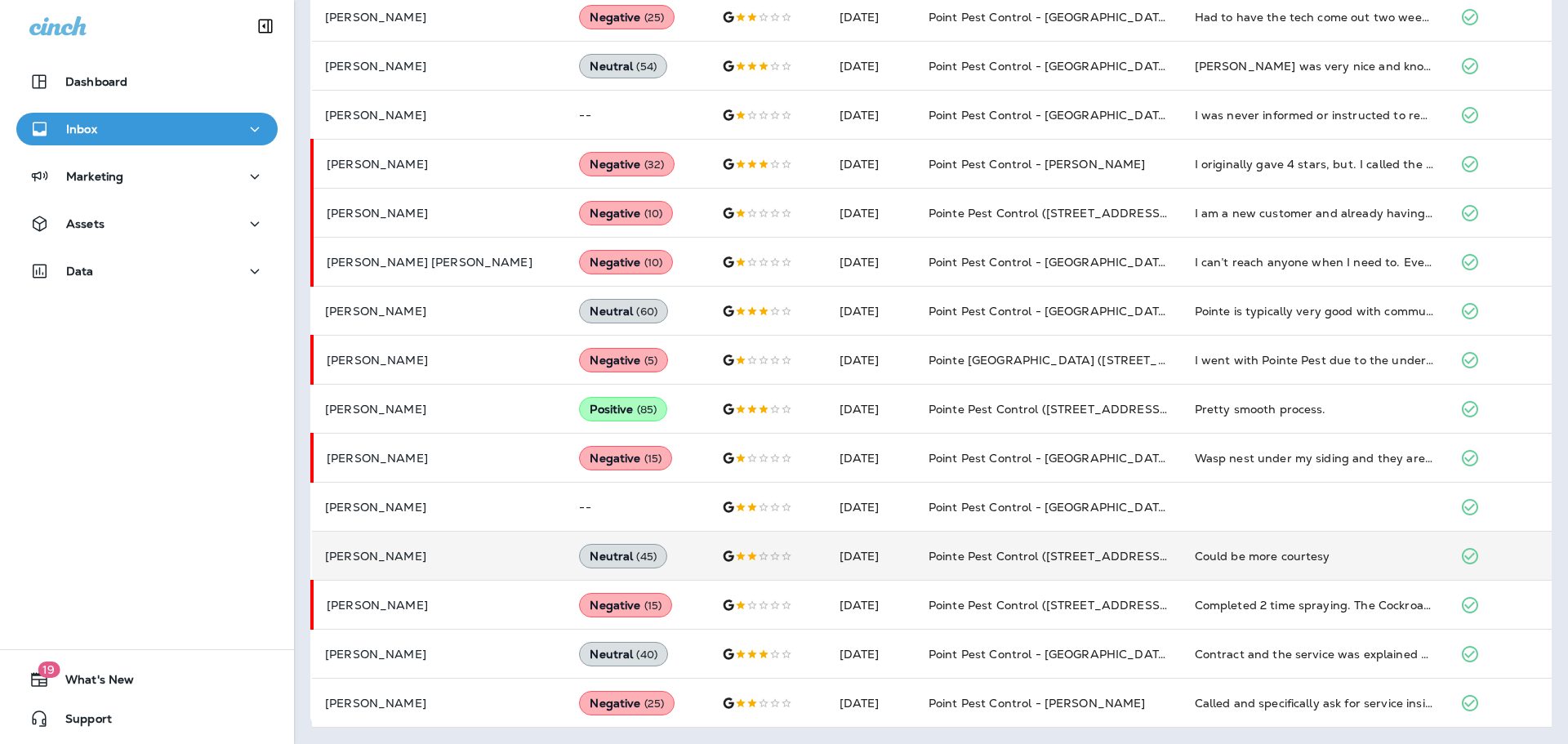
scroll to position [339, 0]
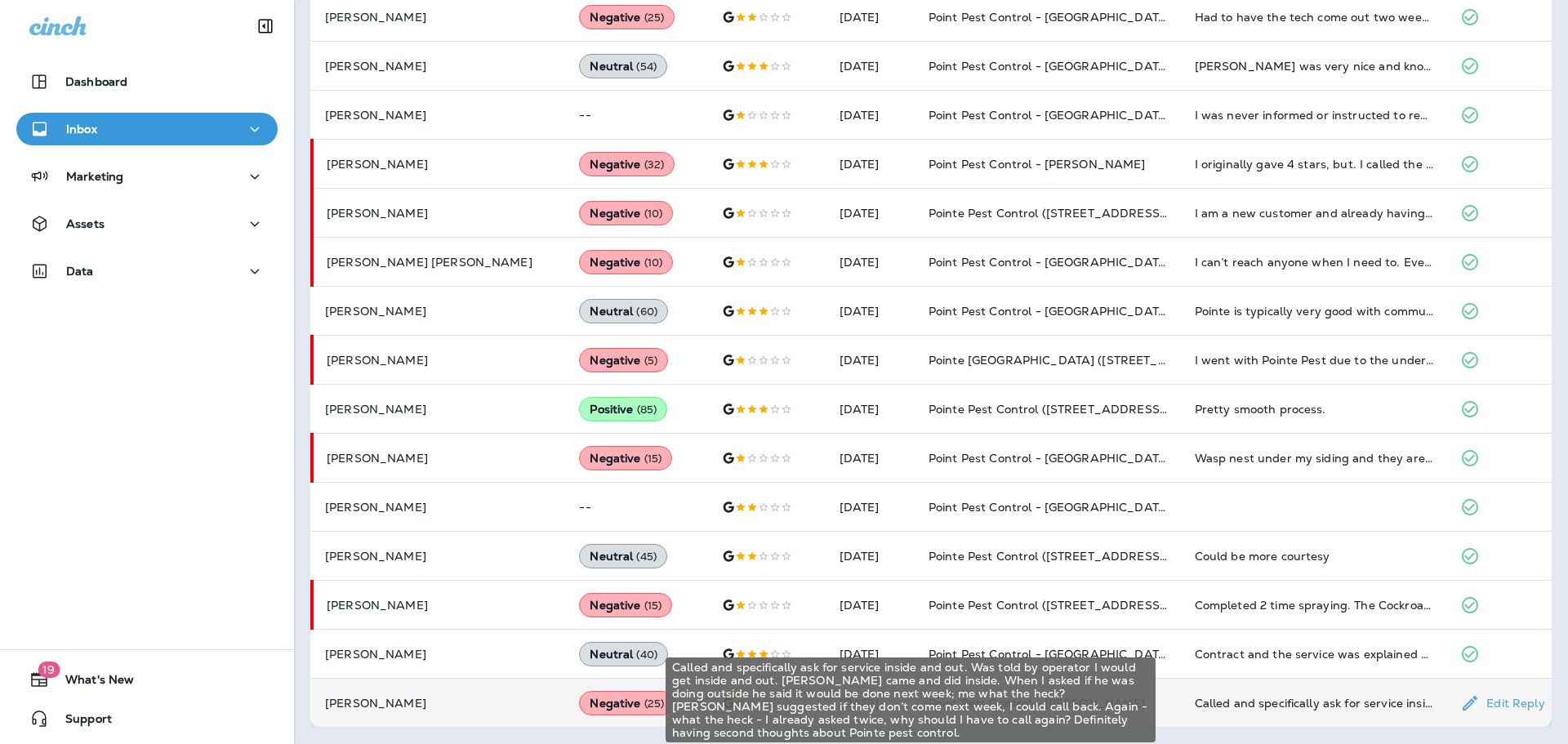
click at [1205, 706] on div "Called and specifically ask for service inside and out. Was told by operator I …" at bounding box center [1315, 703] width 240 height 17
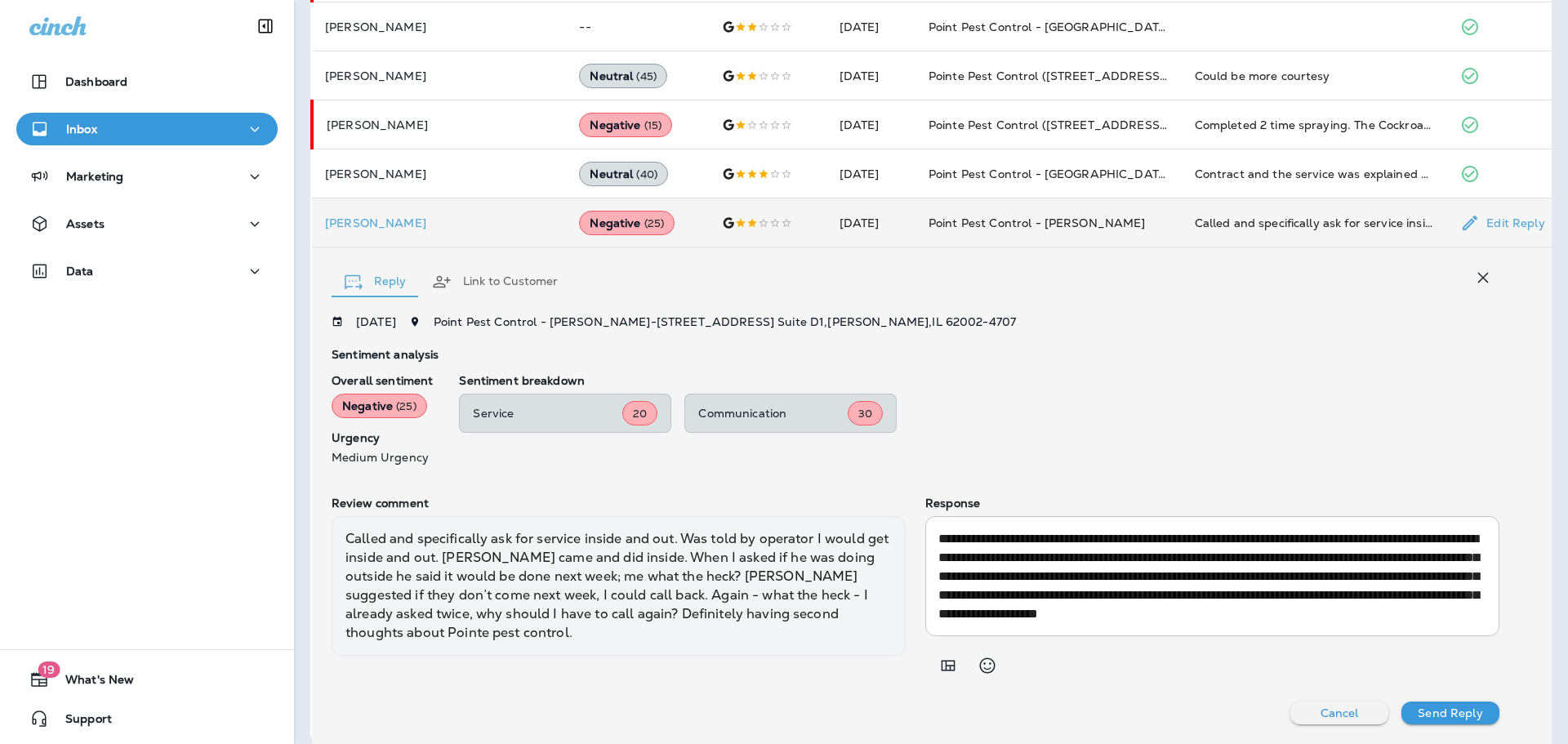
scroll to position [19, 0]
click at [1483, 274] on button "button" at bounding box center [1483, 277] width 33 height 33
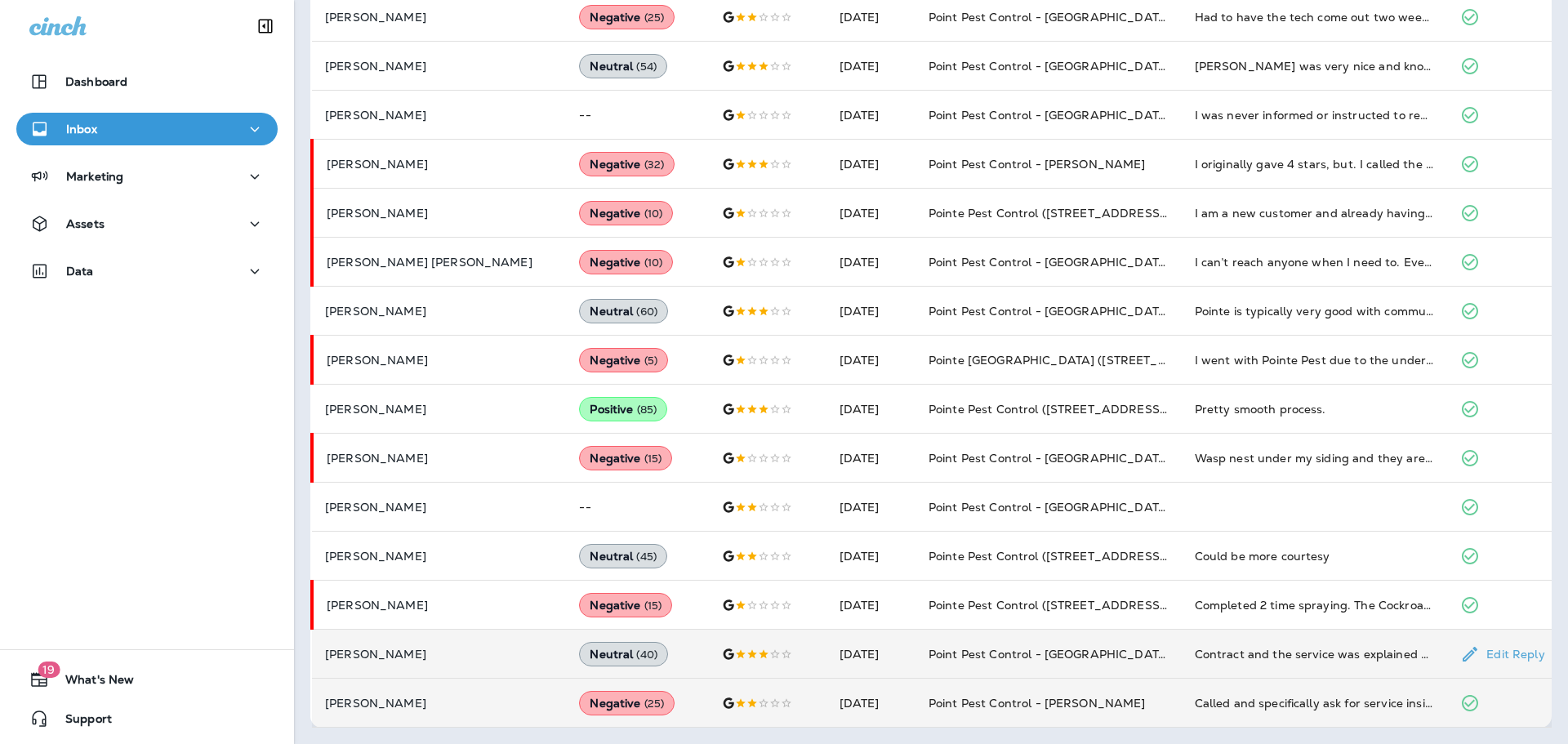
click at [1318, 640] on td "Contract and the service was explained but still not sure how long it will take…" at bounding box center [1315, 654] width 266 height 49
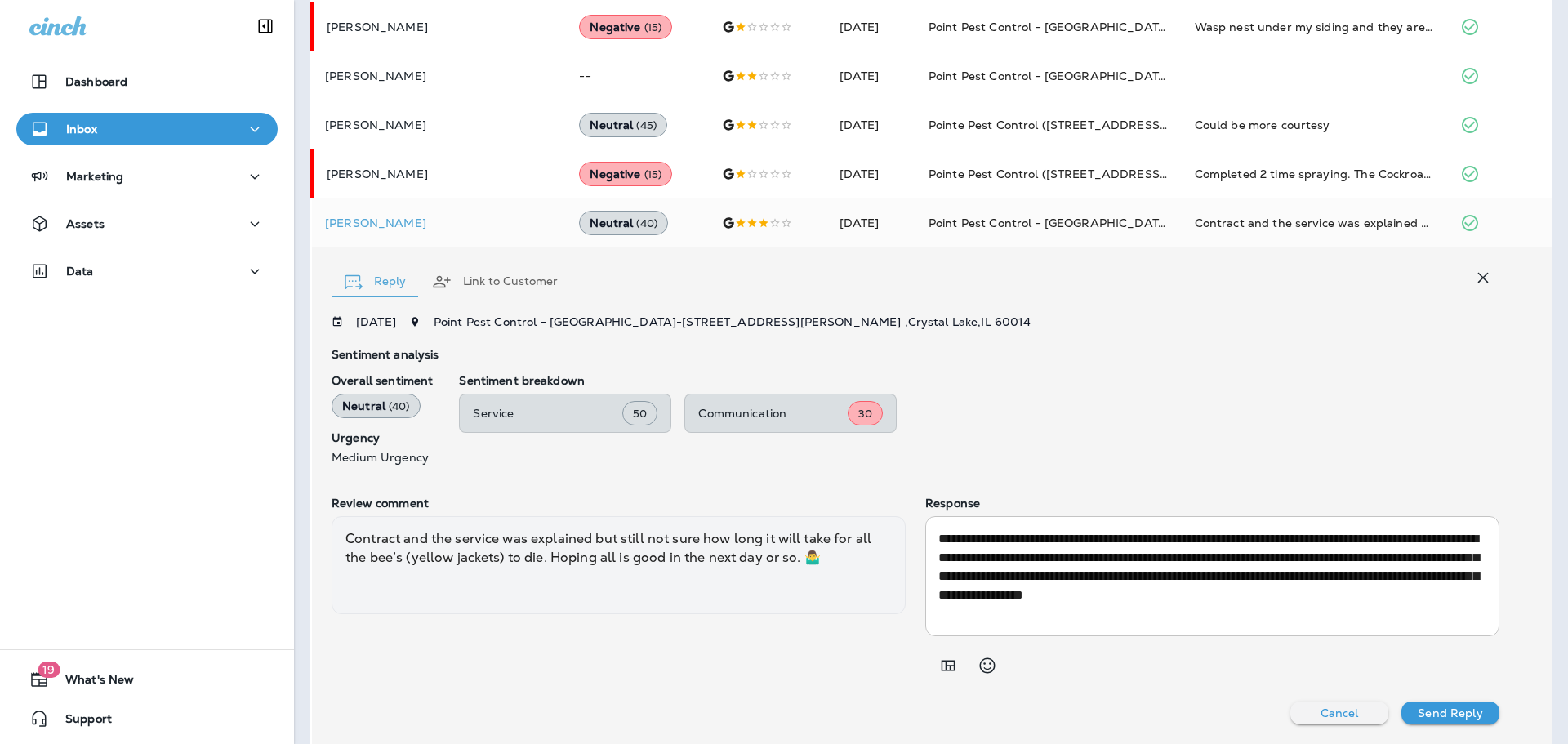
click at [1467, 276] on button "button" at bounding box center [1483, 277] width 33 height 33
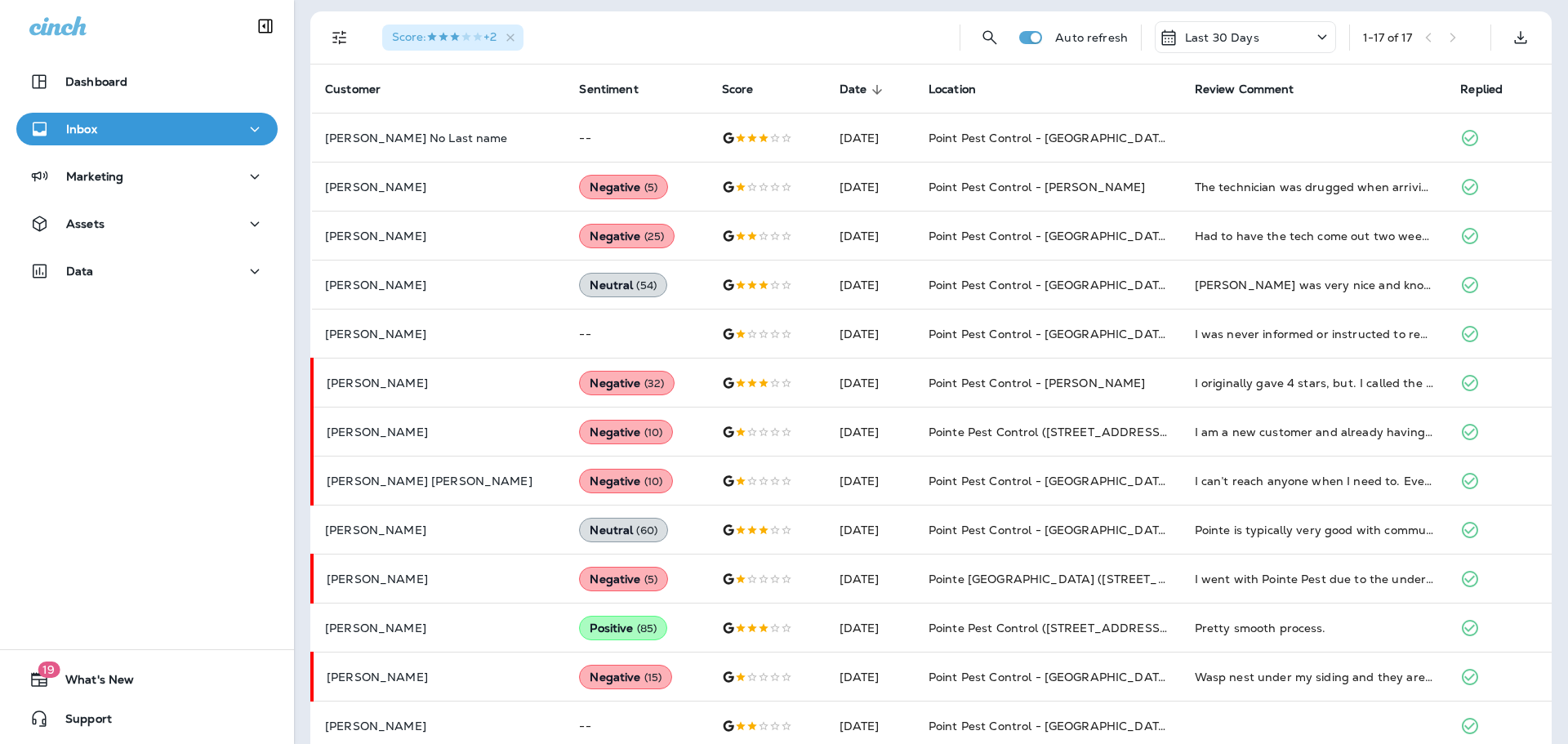
scroll to position [0, 0]
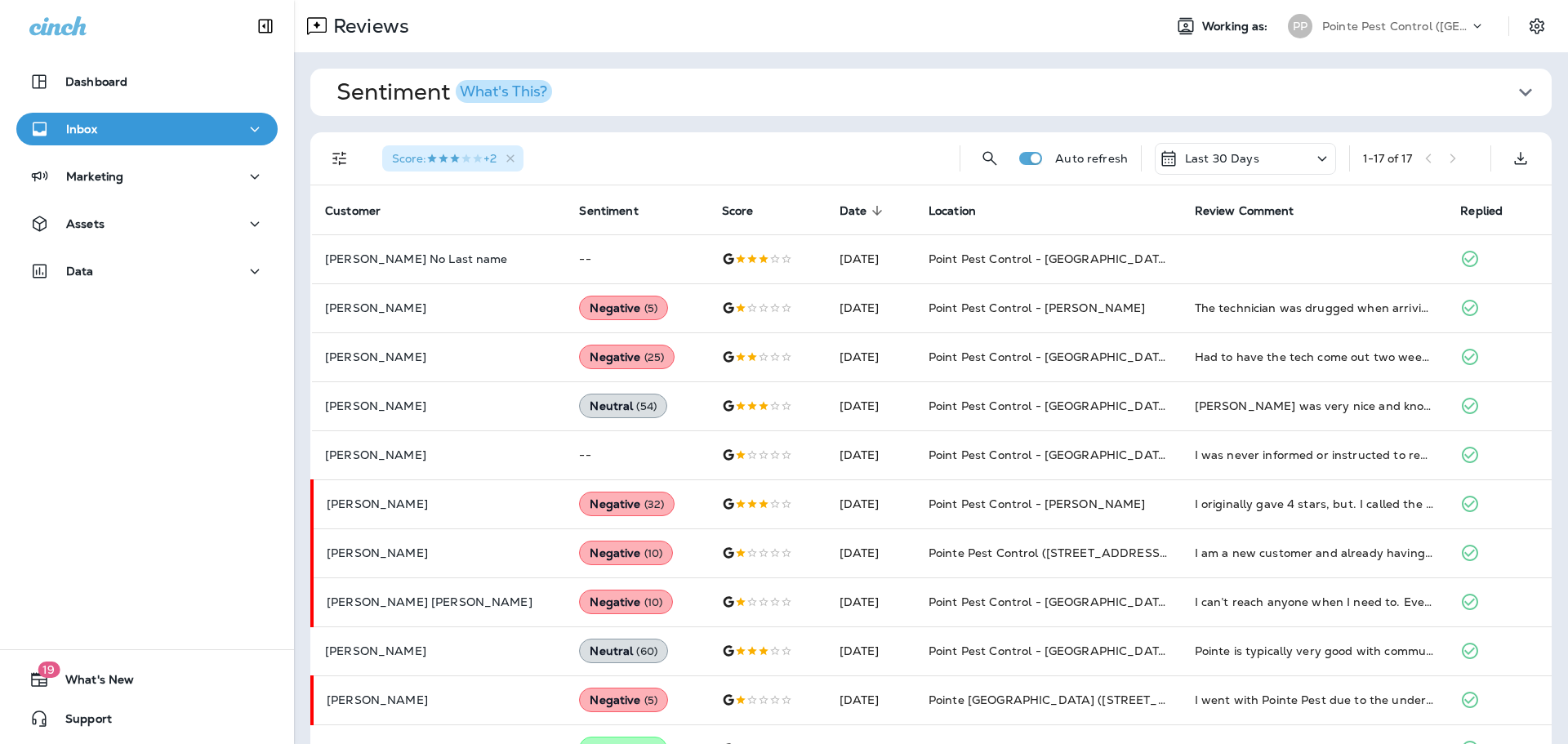
click at [1266, 155] on div "Last 30 Days" at bounding box center [1245, 159] width 181 height 32
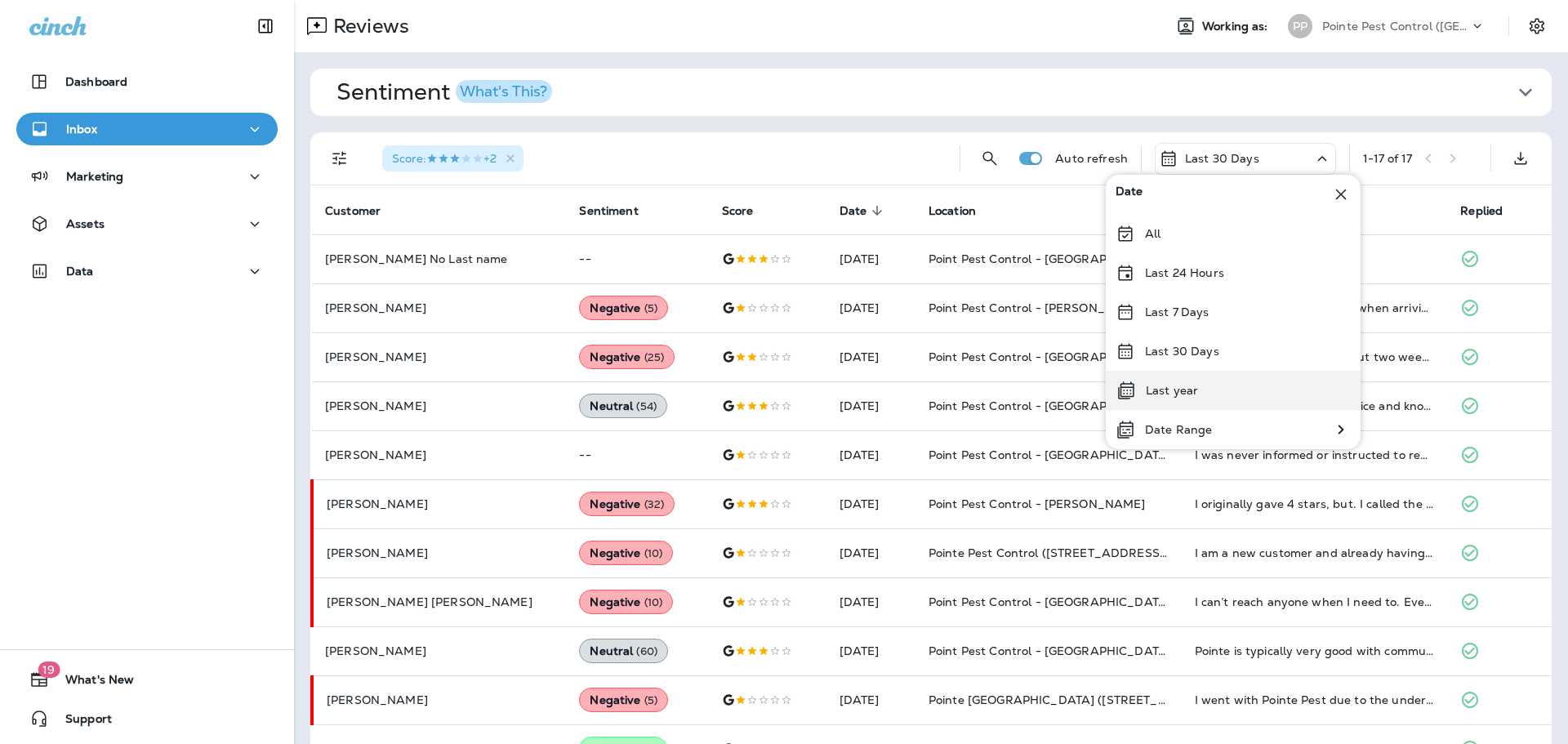
click at [1182, 398] on div "Last year" at bounding box center [1234, 390] width 255 height 40
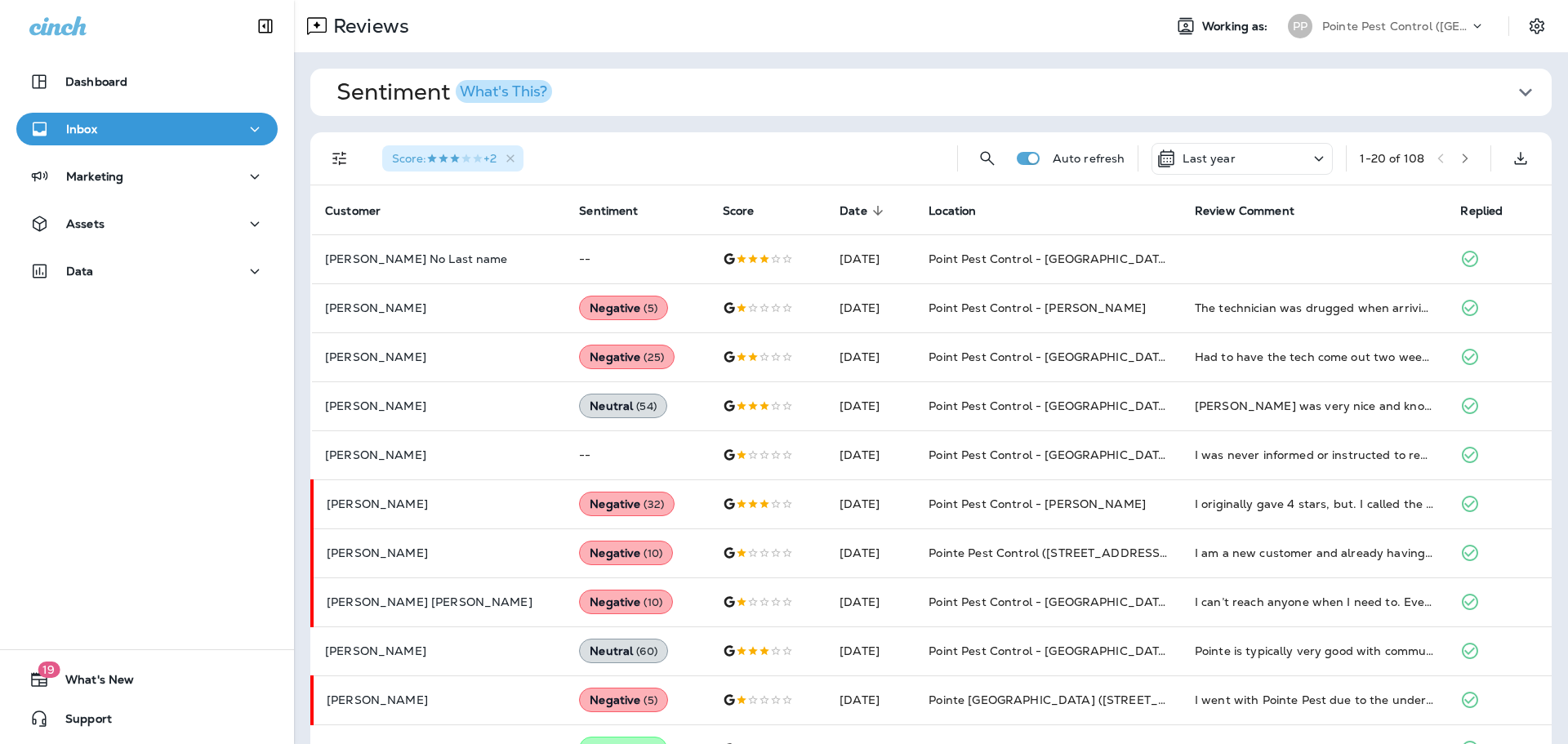
click at [1453, 149] on button "button" at bounding box center [1465, 158] width 25 height 25
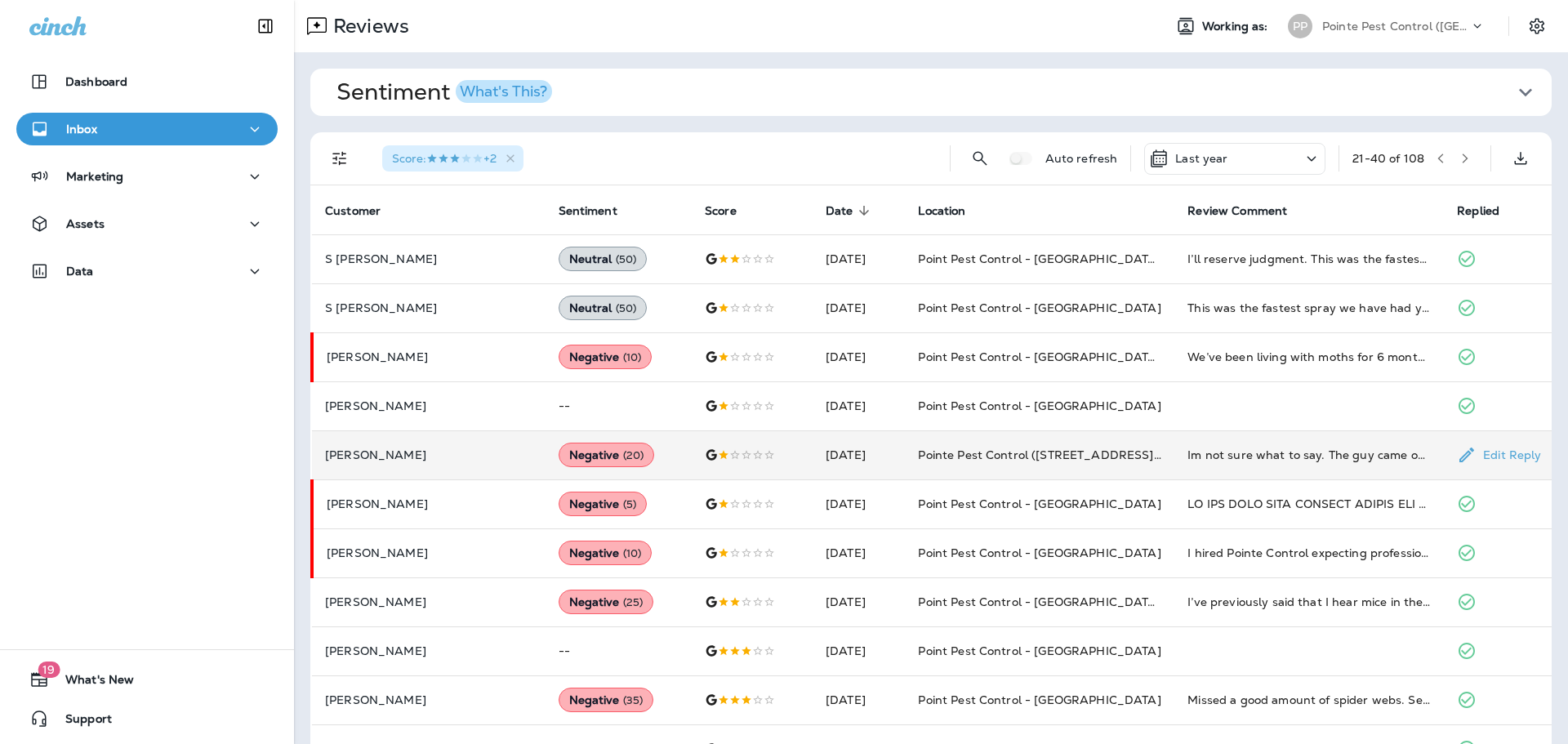
click at [1221, 462] on td "Im not sure what to say. The guy came out, did not fix the problem at all. I wa…" at bounding box center [1309, 455] width 270 height 49
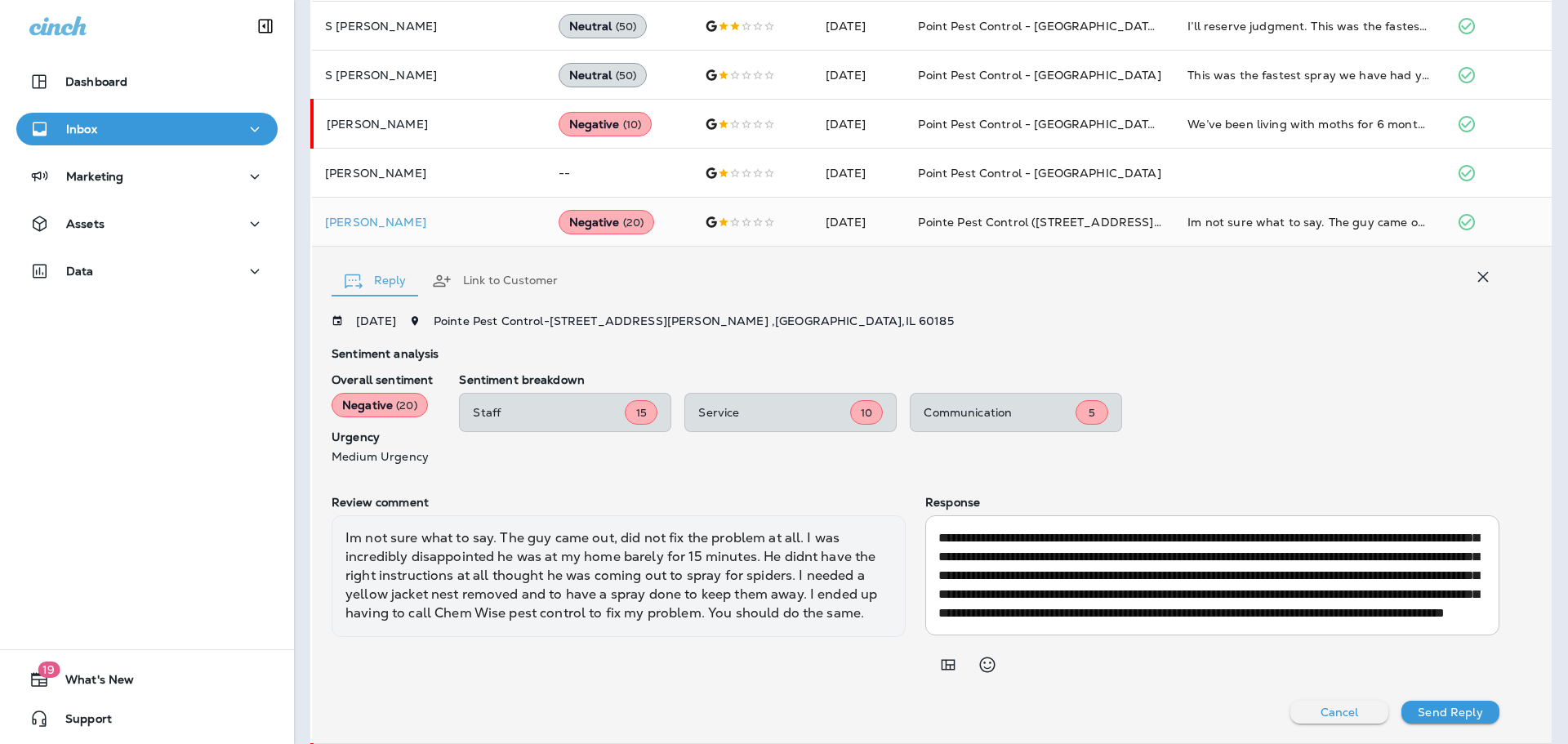
scroll to position [56, 0]
click at [1467, 279] on button "button" at bounding box center [1483, 277] width 33 height 33
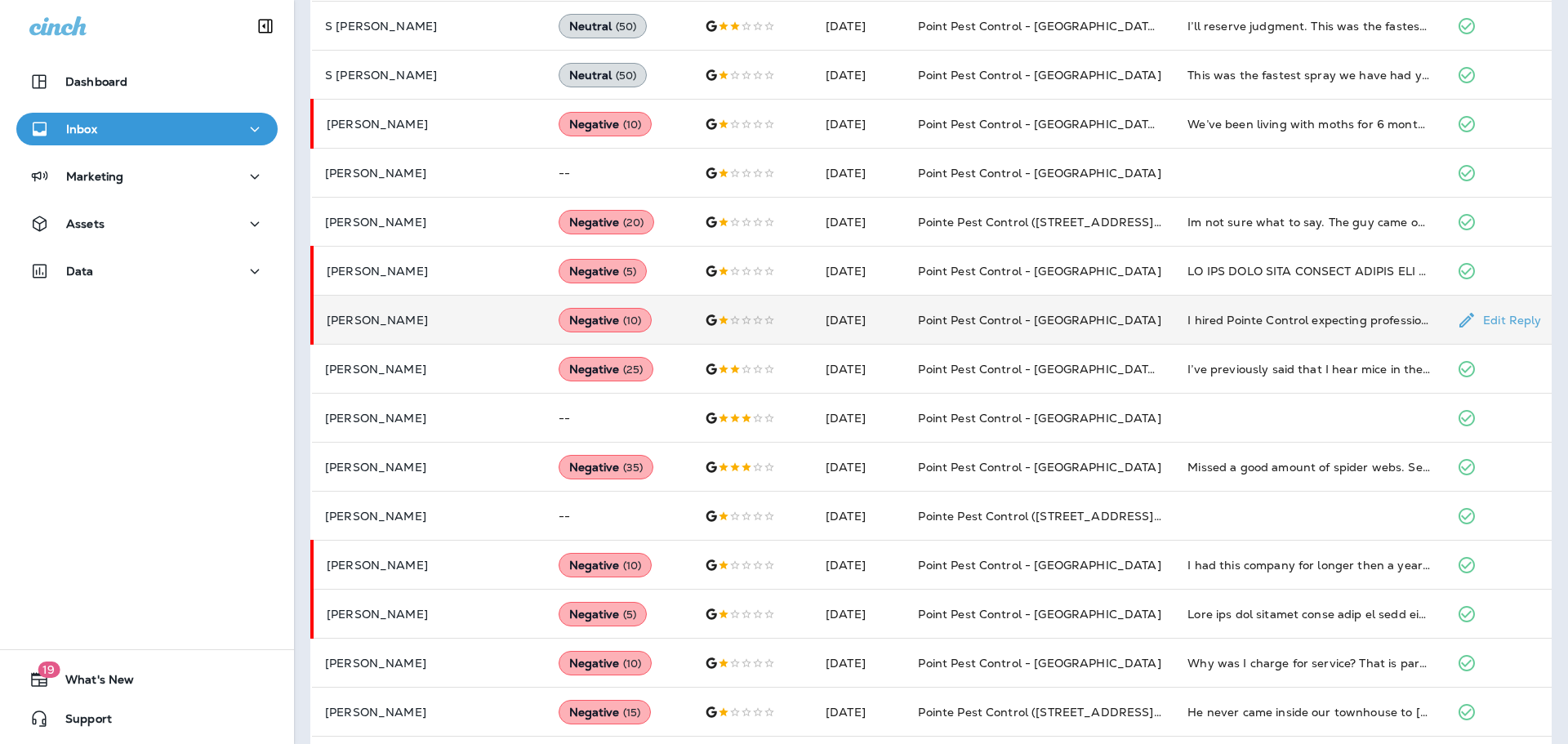
click at [1359, 304] on td "I hired Pointe Control expecting professional pest control, but unfortunately, …" at bounding box center [1309, 320] width 270 height 49
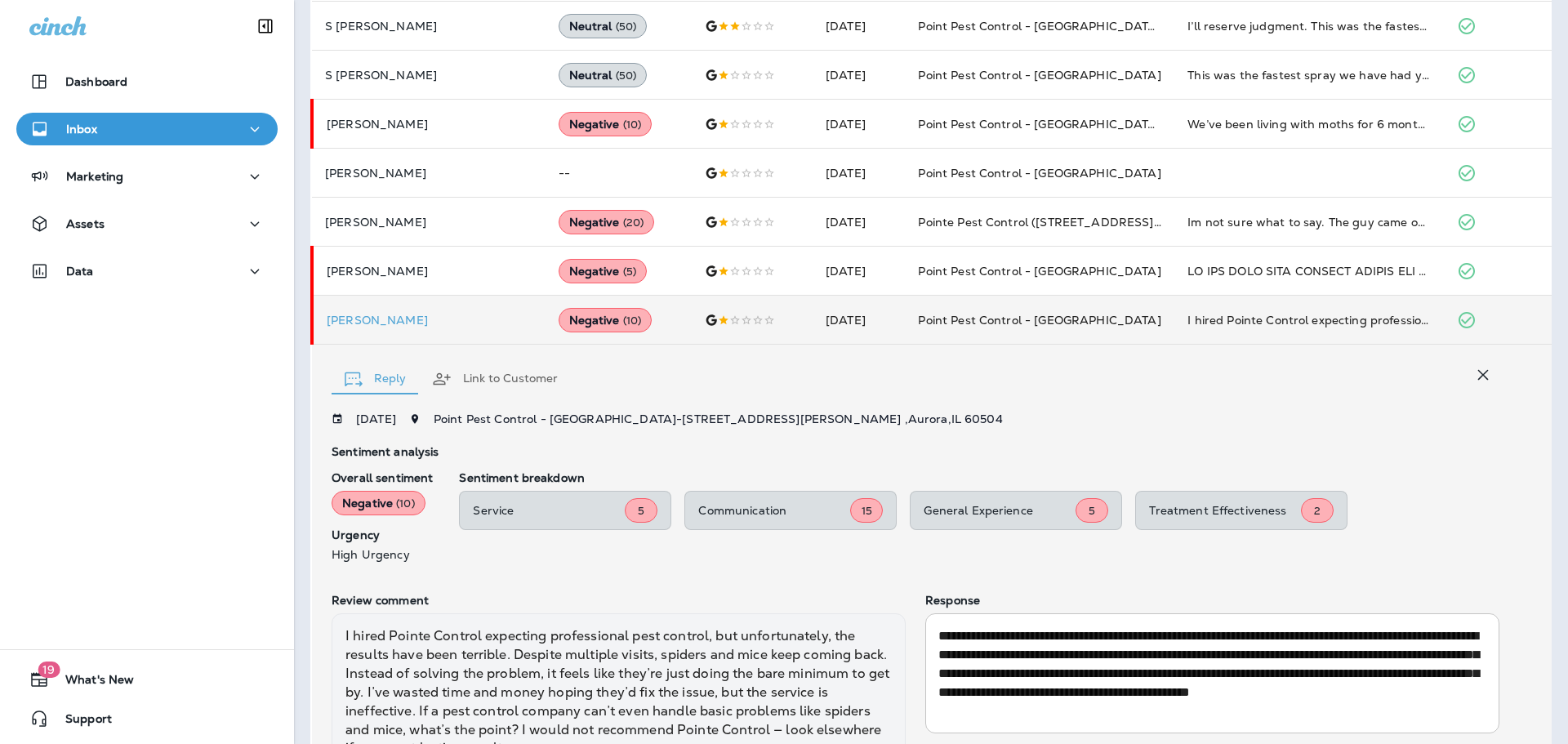
scroll to position [329, 0]
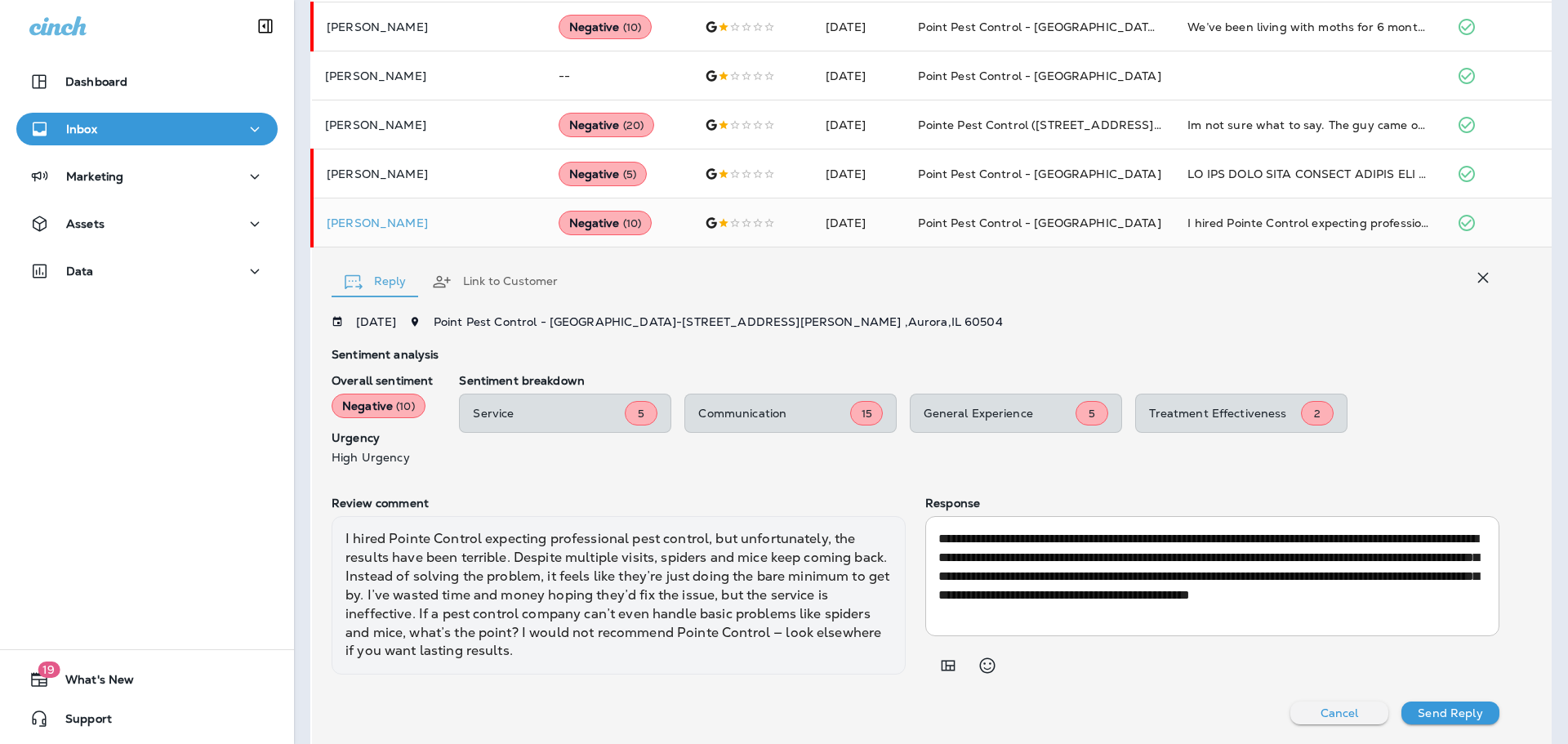
click at [1315, 588] on textarea "**********" at bounding box center [1209, 575] width 543 height 94
click at [1314, 588] on textarea "**********" at bounding box center [1209, 575] width 543 height 94
click at [1477, 277] on icon "button" at bounding box center [1483, 278] width 20 height 20
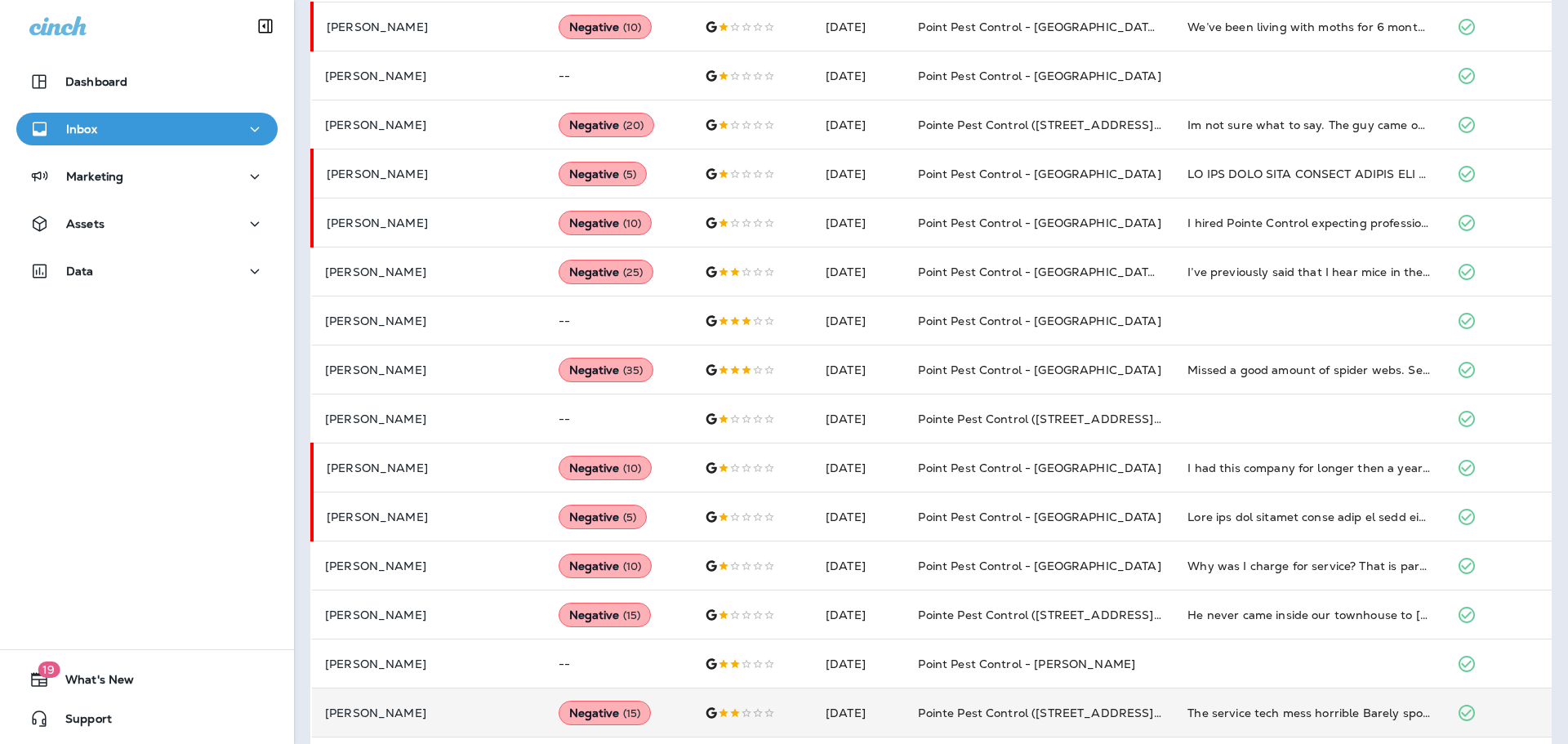
scroll to position [0, 0]
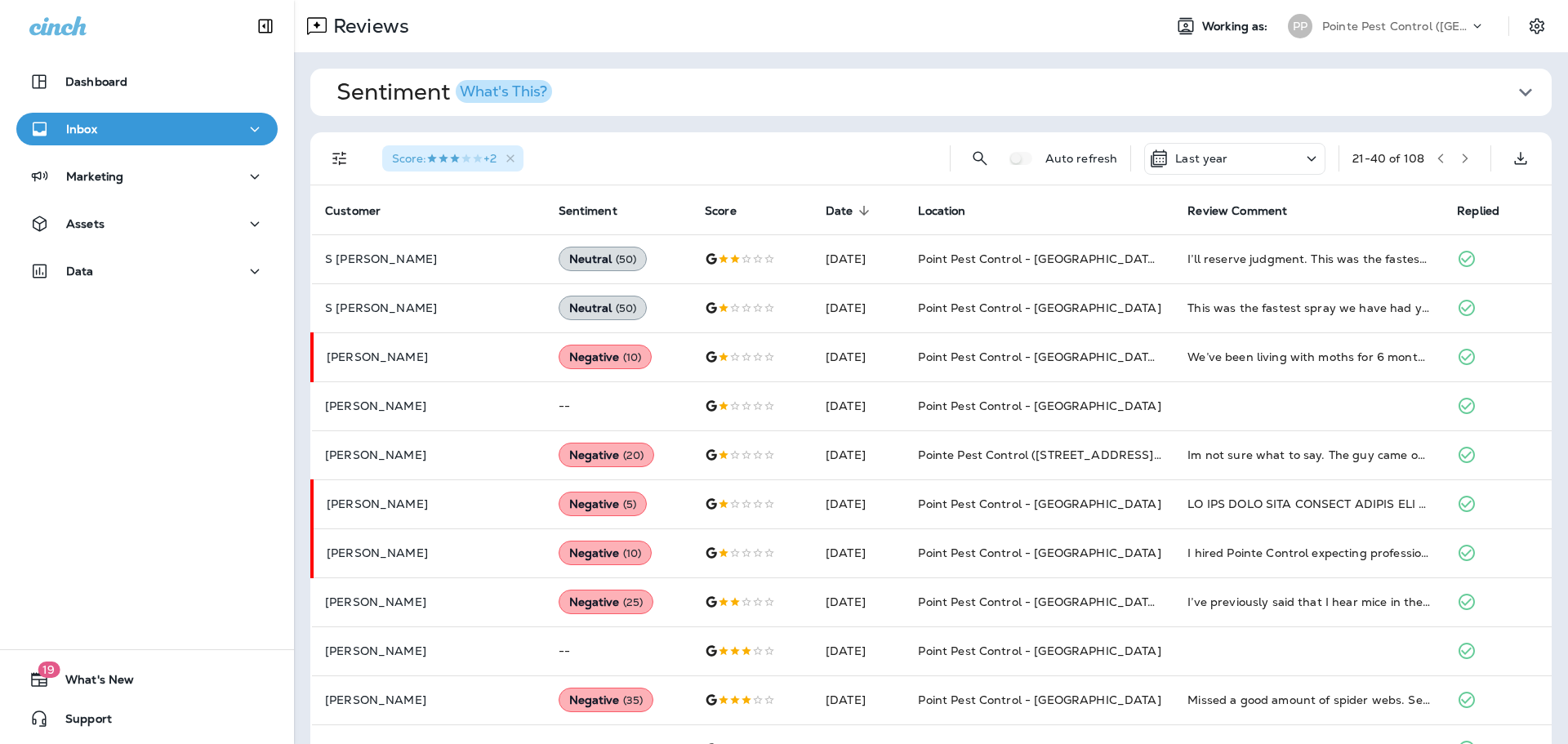
drag, startPoint x: 1394, startPoint y: 25, endPoint x: 1393, endPoint y: 39, distance: 14.0
click at [1394, 25] on p "Pointe Pest Control ([GEOGRAPHIC_DATA])" at bounding box center [1396, 26] width 147 height 13
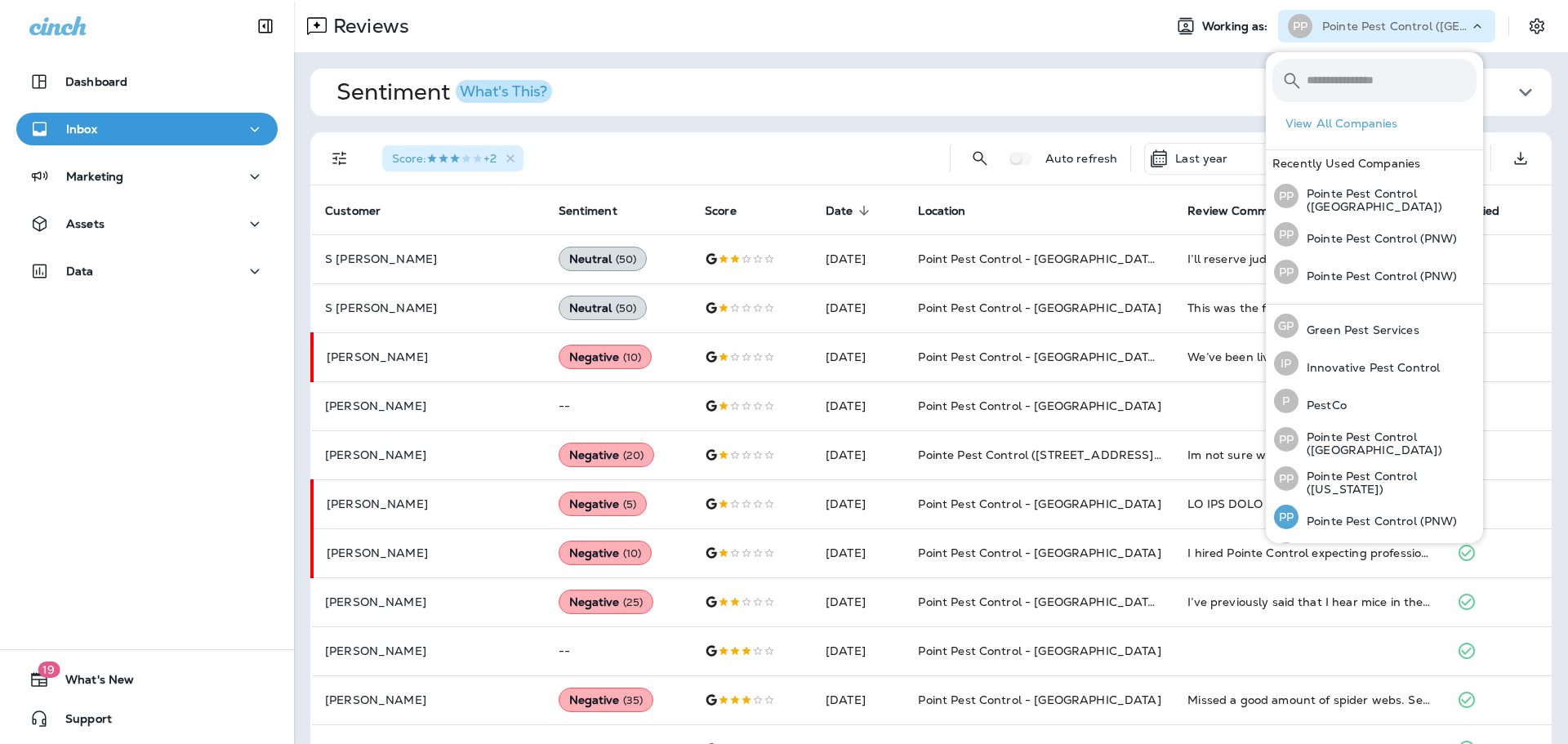
scroll to position [72, 0]
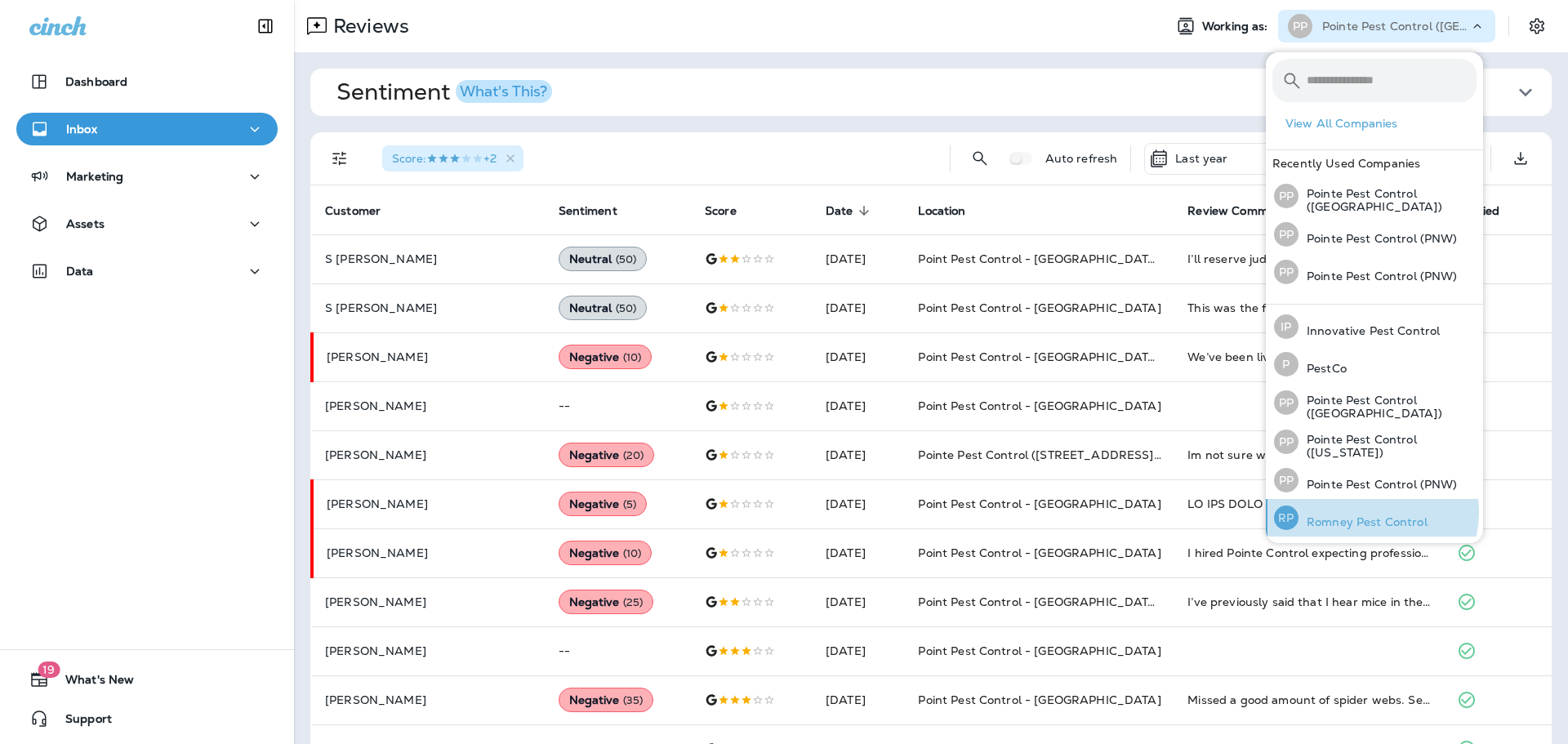
click at [1371, 512] on div "[PERSON_NAME] Pest Control" at bounding box center [1350, 518] width 167 height 38
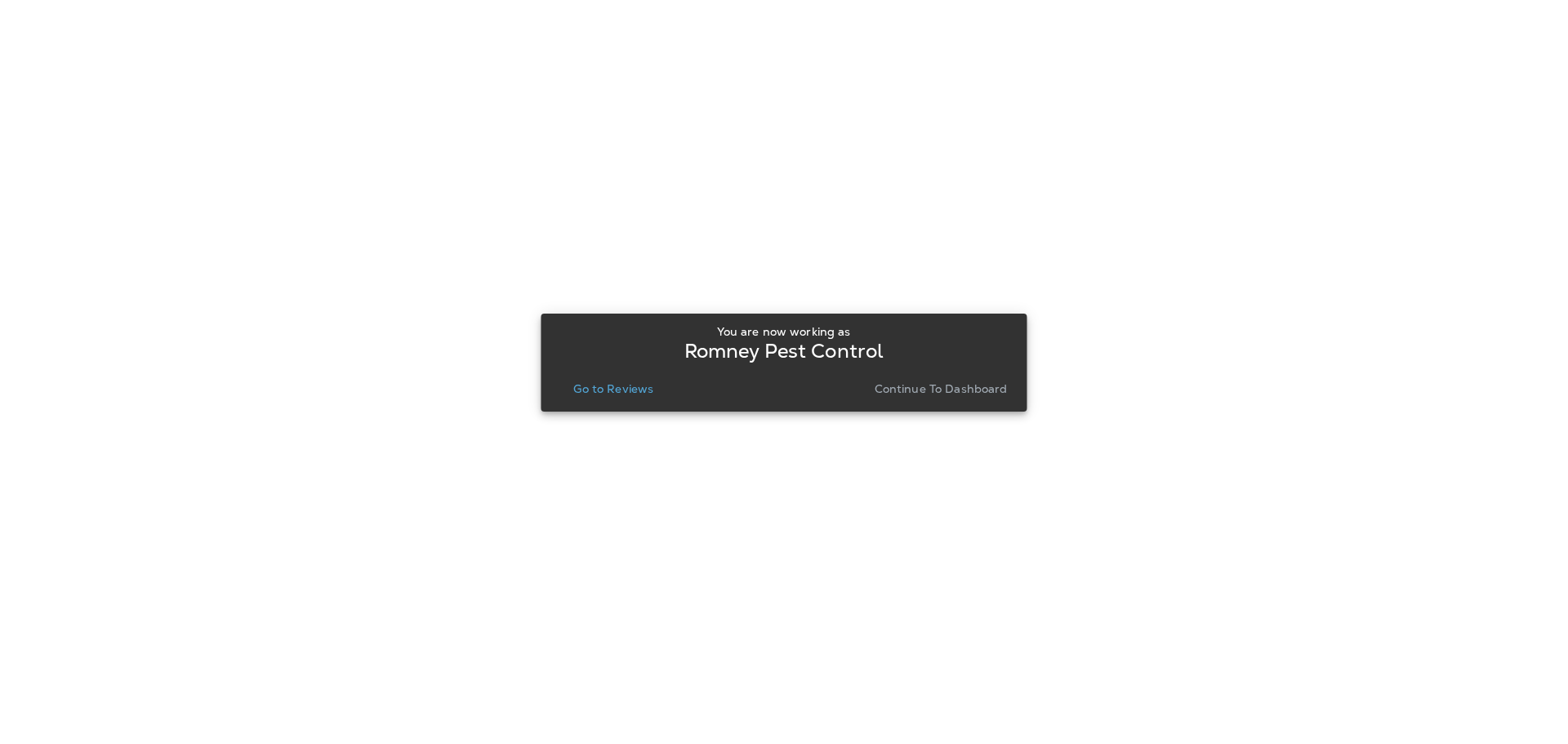
click at [633, 387] on p "Go to Reviews" at bounding box center [613, 388] width 80 height 13
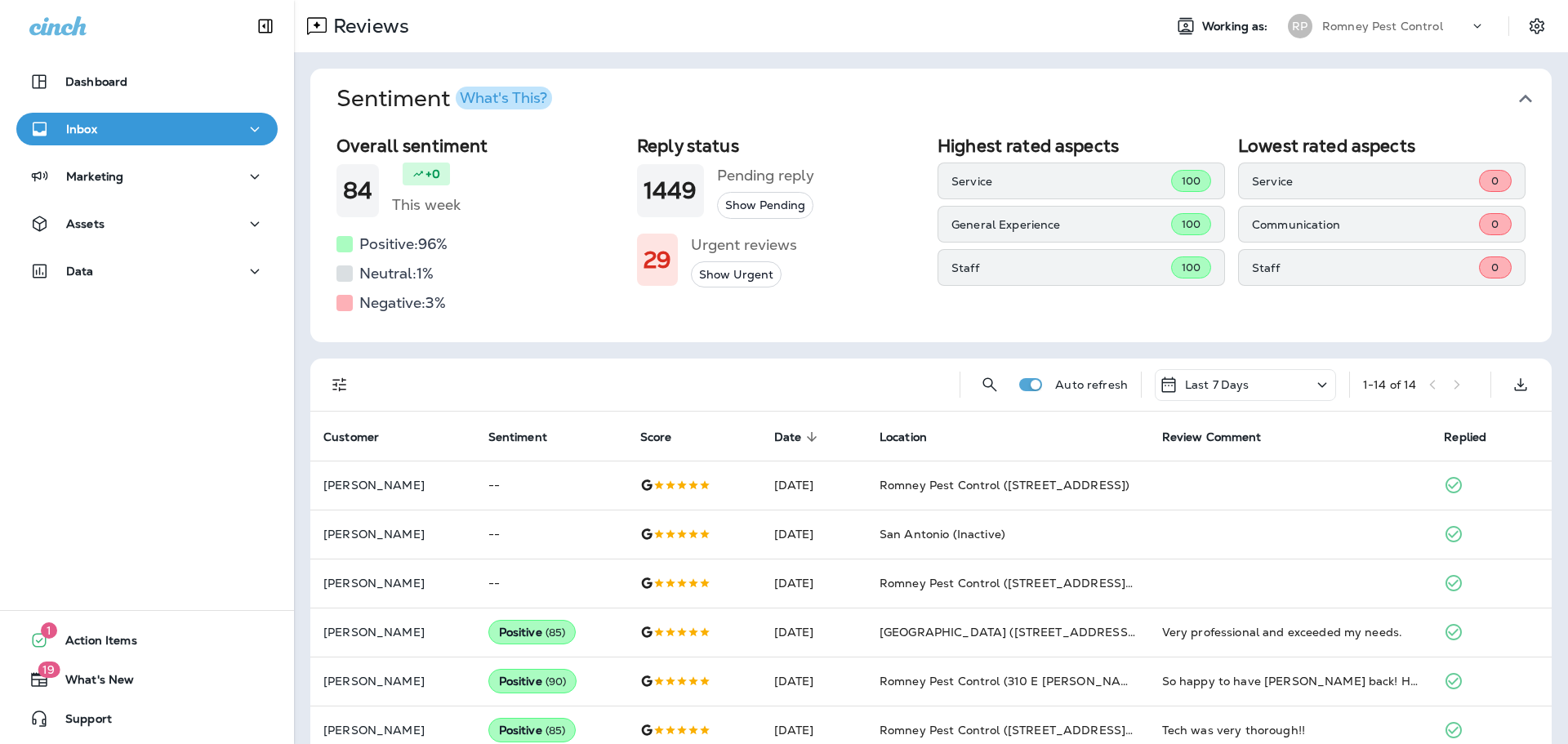
click at [1526, 87] on button "Sentiment What's This?" at bounding box center [944, 98] width 1242 height 60
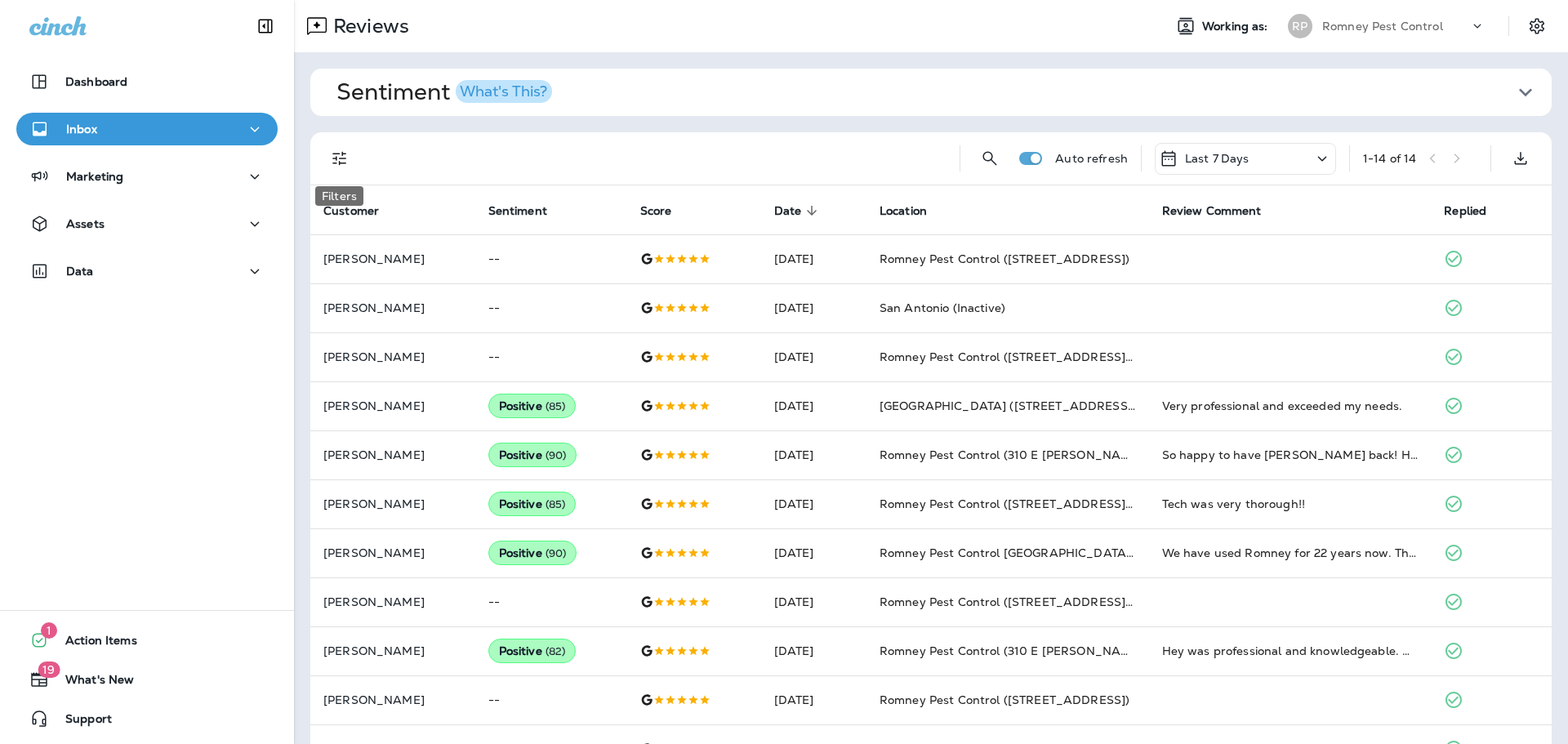
click at [338, 153] on icon "Filters" at bounding box center [339, 159] width 14 height 14
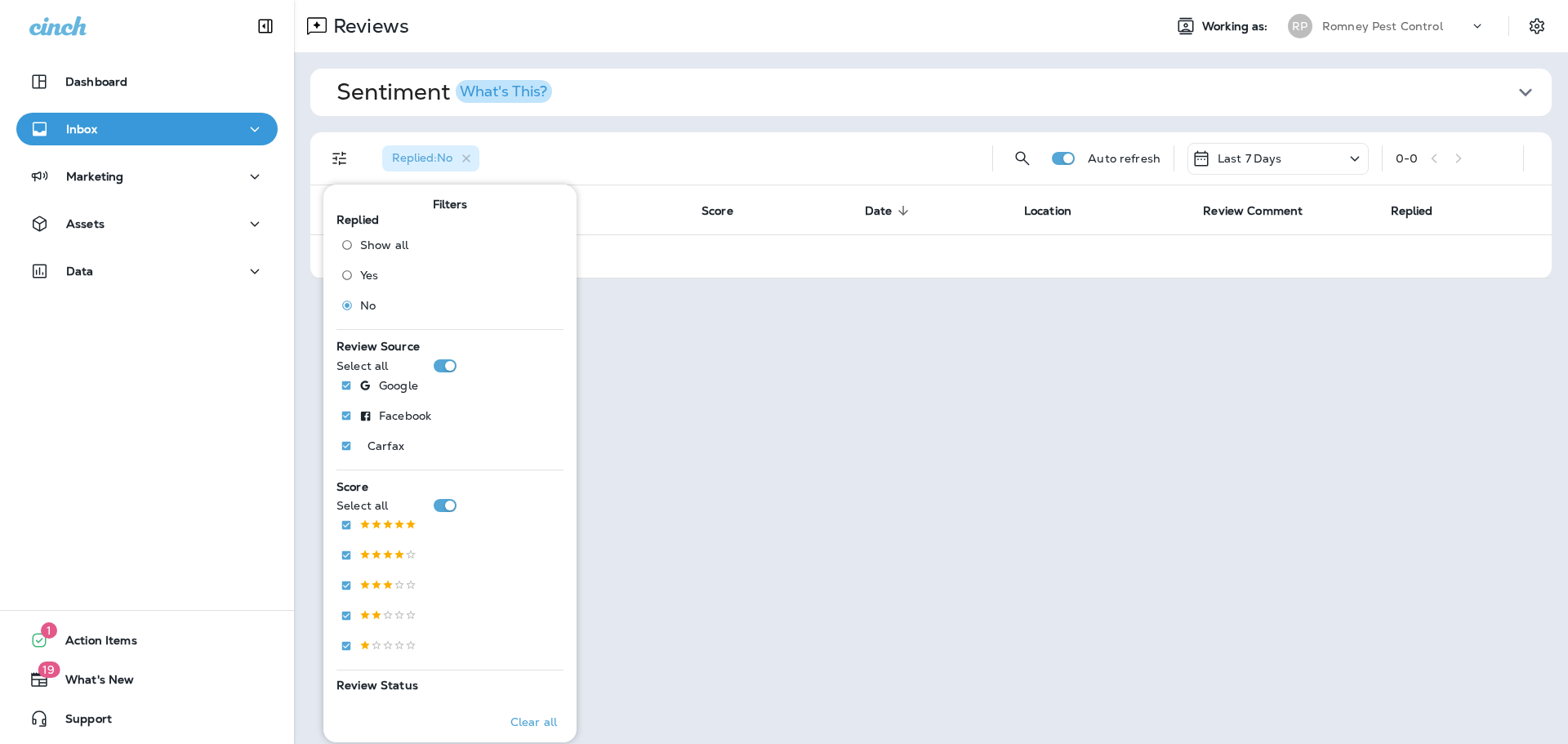
click at [1362, 22] on p "Romney Pest Control" at bounding box center [1383, 26] width 121 height 13
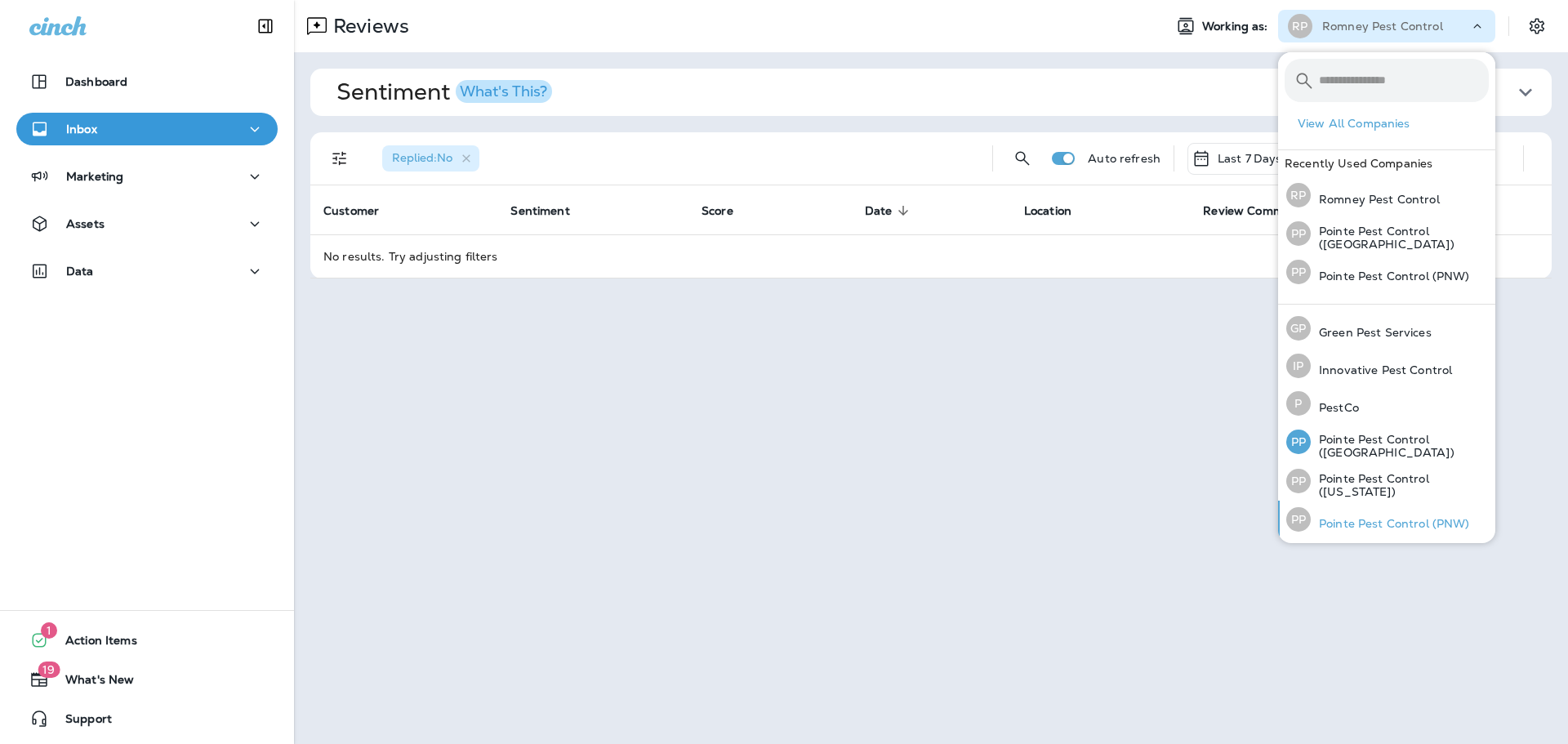
scroll to position [72, 0]
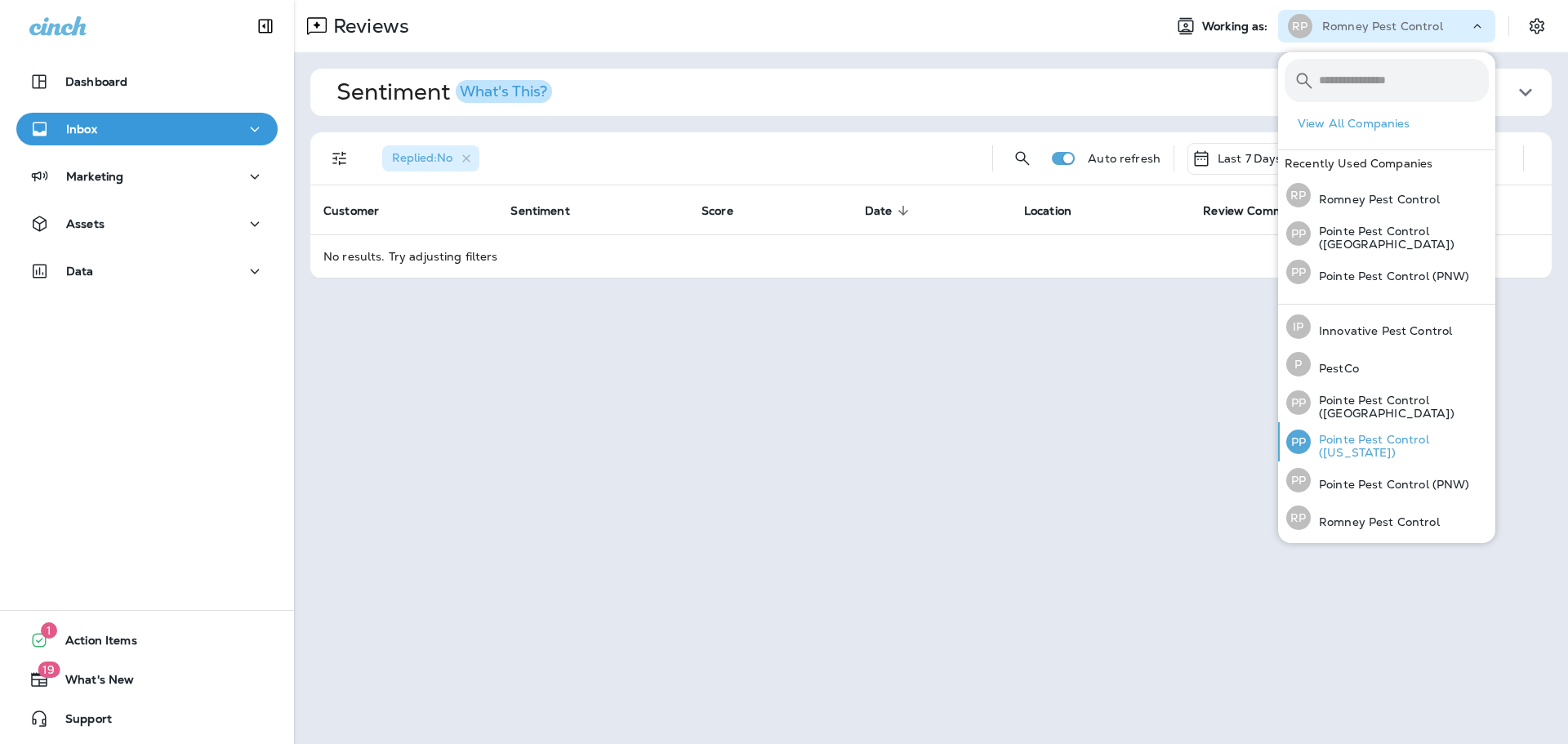
click at [1362, 446] on p "Pointe Pest Control ([US_STATE])" at bounding box center [1400, 446] width 178 height 26
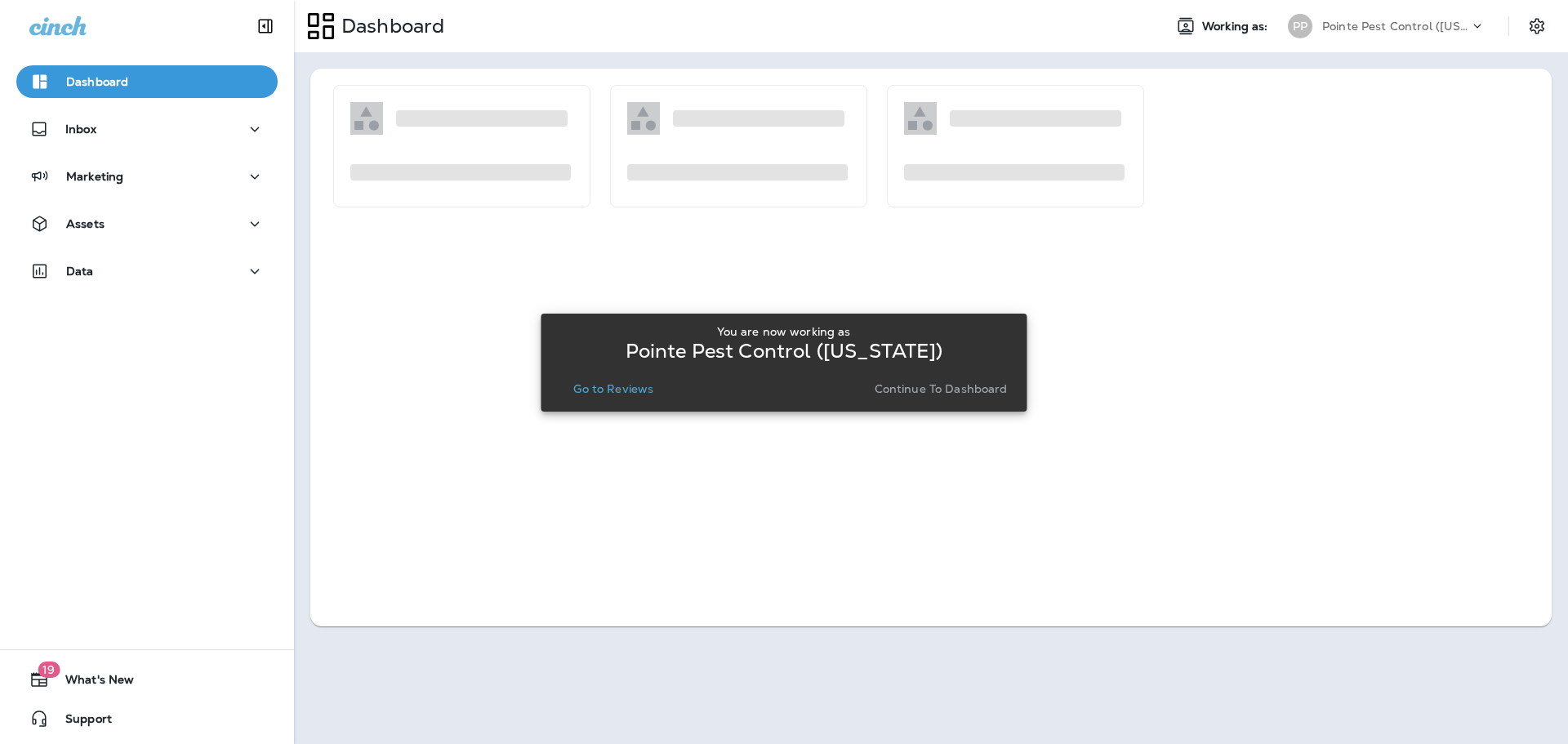
click at [644, 391] on p "Go to Reviews" at bounding box center [613, 388] width 80 height 13
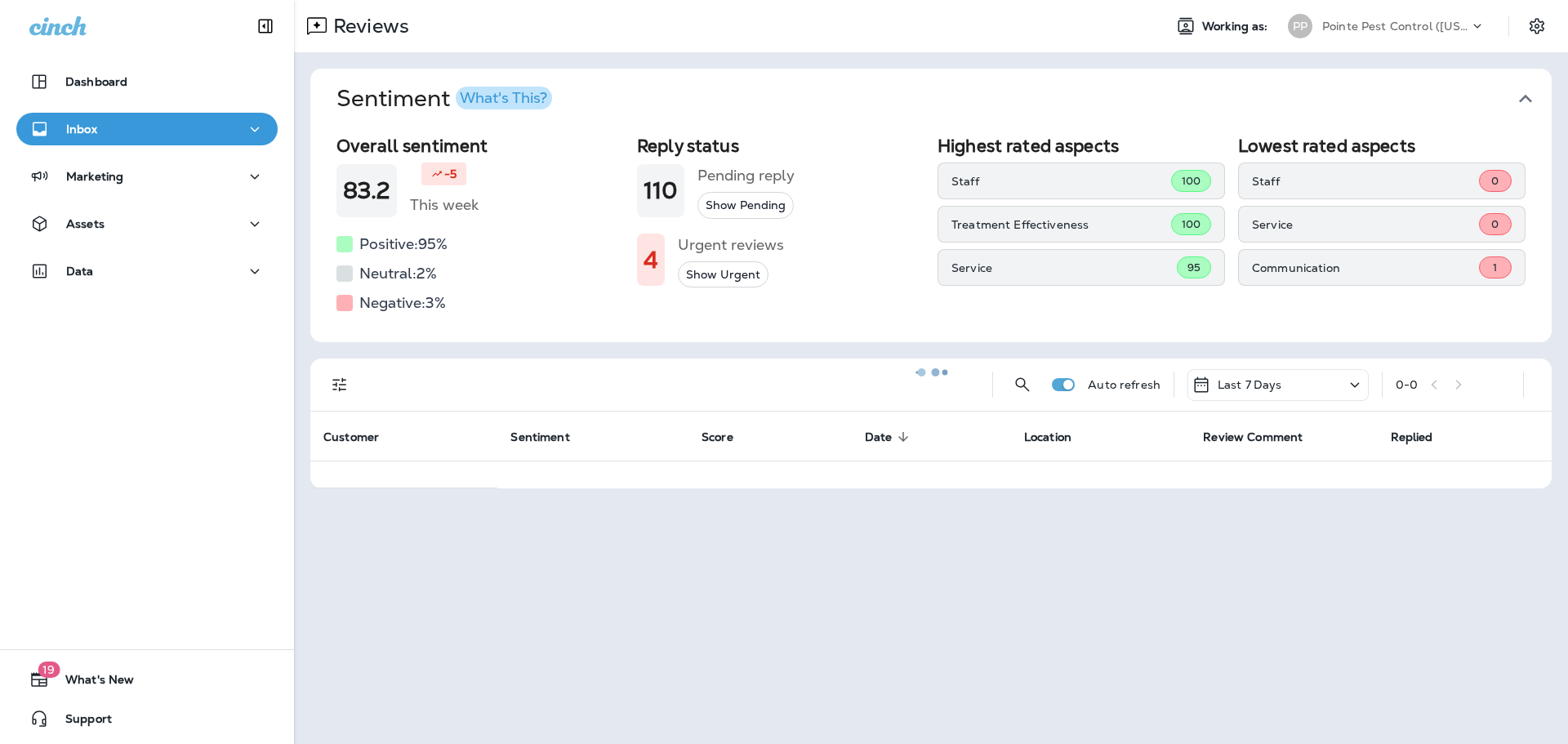
click at [1524, 98] on div at bounding box center [931, 372] width 1271 height 740
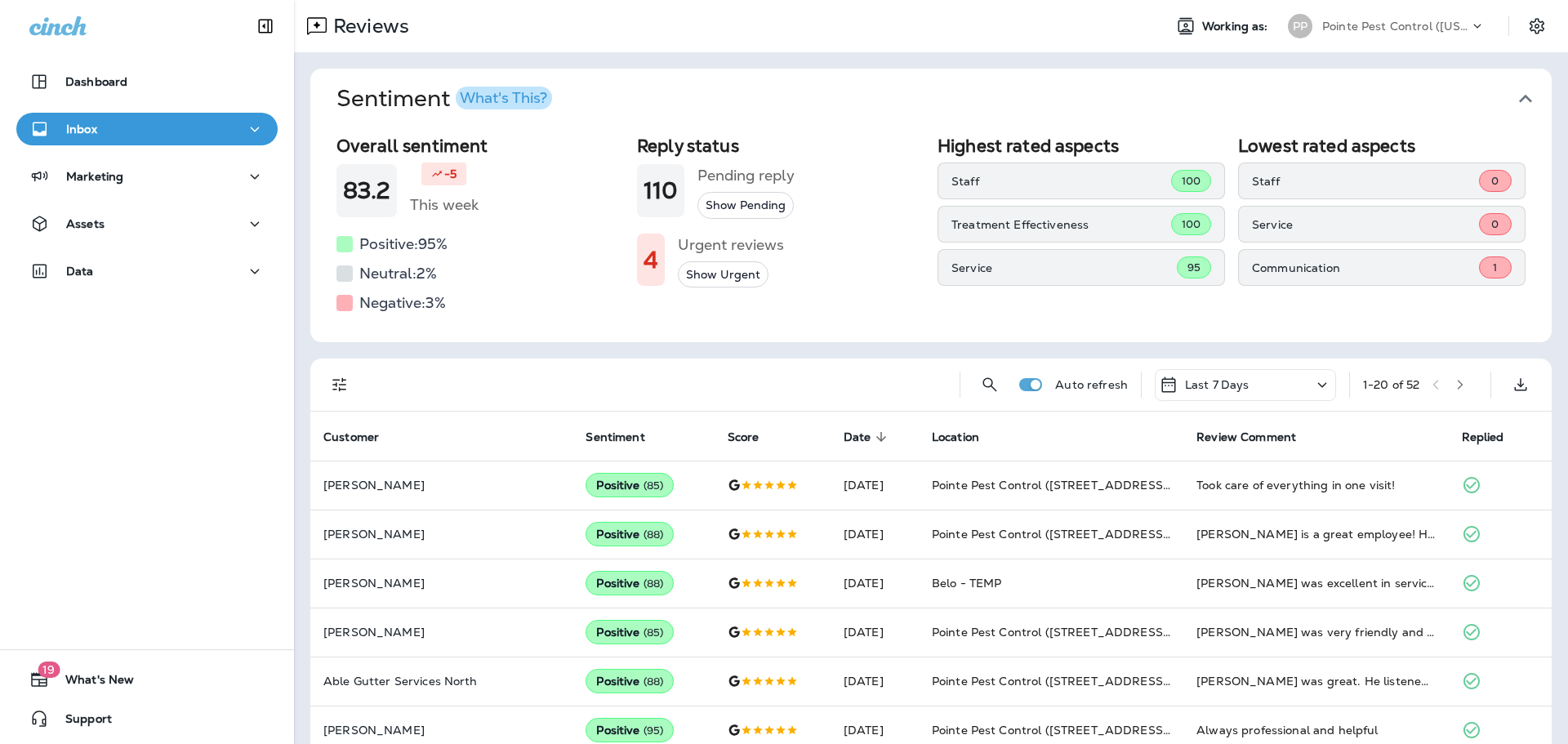
click at [1524, 98] on icon "button" at bounding box center [1525, 99] width 26 height 26
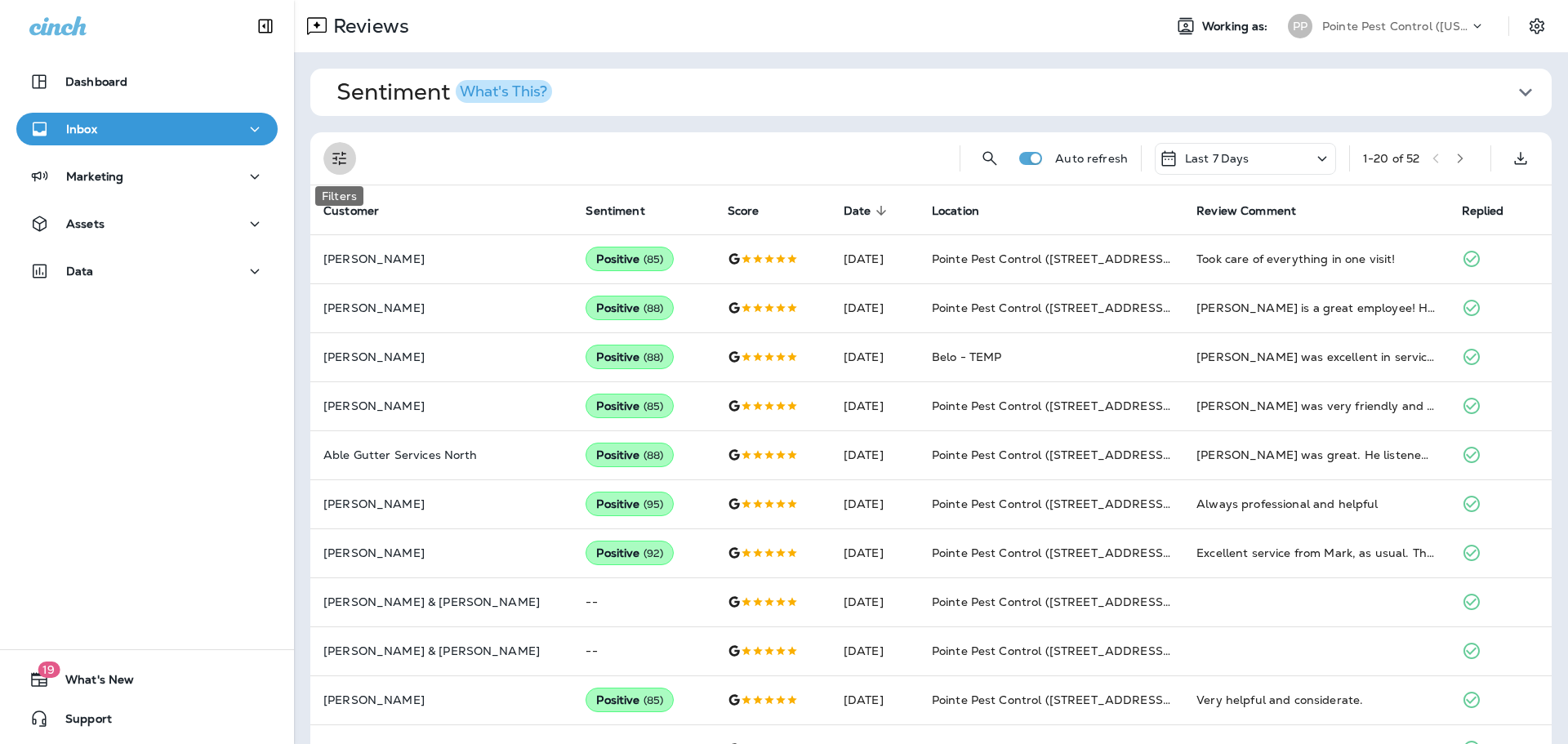
click at [336, 161] on icon "Filters" at bounding box center [340, 158] width 20 height 20
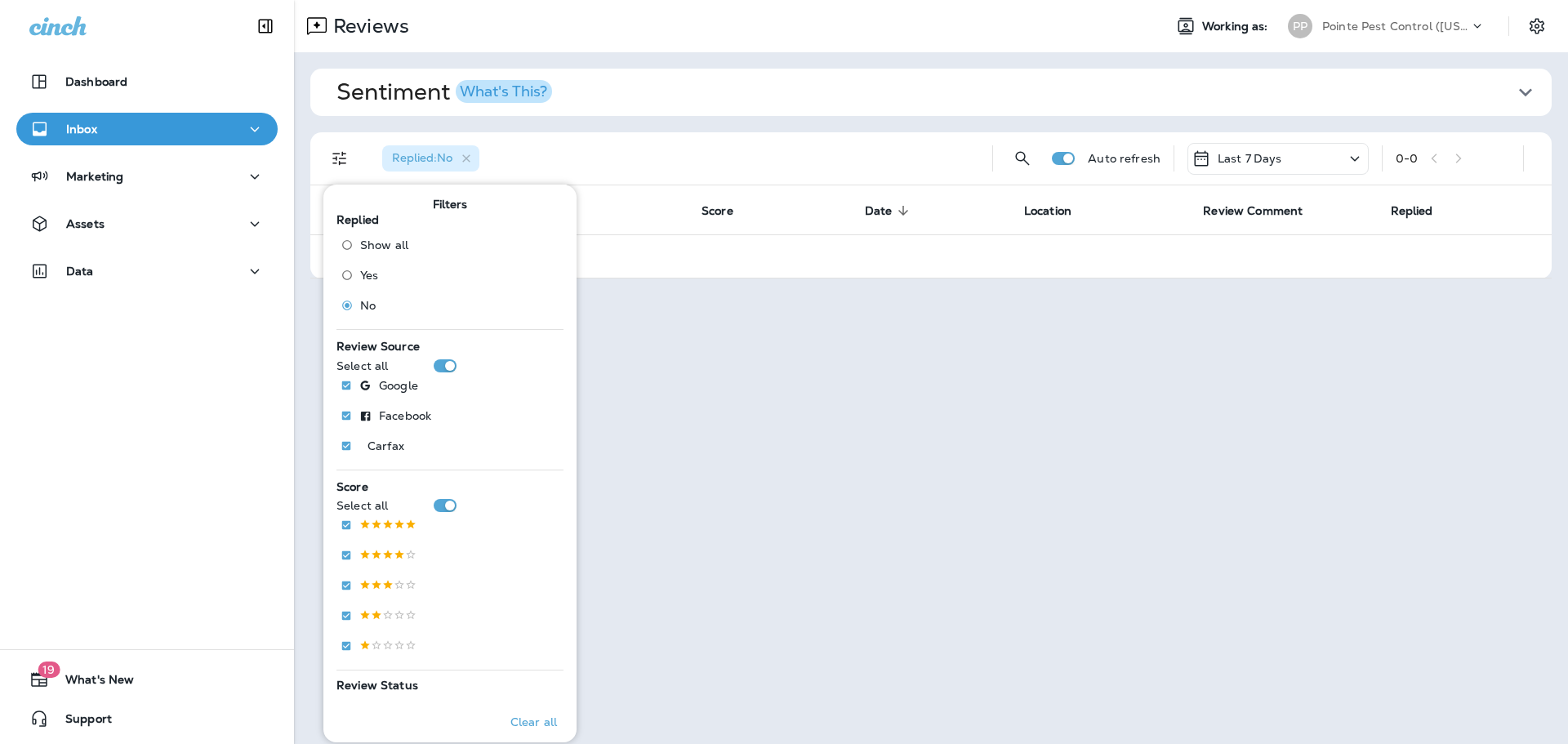
click at [1450, 30] on p "Pointe Pest Control ([US_STATE])" at bounding box center [1396, 26] width 147 height 13
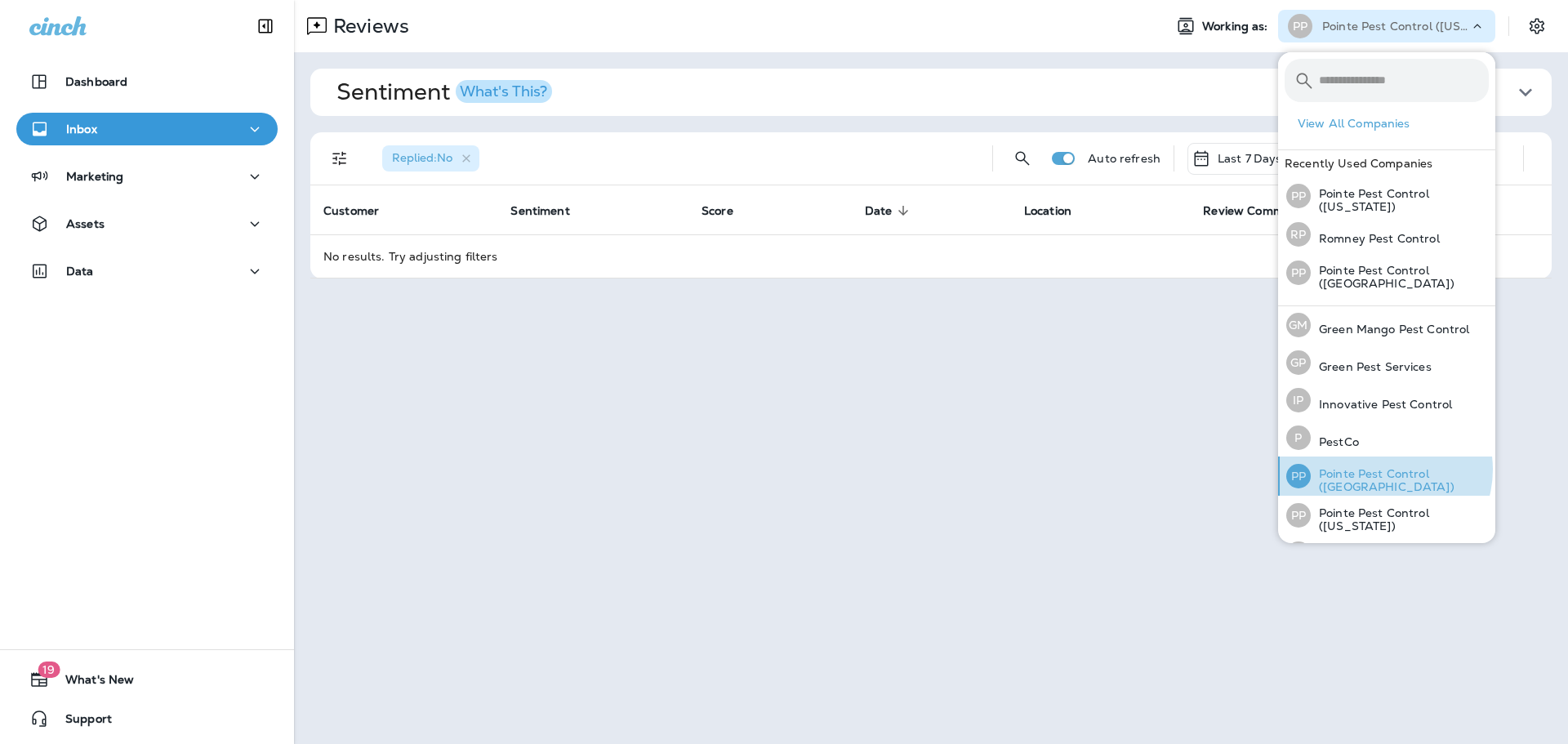
click at [1384, 469] on p "Pointe Pest Control ([GEOGRAPHIC_DATA])" at bounding box center [1400, 480] width 178 height 26
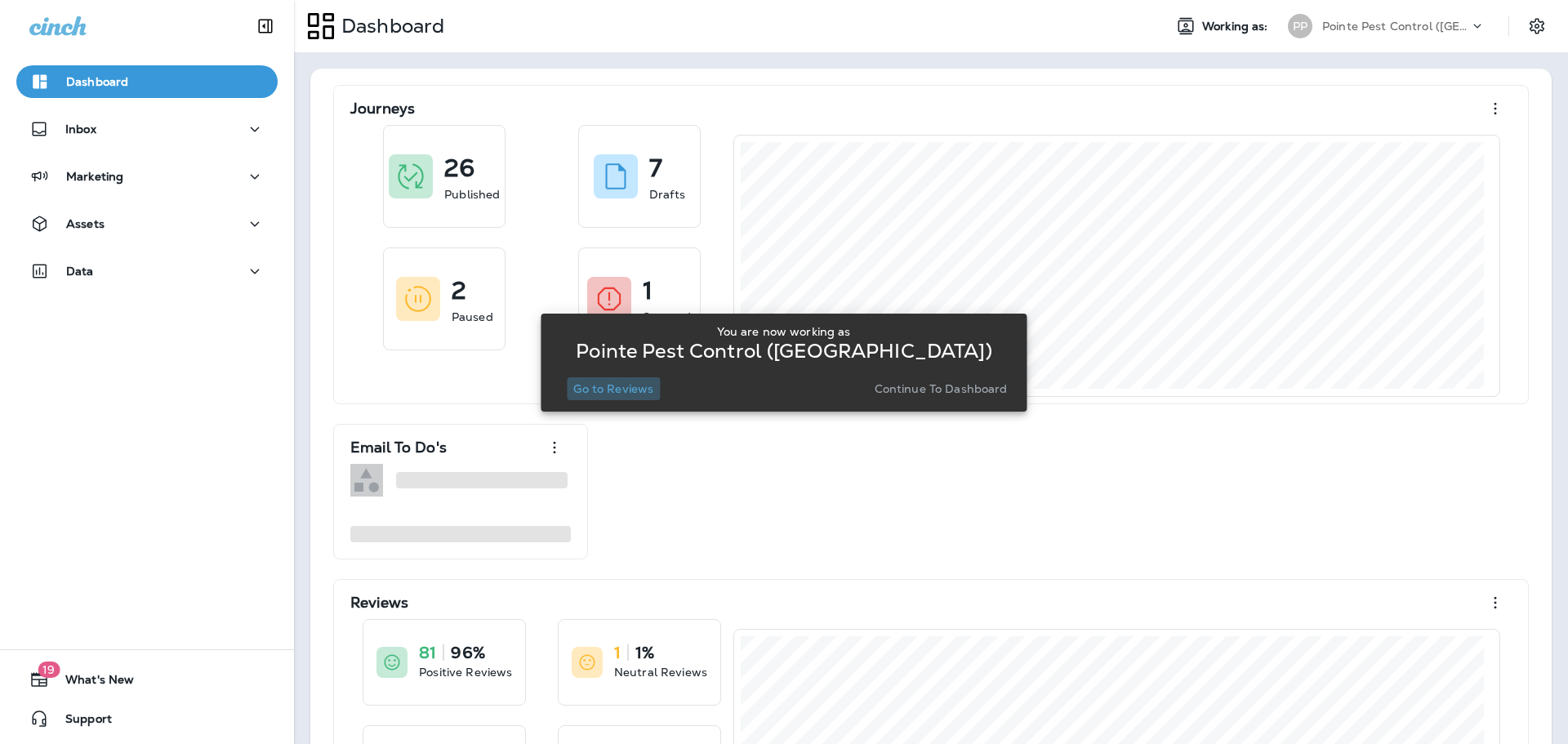
click at [647, 392] on p "Go to Reviews" at bounding box center [613, 388] width 80 height 13
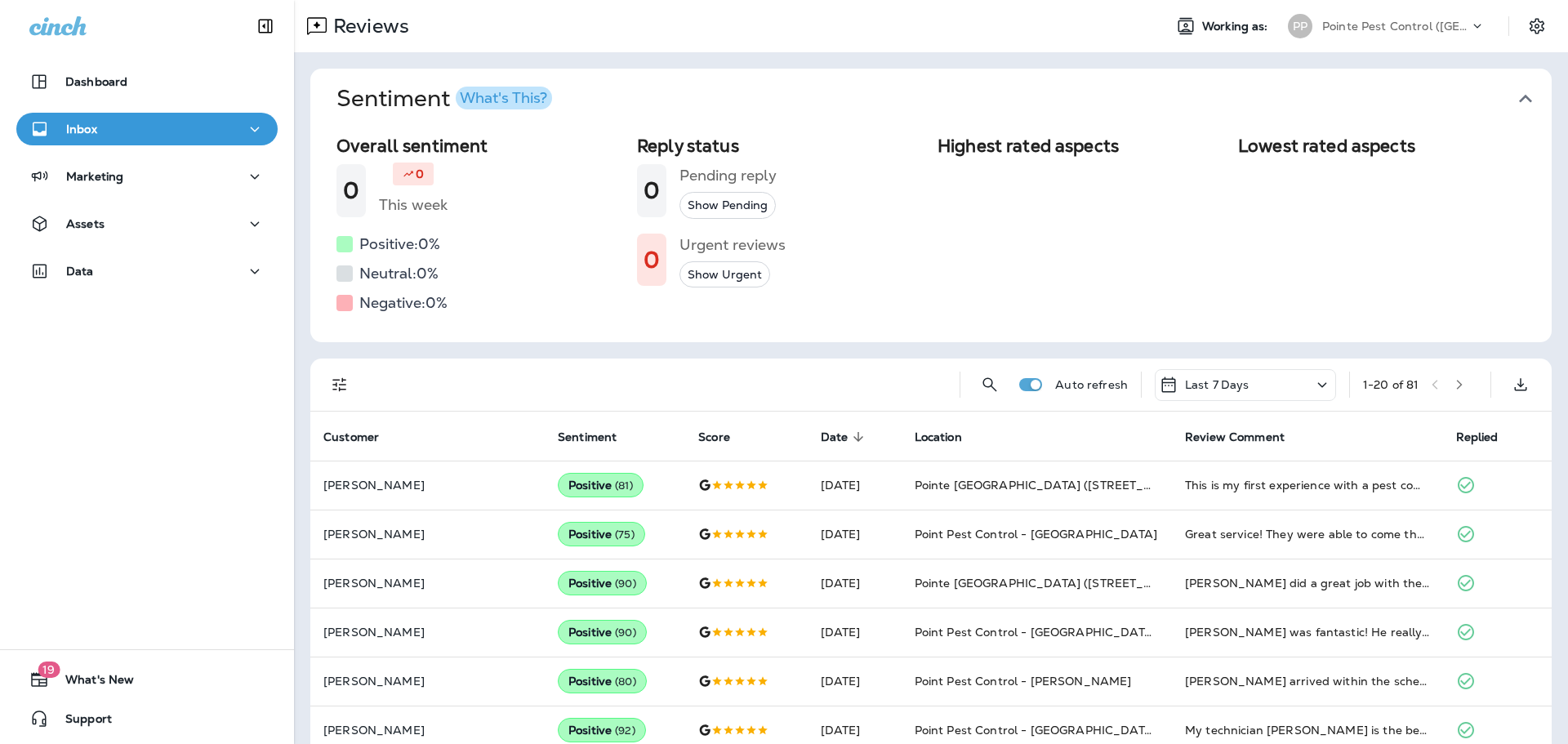
click at [1526, 95] on button "Sentiment What's This?" at bounding box center [944, 98] width 1242 height 60
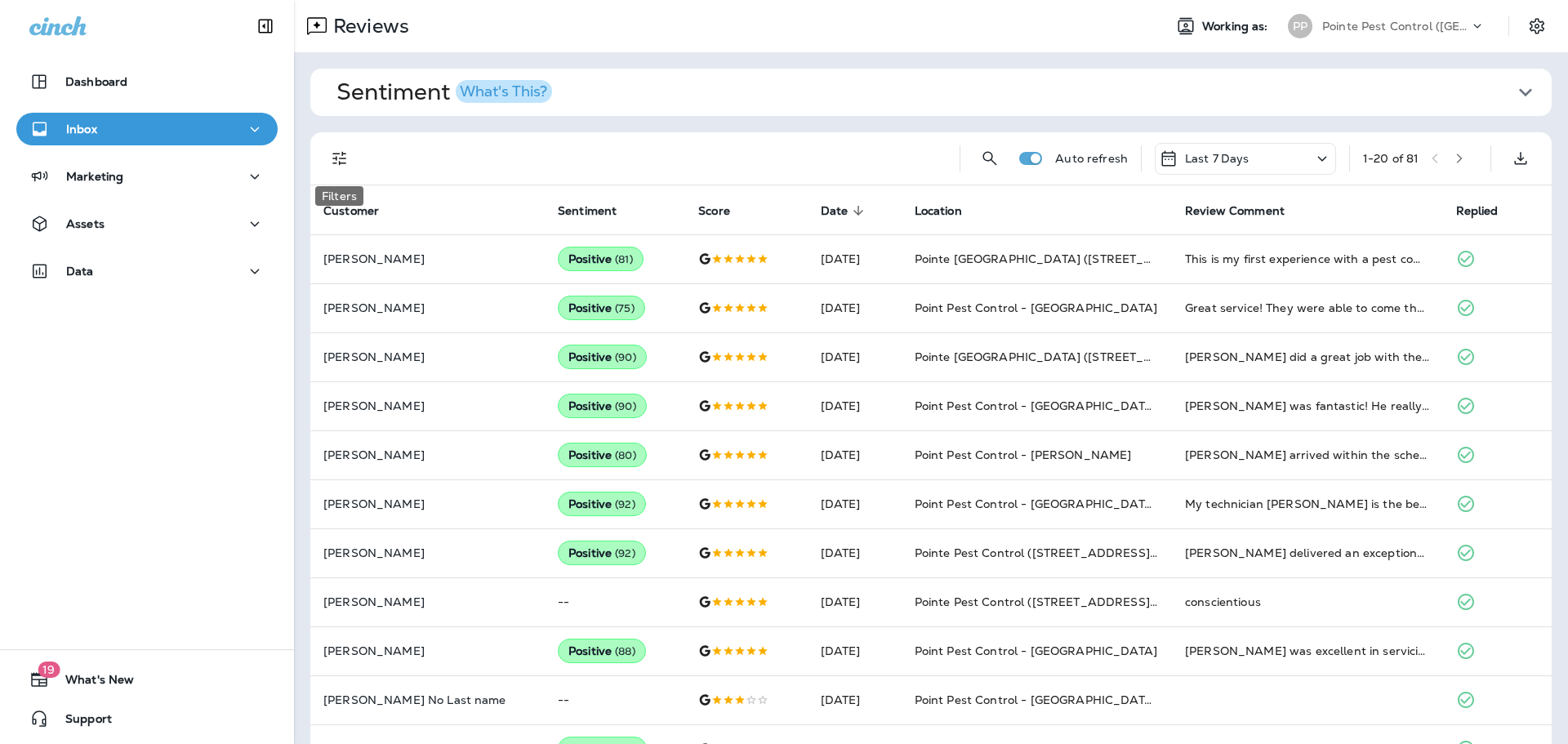
drag, startPoint x: 345, startPoint y: 162, endPoint x: 347, endPoint y: 181, distance: 19.1
click at [345, 162] on icon "Filters" at bounding box center [340, 158] width 20 height 20
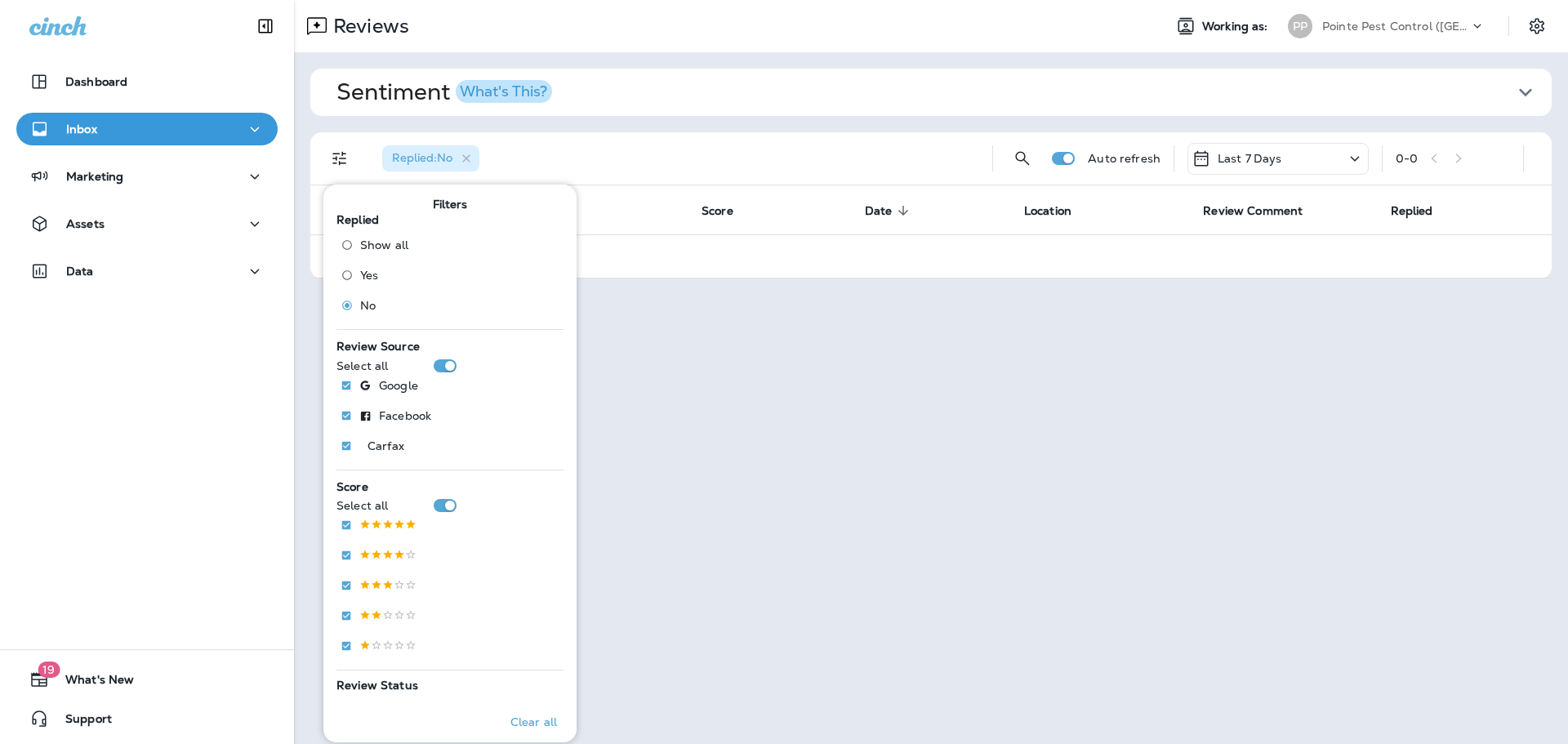
click at [1443, 24] on p "Pointe Pest Control ([GEOGRAPHIC_DATA])" at bounding box center [1396, 26] width 147 height 13
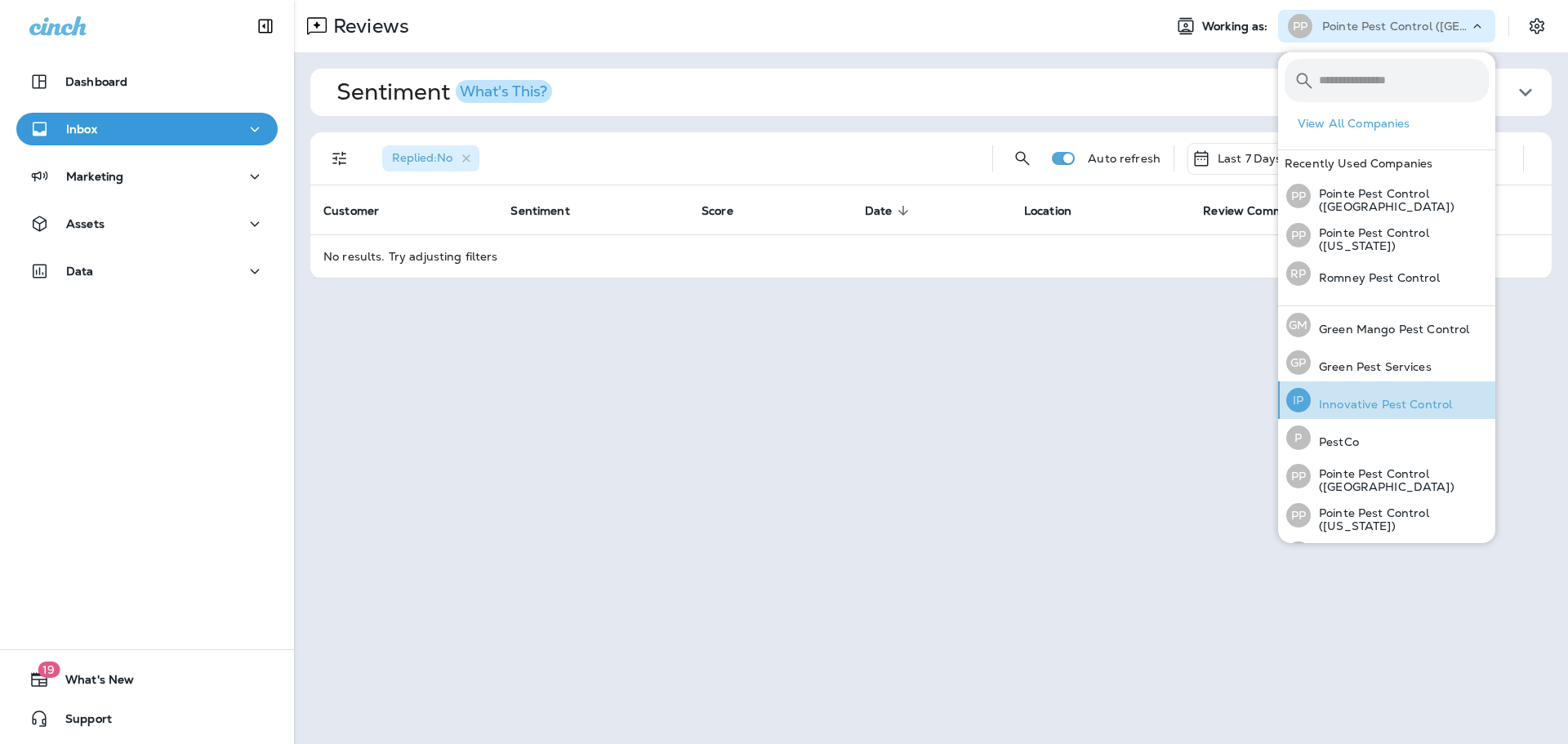
click at [1406, 410] on p "Innovative Pest Control" at bounding box center [1381, 403] width 141 height 13
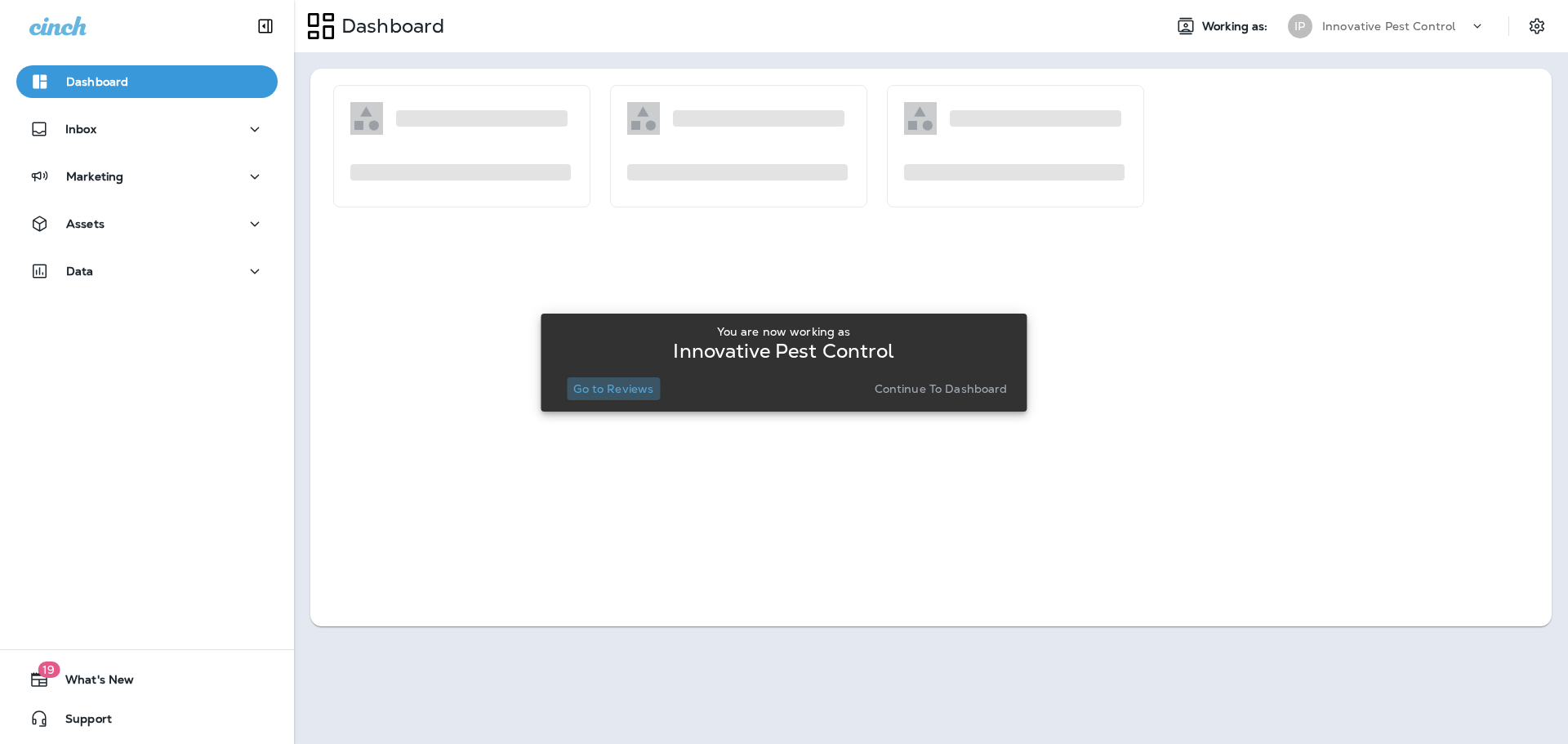
click at [609, 397] on button "Go to Reviews" at bounding box center [613, 388] width 93 height 23
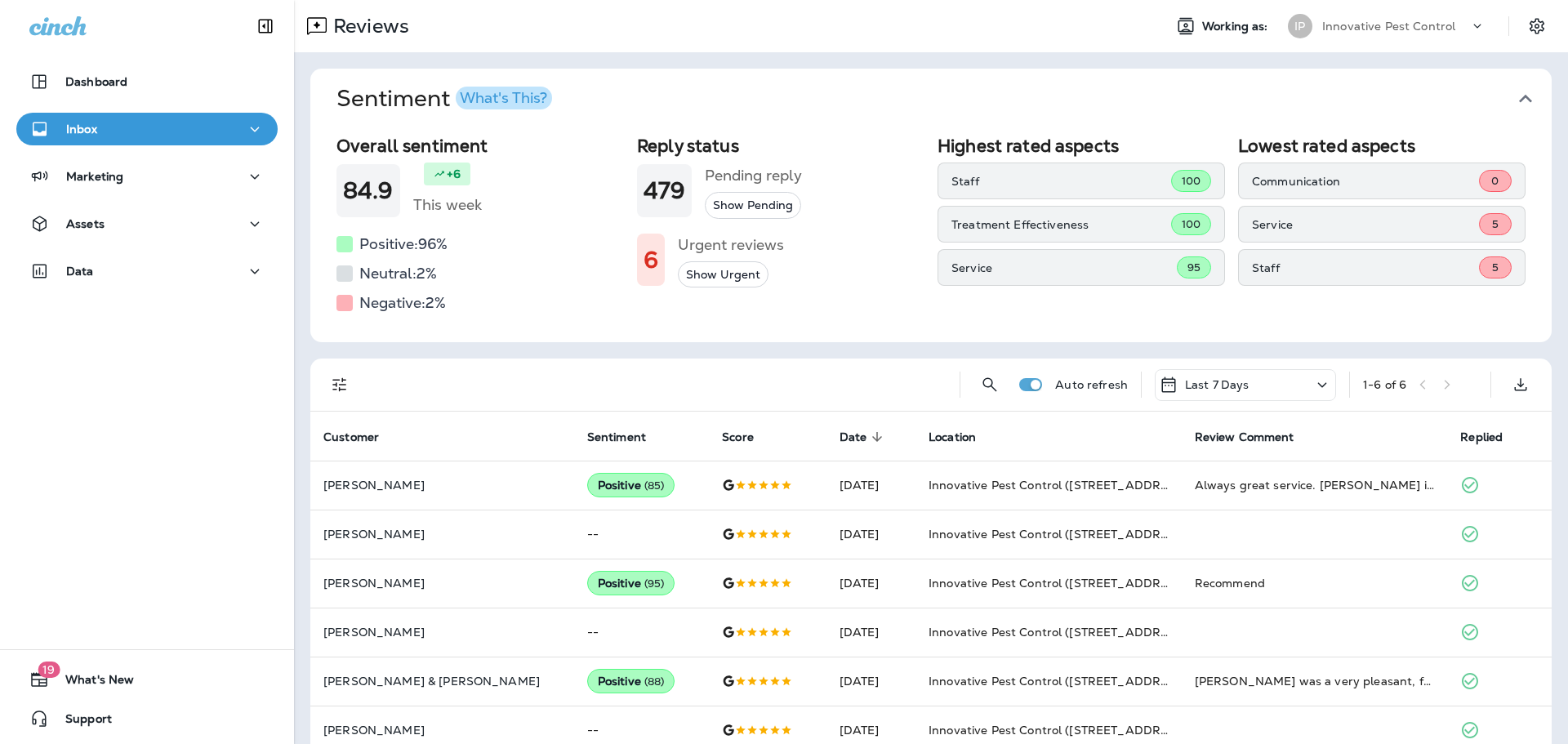
click at [1524, 96] on icon "button" at bounding box center [1525, 99] width 26 height 26
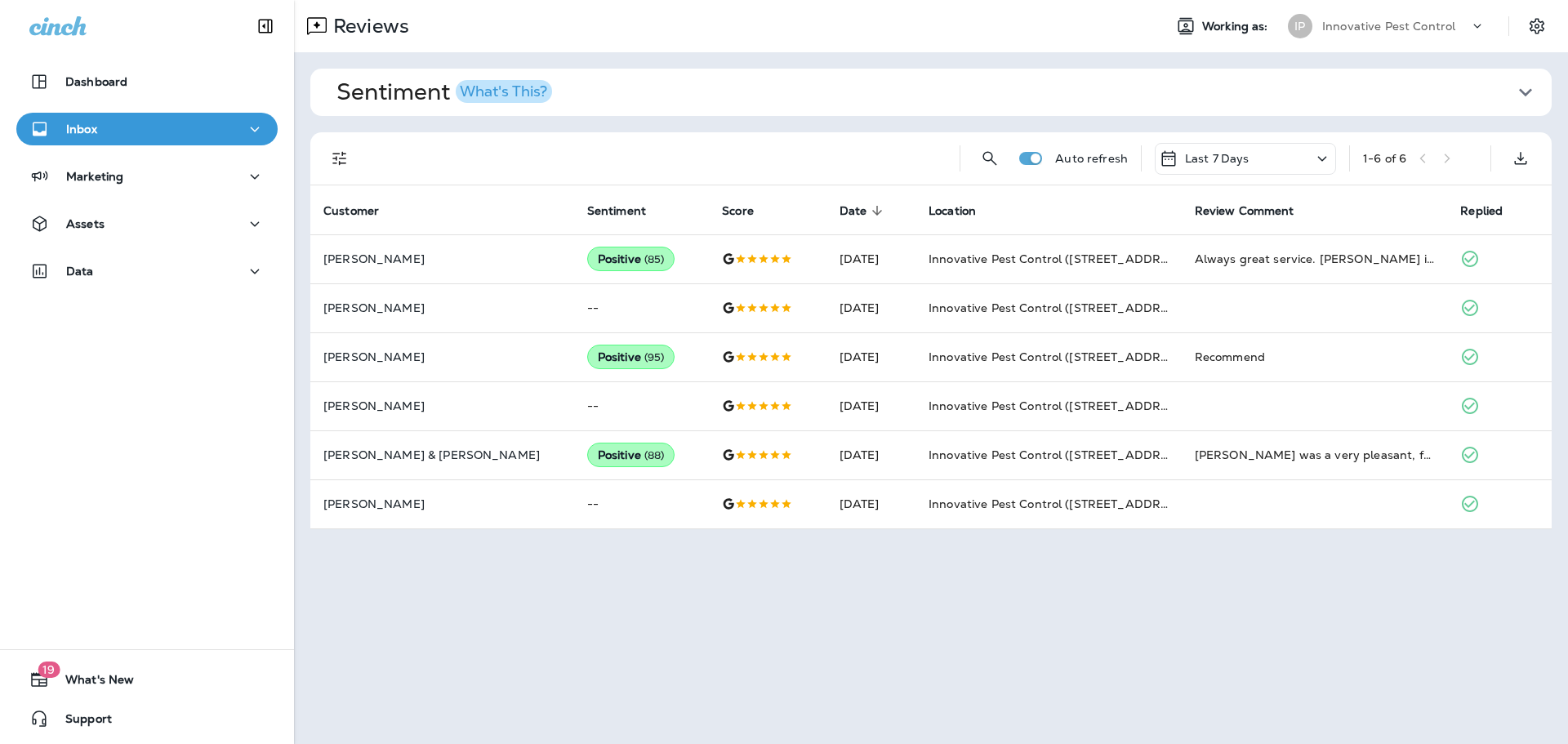
click at [1423, 12] on div "IP Innovative Pest Control" at bounding box center [1387, 26] width 218 height 33
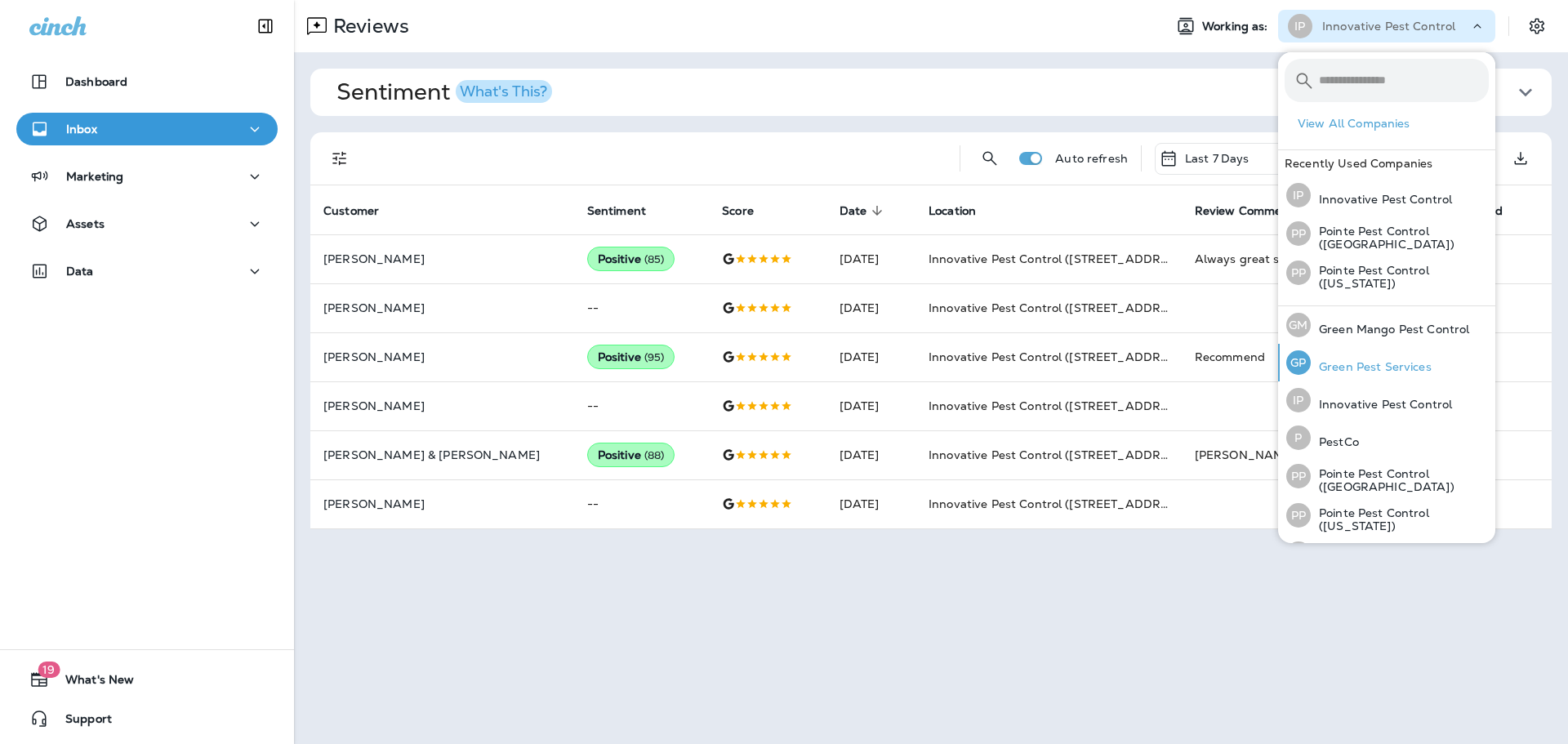
click at [1383, 364] on p "Green Pest Services" at bounding box center [1371, 366] width 121 height 13
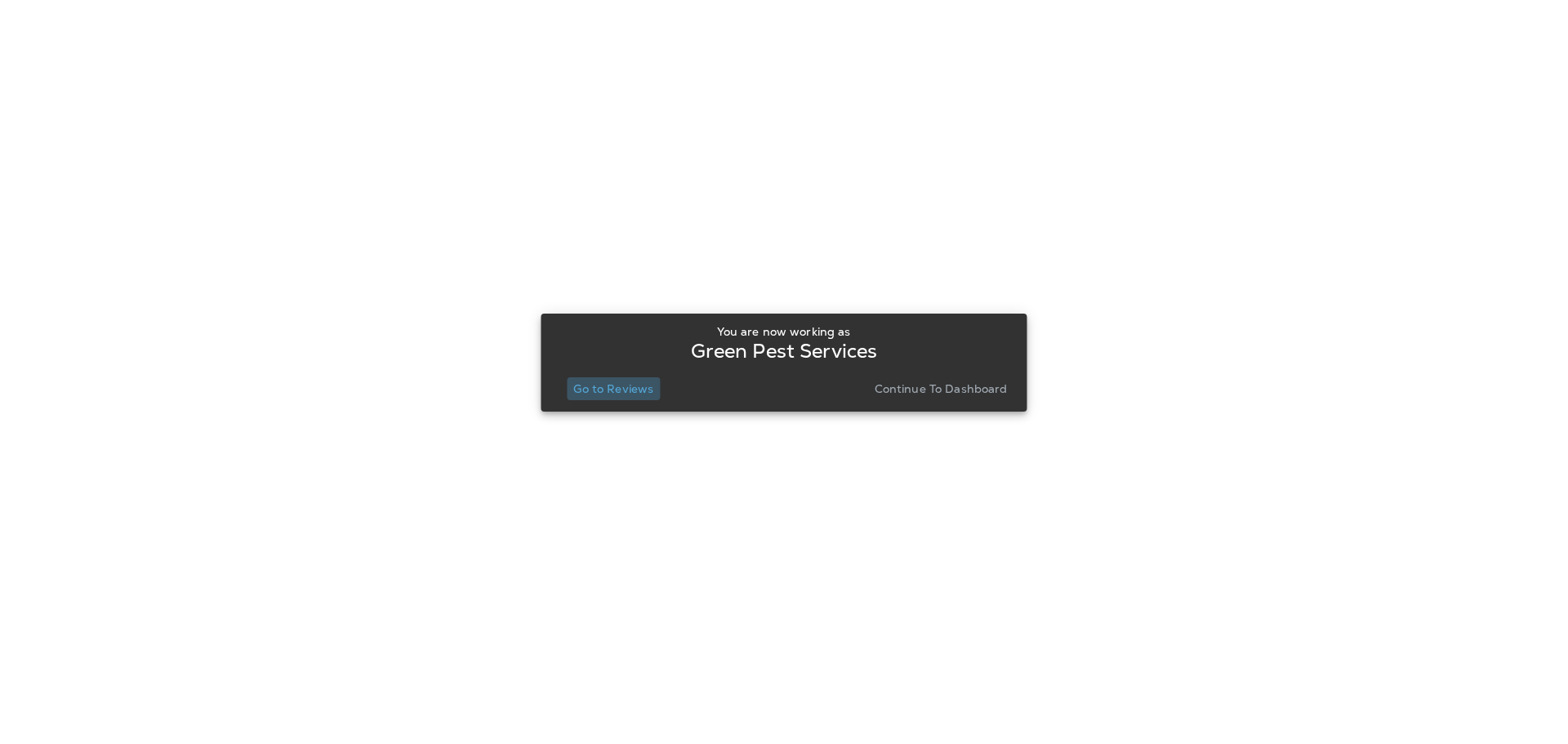
click at [601, 383] on p "Go to Reviews" at bounding box center [613, 388] width 80 height 13
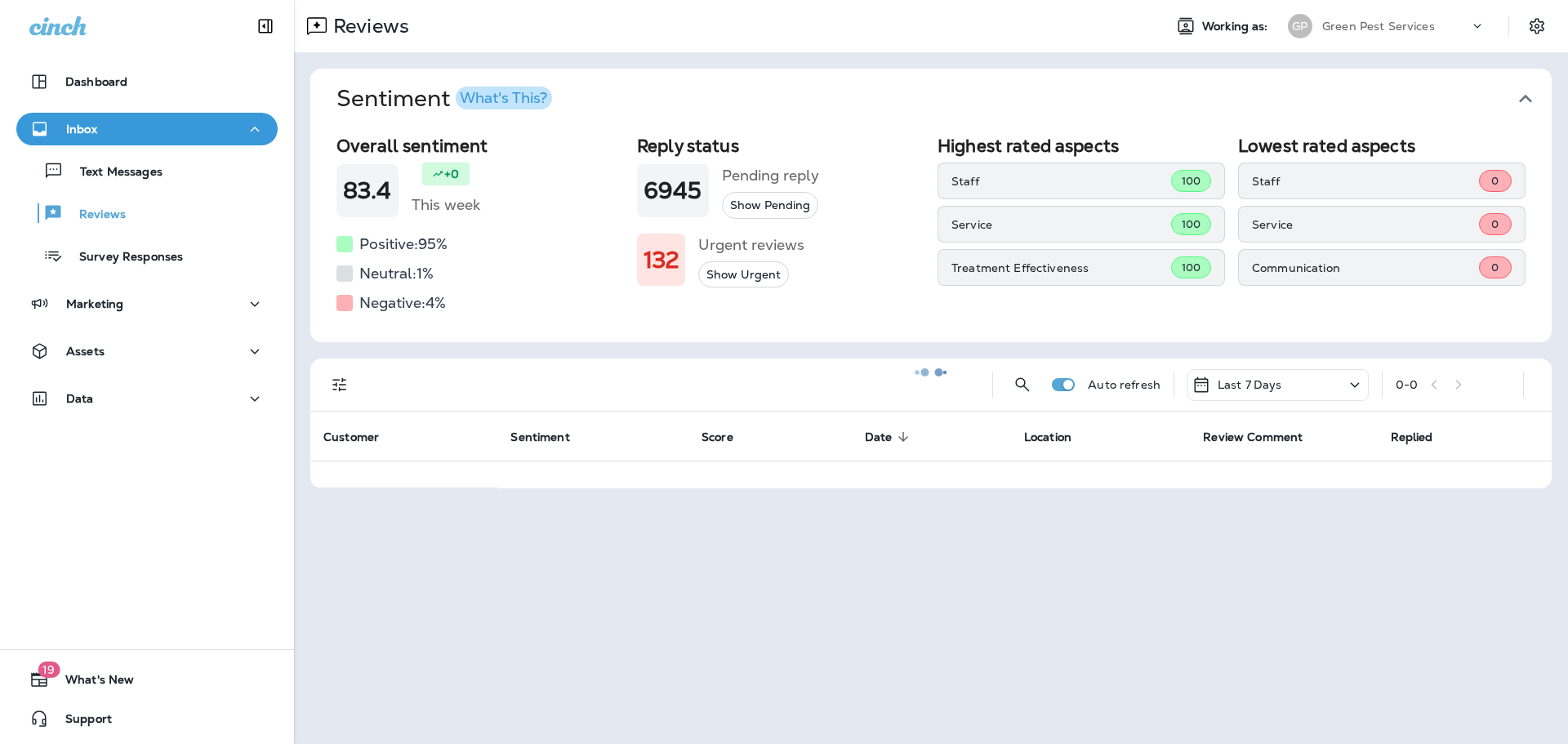
click at [1550, 94] on div at bounding box center [931, 372] width 1271 height 740
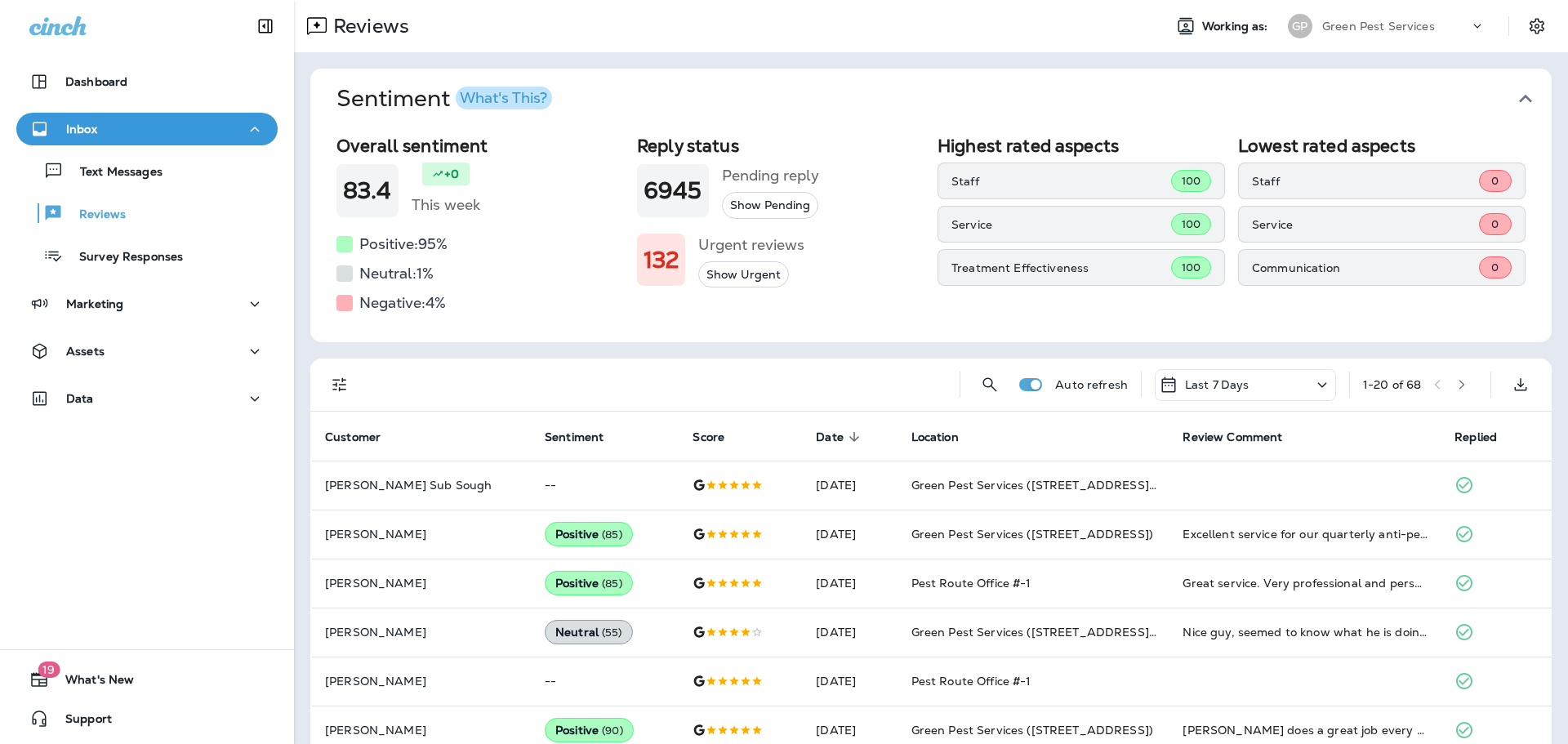
click at [1516, 92] on icon "button" at bounding box center [1525, 99] width 26 height 26
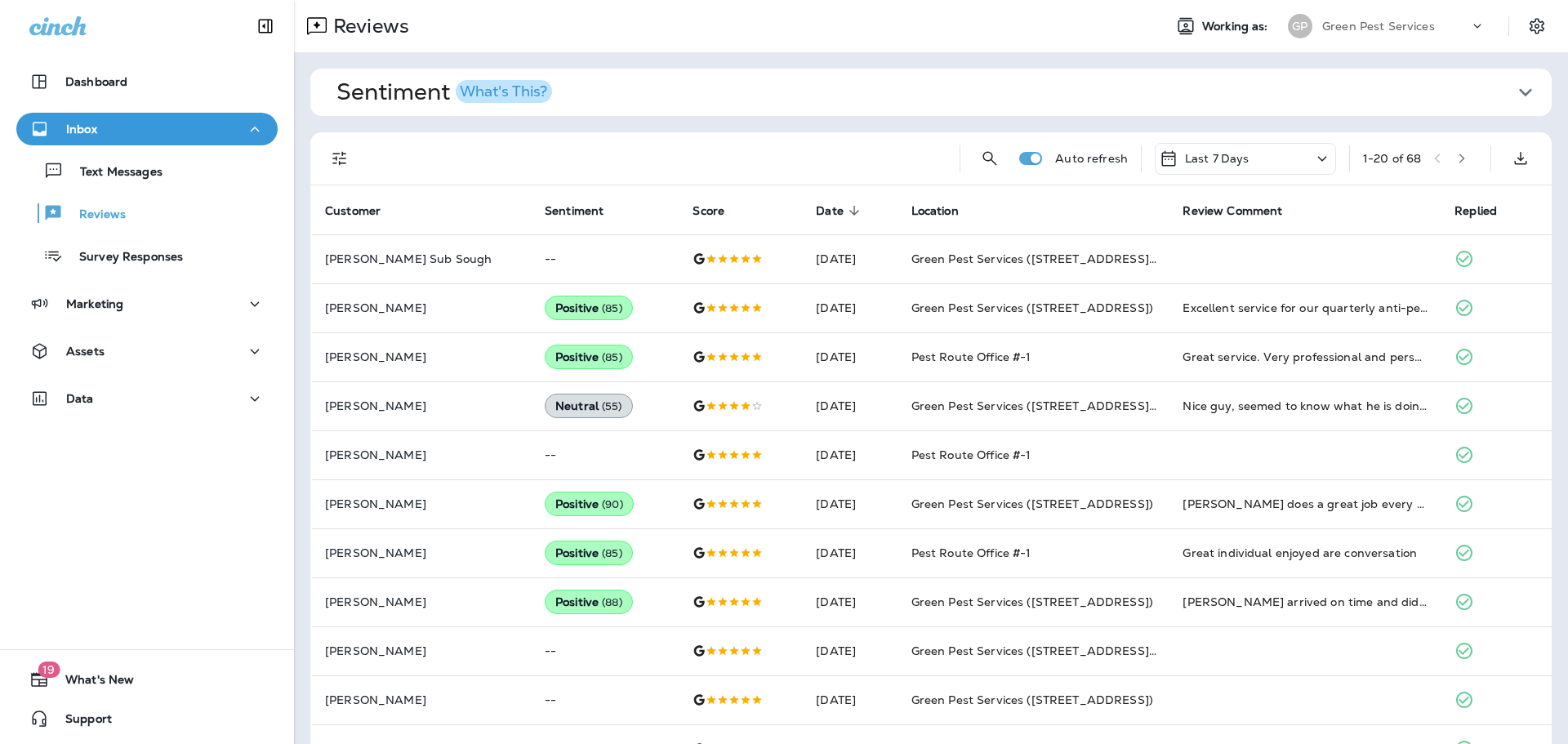
click at [339, 153] on icon "Filters" at bounding box center [339, 159] width 14 height 14
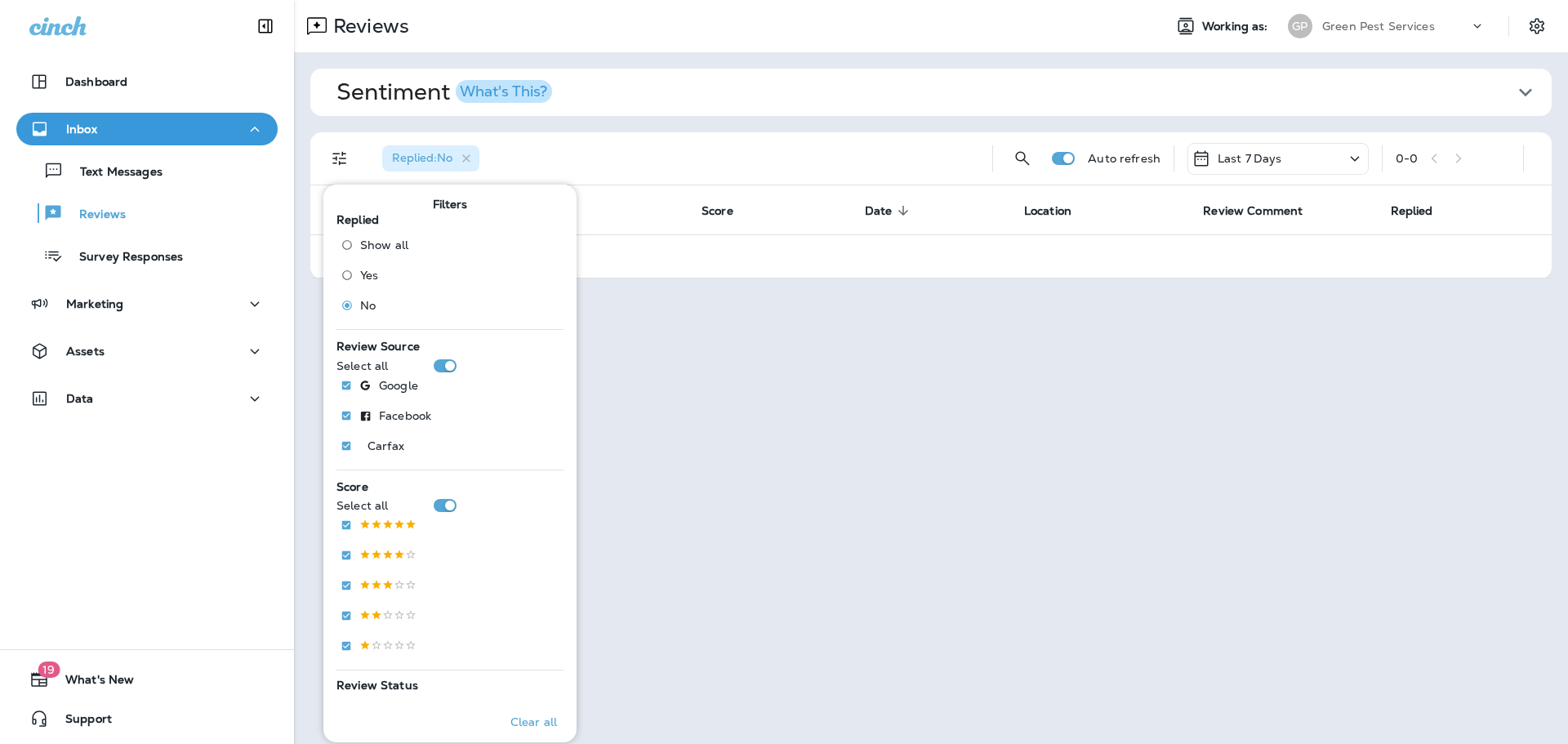
click at [1411, 15] on div "Green Pest Services" at bounding box center [1396, 26] width 147 height 25
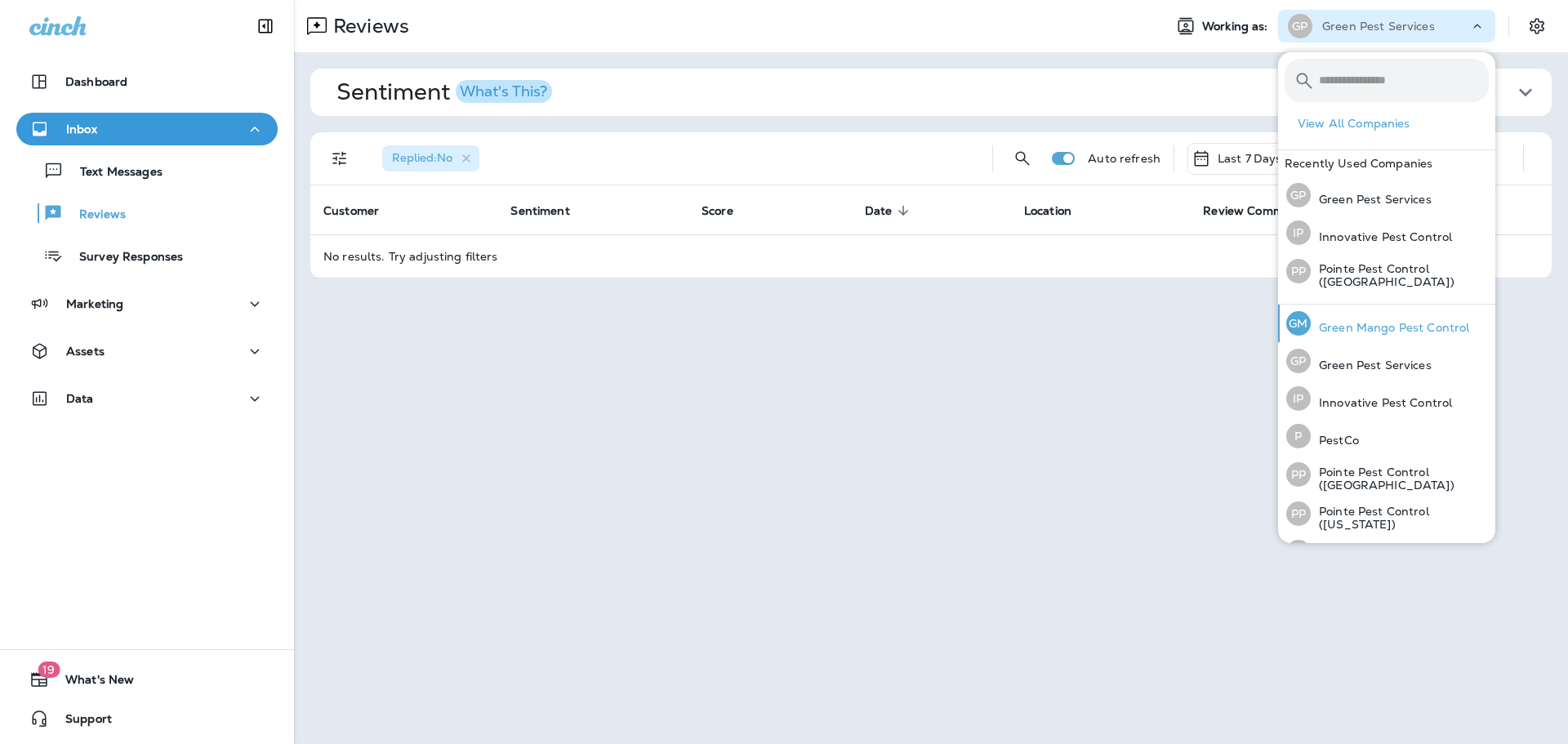
click at [1355, 321] on p "Green Mango Pest Control" at bounding box center [1390, 327] width 158 height 13
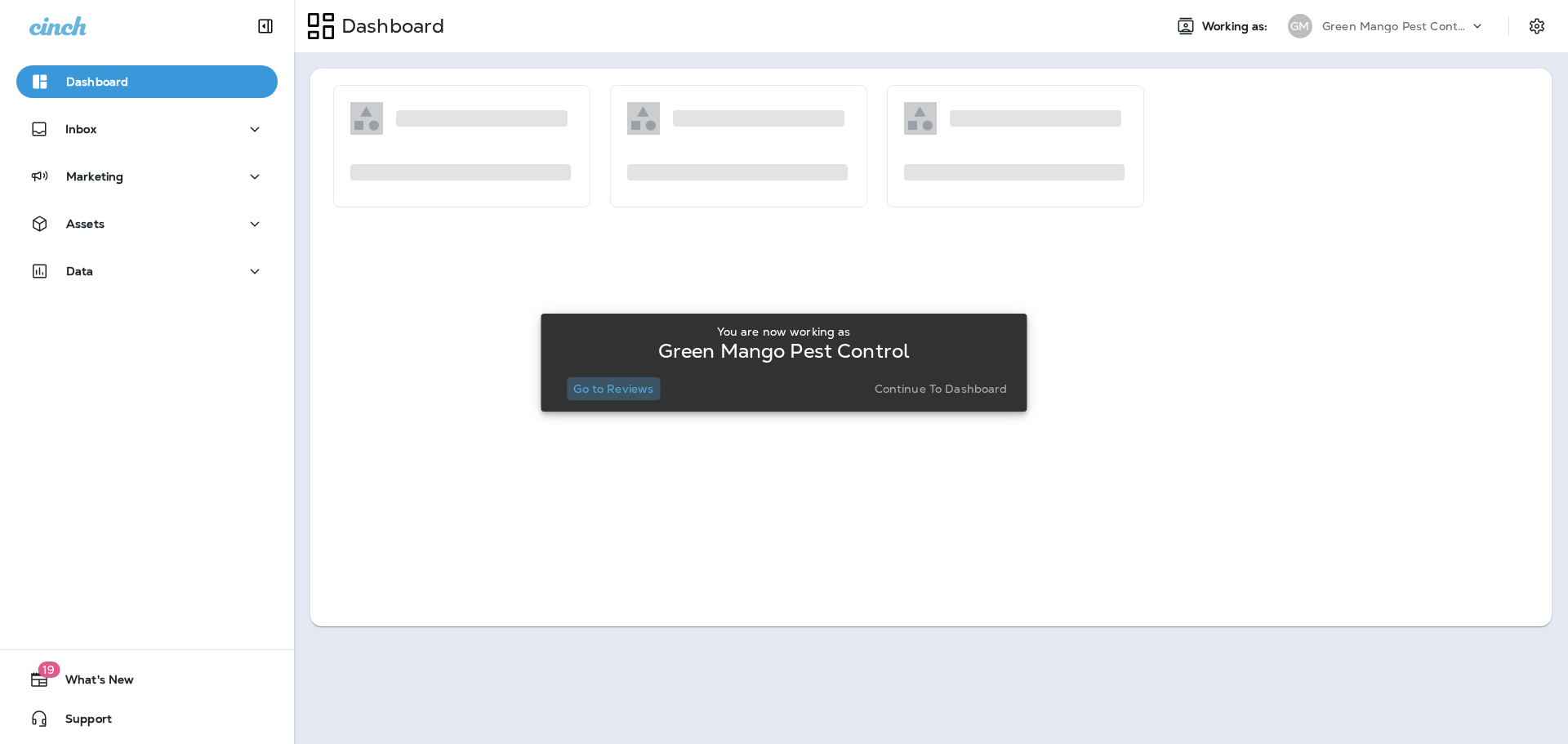
click at [606, 394] on p "Go to Reviews" at bounding box center [613, 388] width 80 height 13
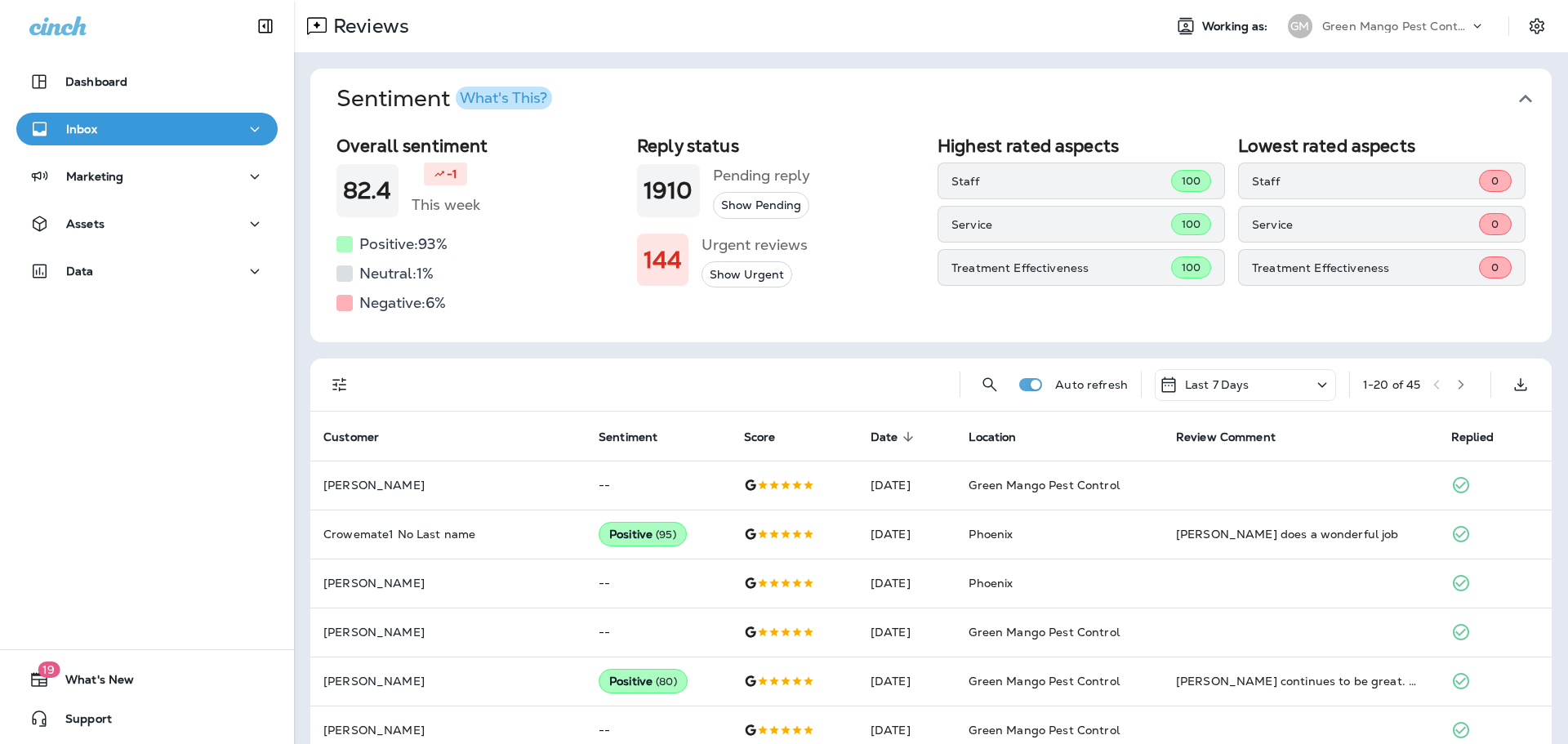
click at [1524, 100] on icon "button" at bounding box center [1525, 99] width 26 height 26
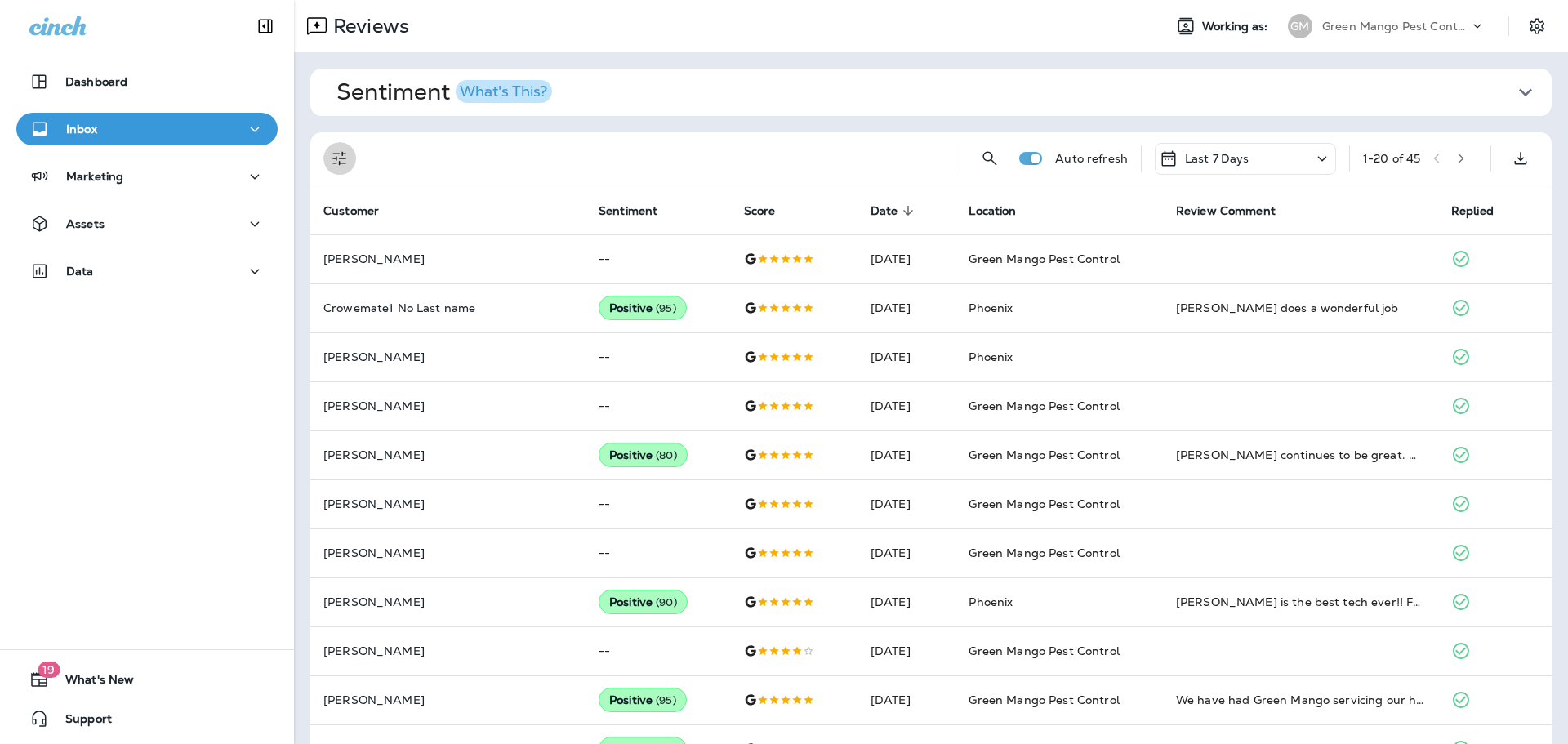
drag, startPoint x: 336, startPoint y: 157, endPoint x: 344, endPoint y: 167, distance: 12.8
click at [338, 157] on icon "Filters" at bounding box center [340, 158] width 20 height 20
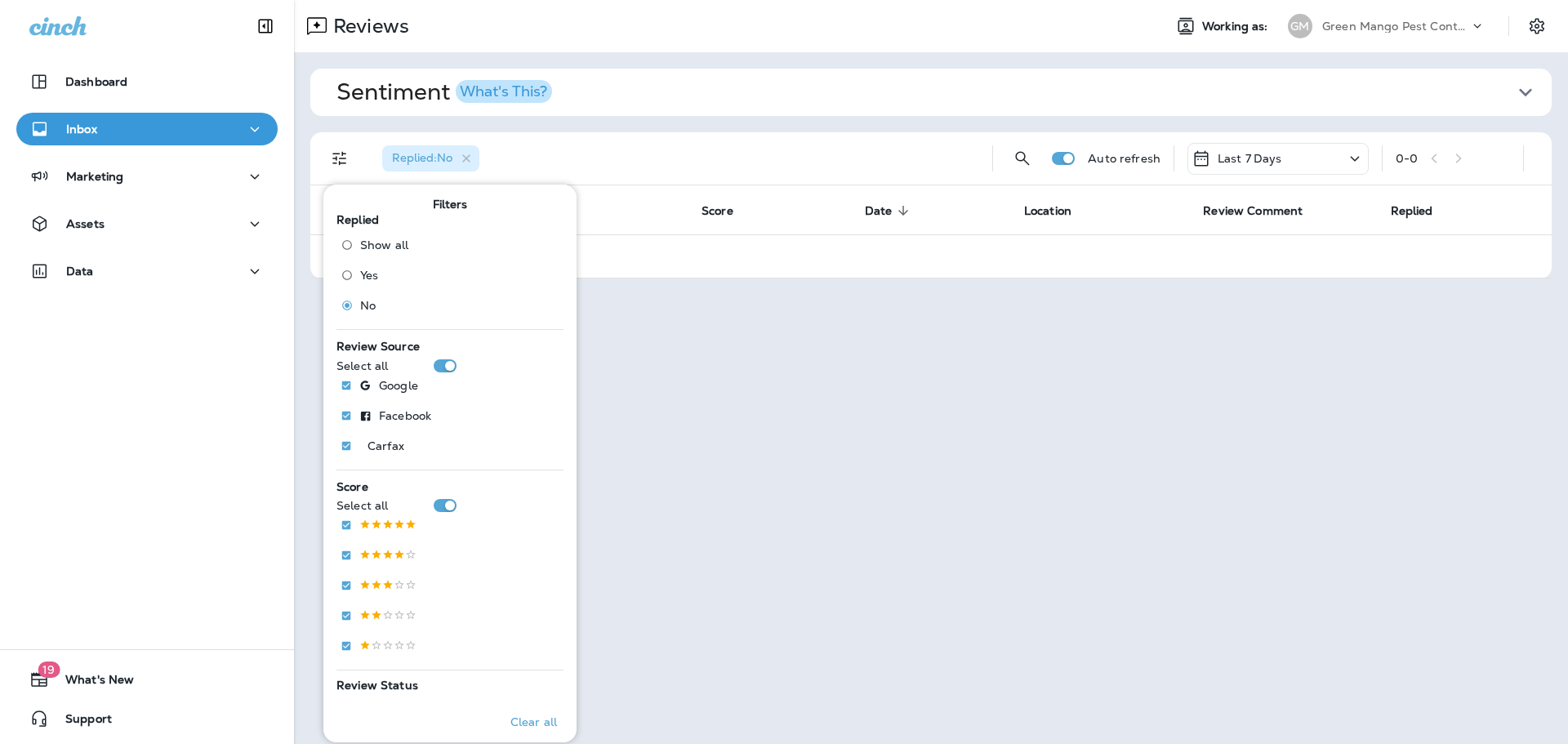
click at [1485, 18] on icon at bounding box center [1477, 26] width 17 height 17
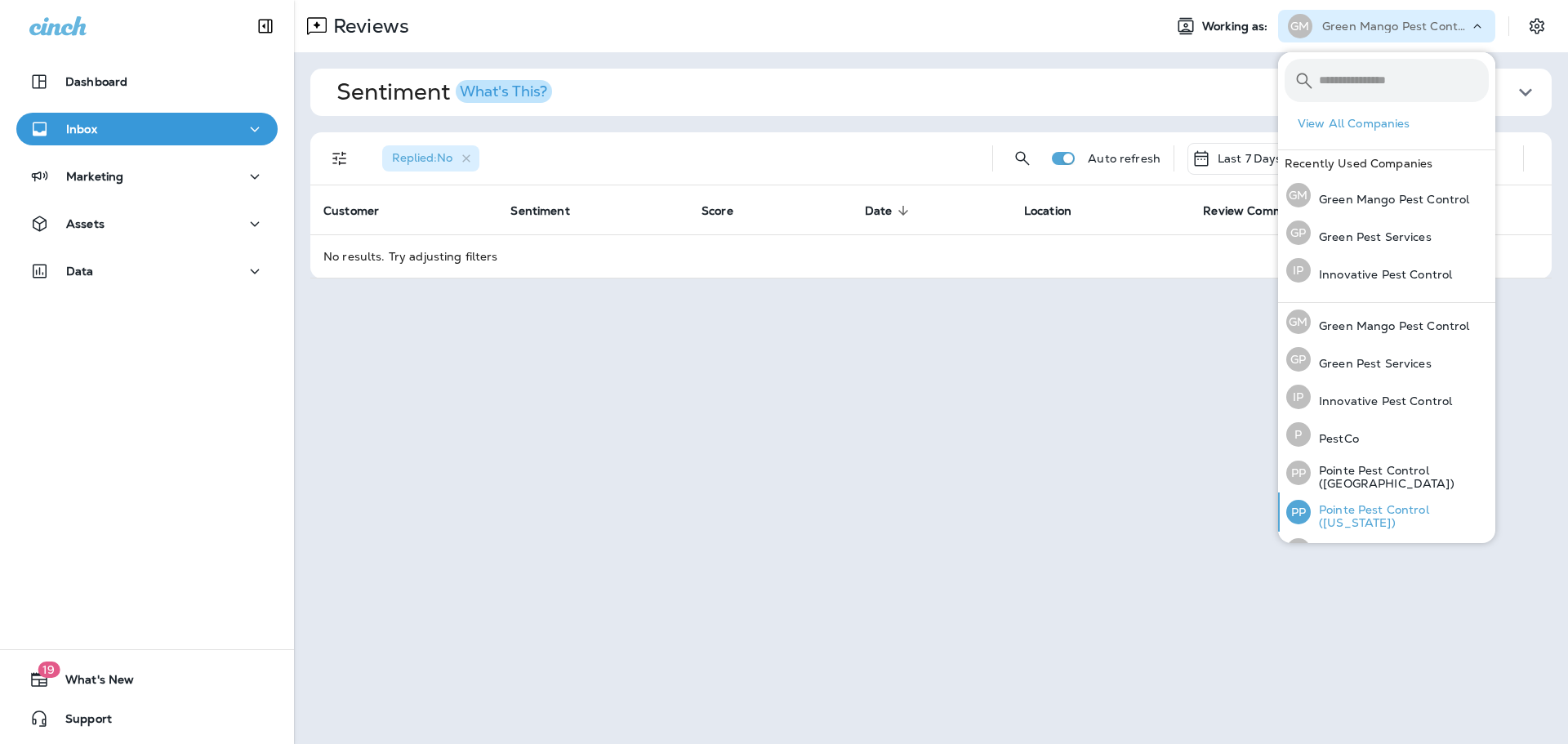
scroll to position [70, 0]
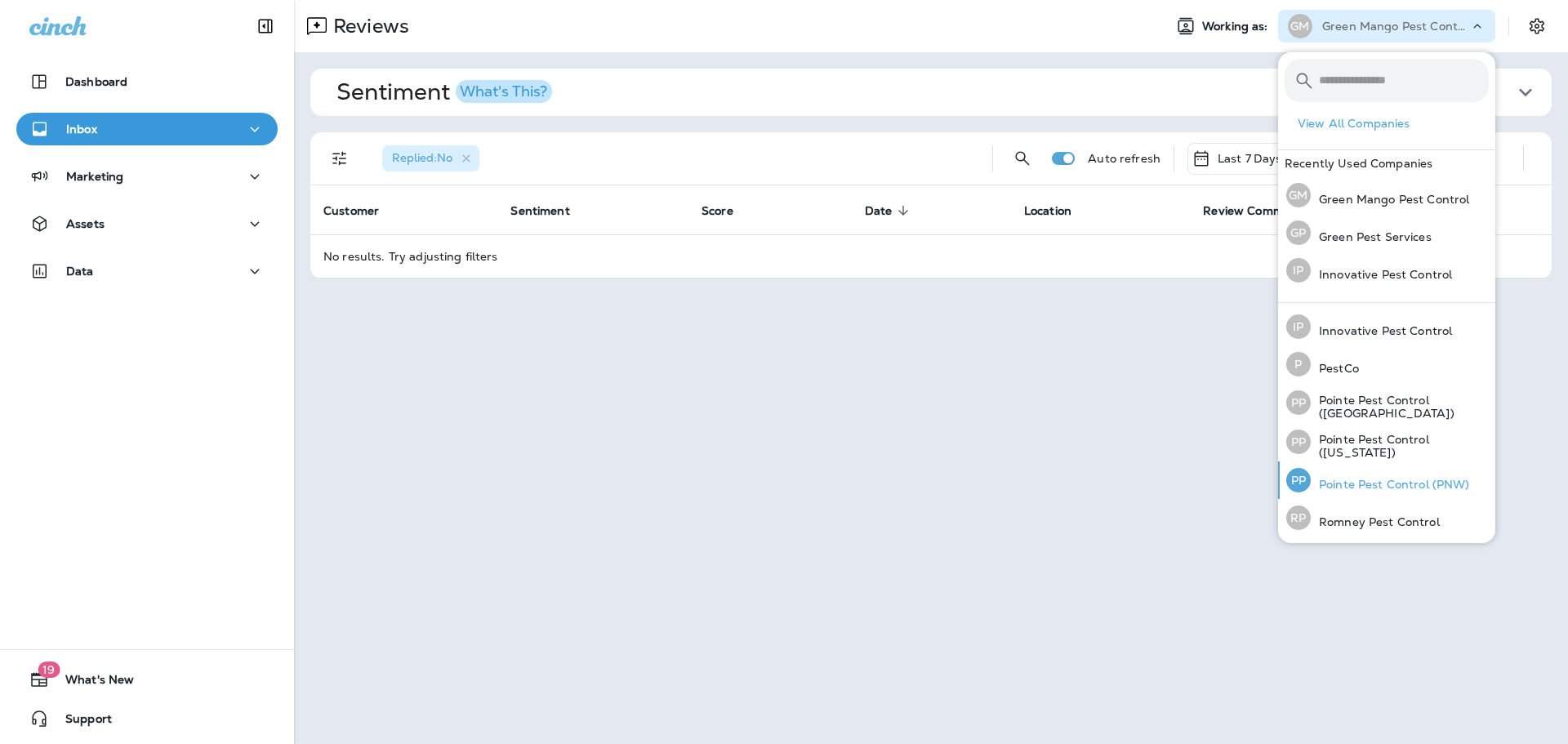
click at [1388, 478] on p "Pointe Pest Control (PNW)" at bounding box center [1390, 483] width 159 height 13
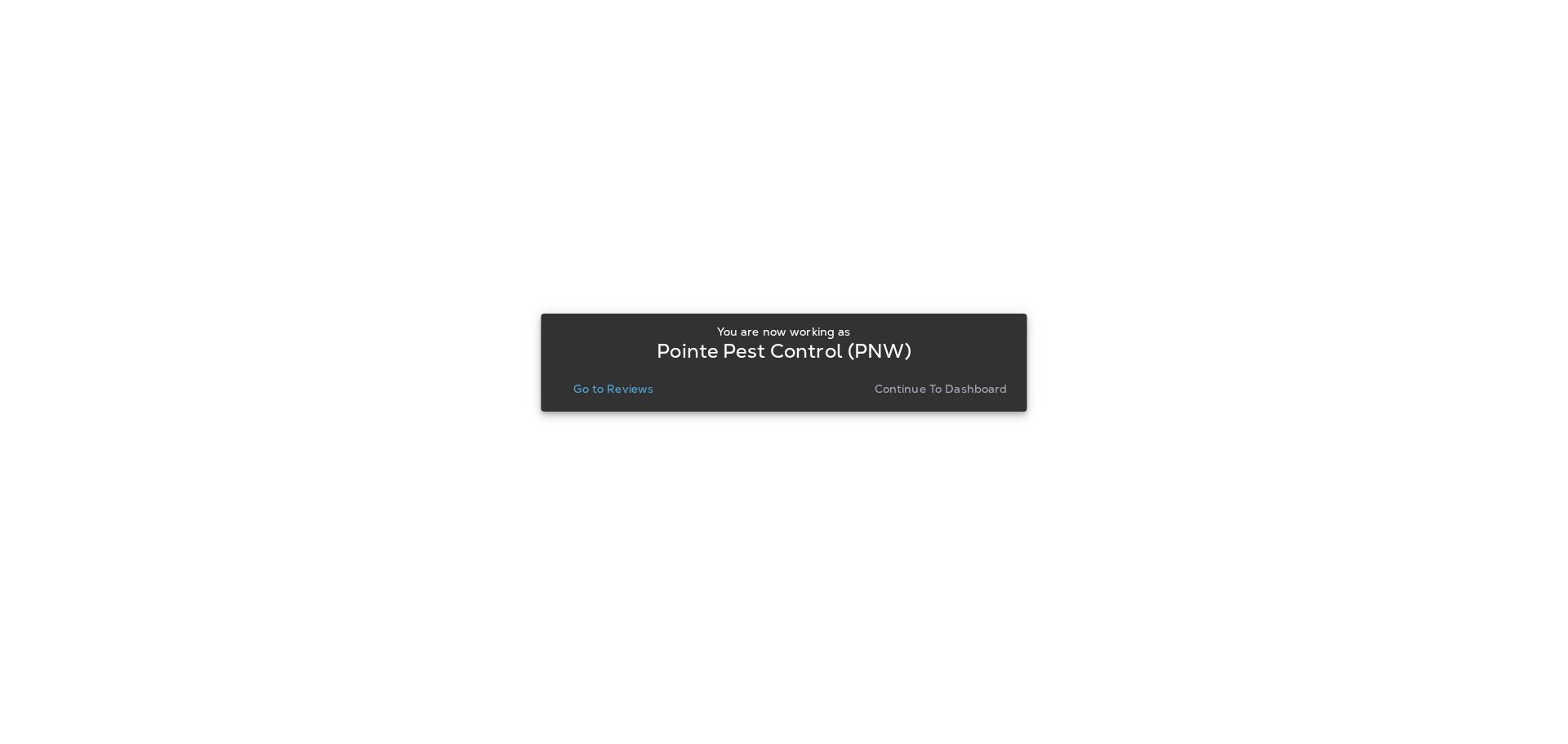
click at [613, 389] on p "Go to Reviews" at bounding box center [613, 388] width 80 height 13
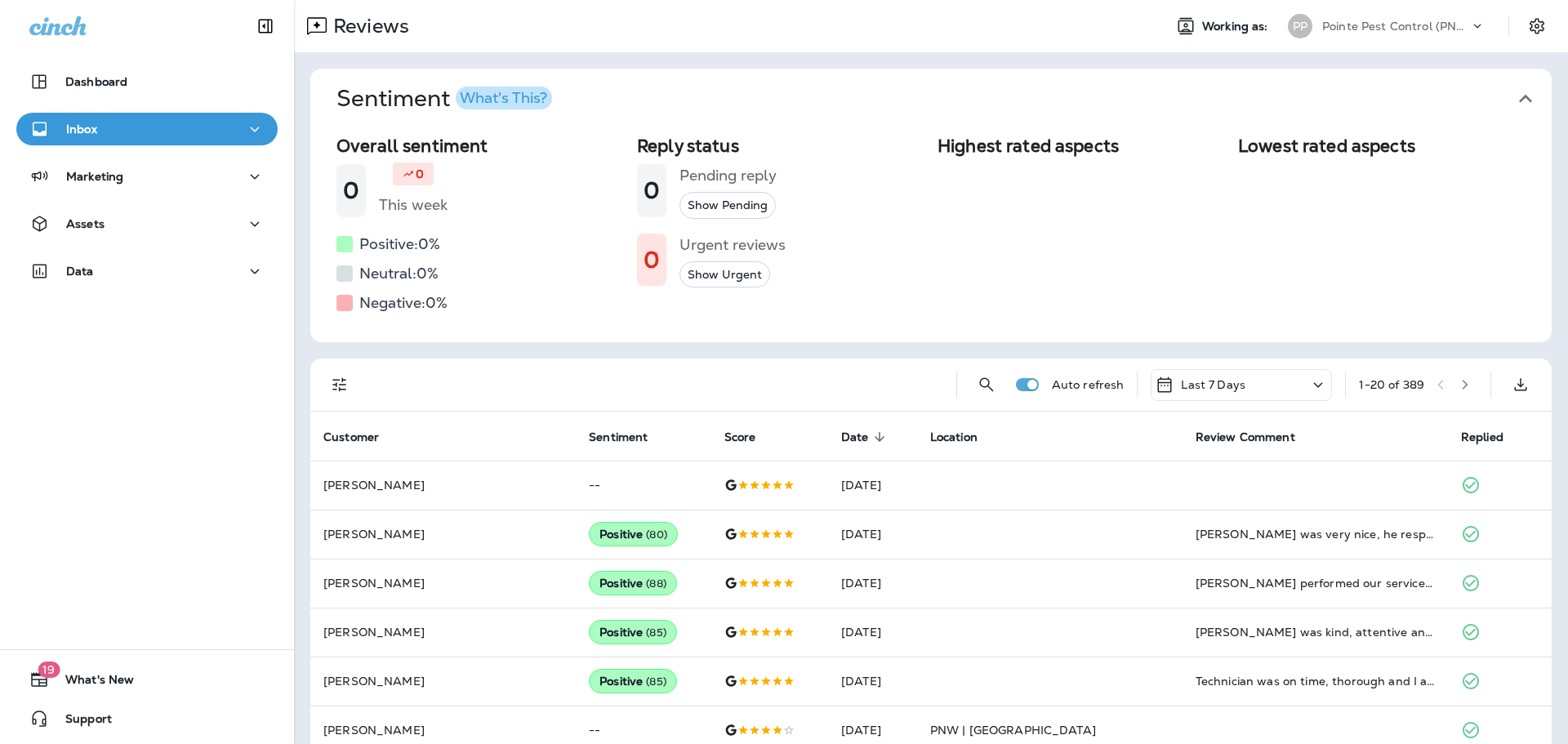
click at [1524, 100] on icon "button" at bounding box center [1525, 99] width 26 height 26
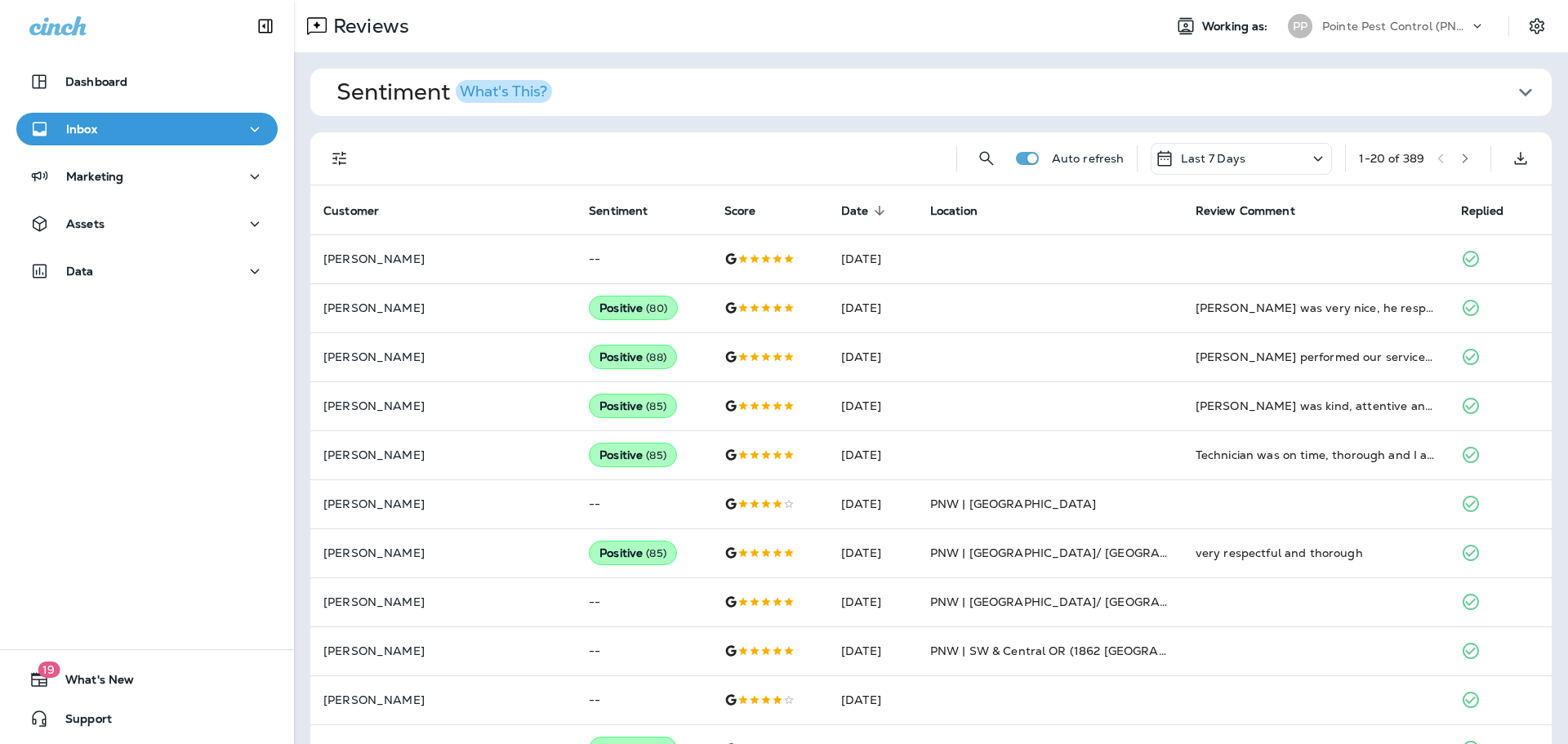
click at [332, 167] on icon "Filters" at bounding box center [340, 158] width 20 height 20
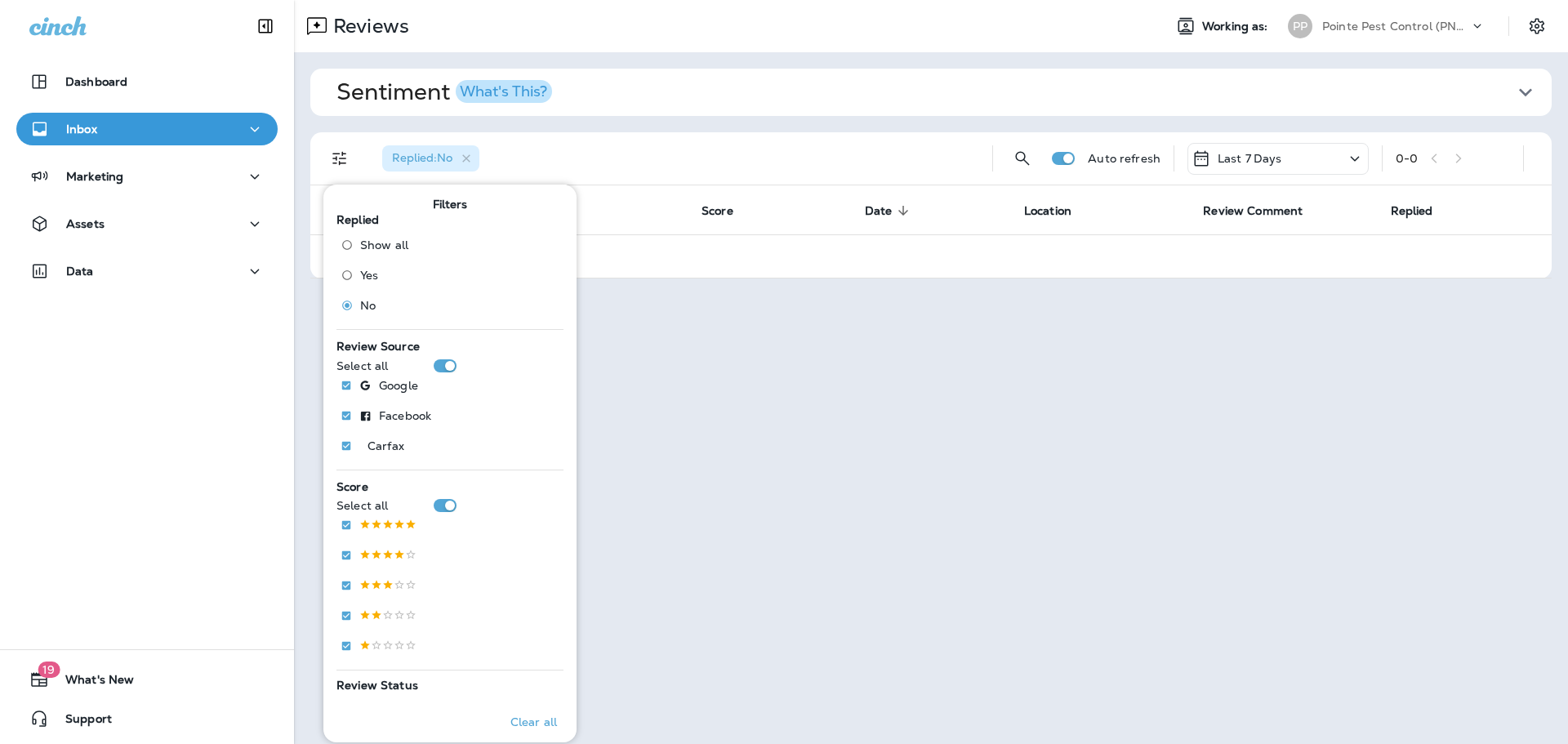
click at [802, 152] on div "Replied : No" at bounding box center [673, 158] width 610 height 52
